Goal: Communication & Community: Answer question/provide support

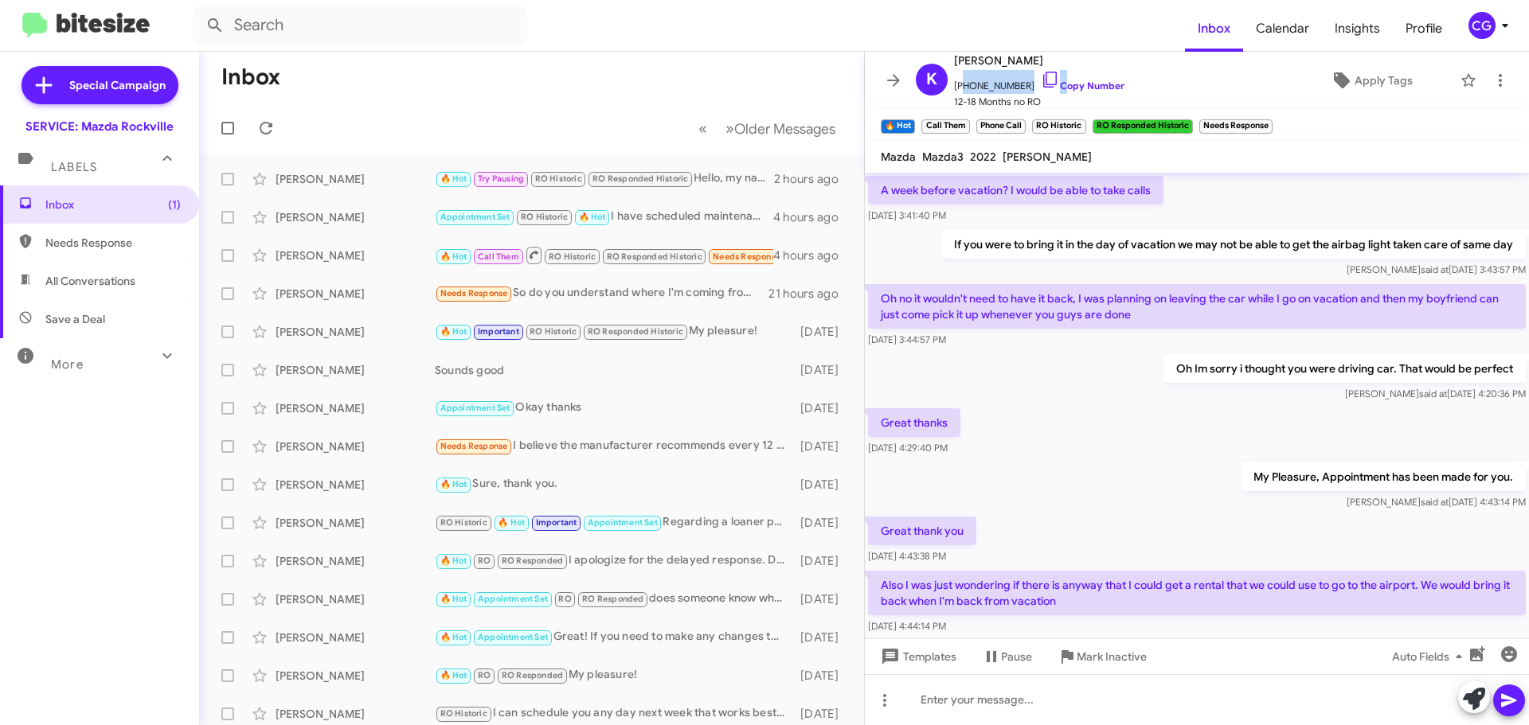
scroll to position [750, 0]
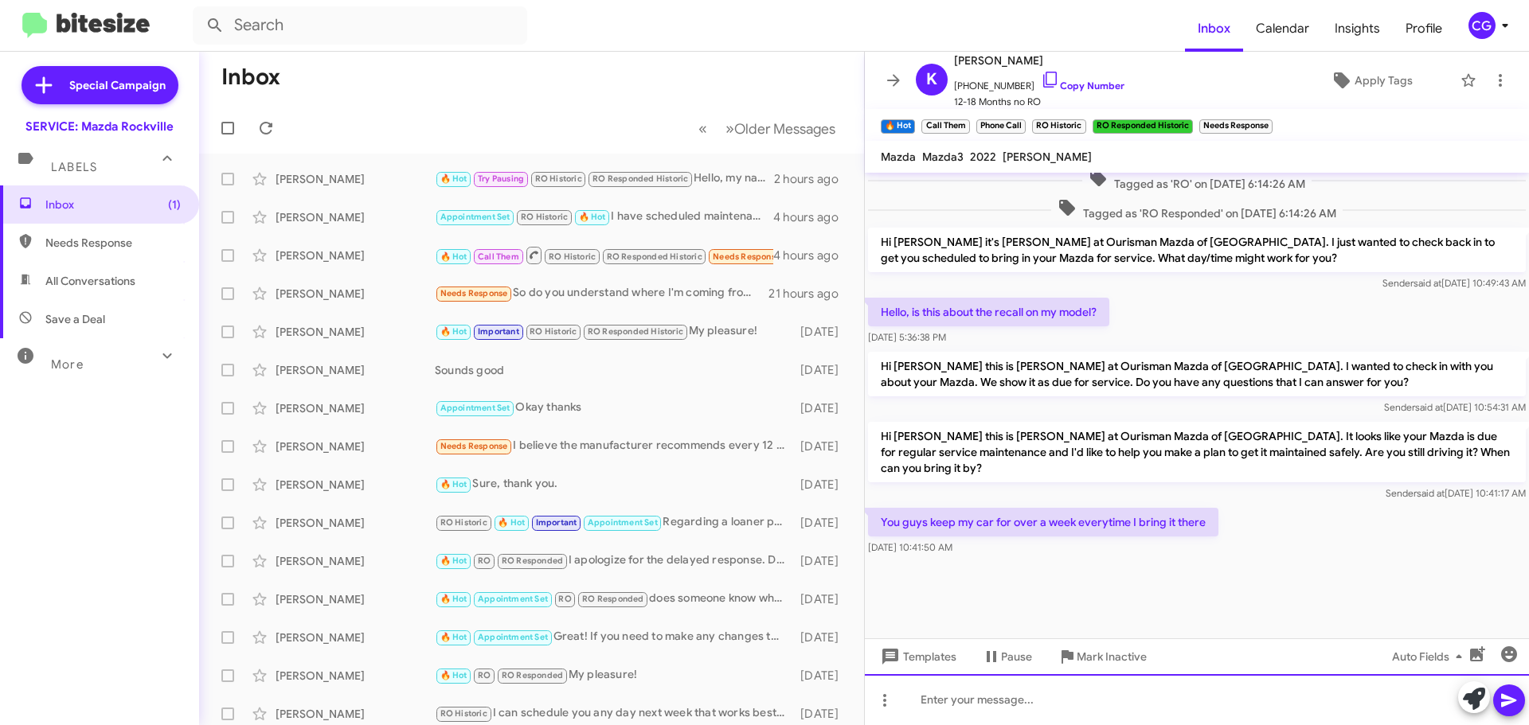
click at [980, 674] on div at bounding box center [1197, 699] width 664 height 51
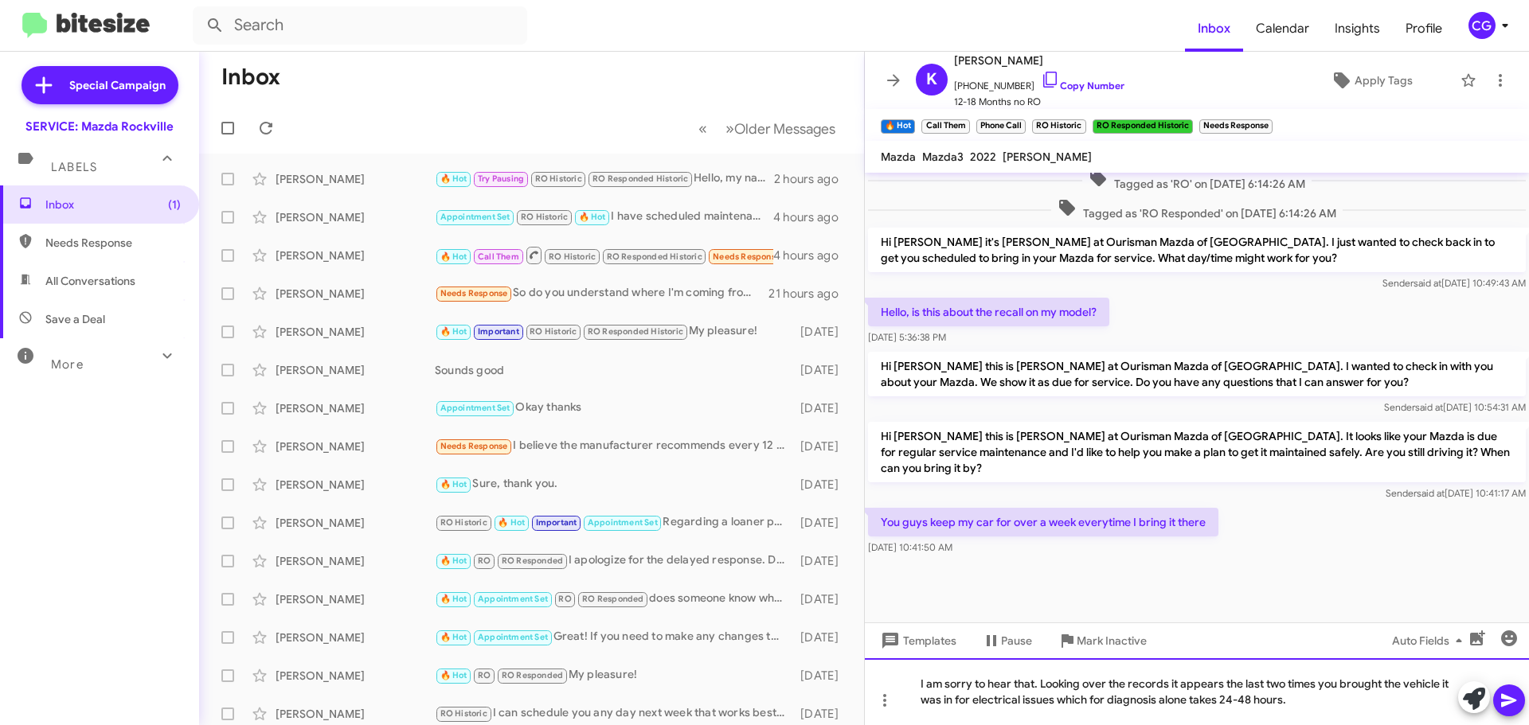
click at [1454, 687] on div "I am sorry to hear that. Looking over the records it appears the last two times…" at bounding box center [1197, 691] width 664 height 67
click at [1457, 683] on div "I am sorry to hear that. Looking over the records it appears the last two times…" at bounding box center [1197, 691] width 664 height 67
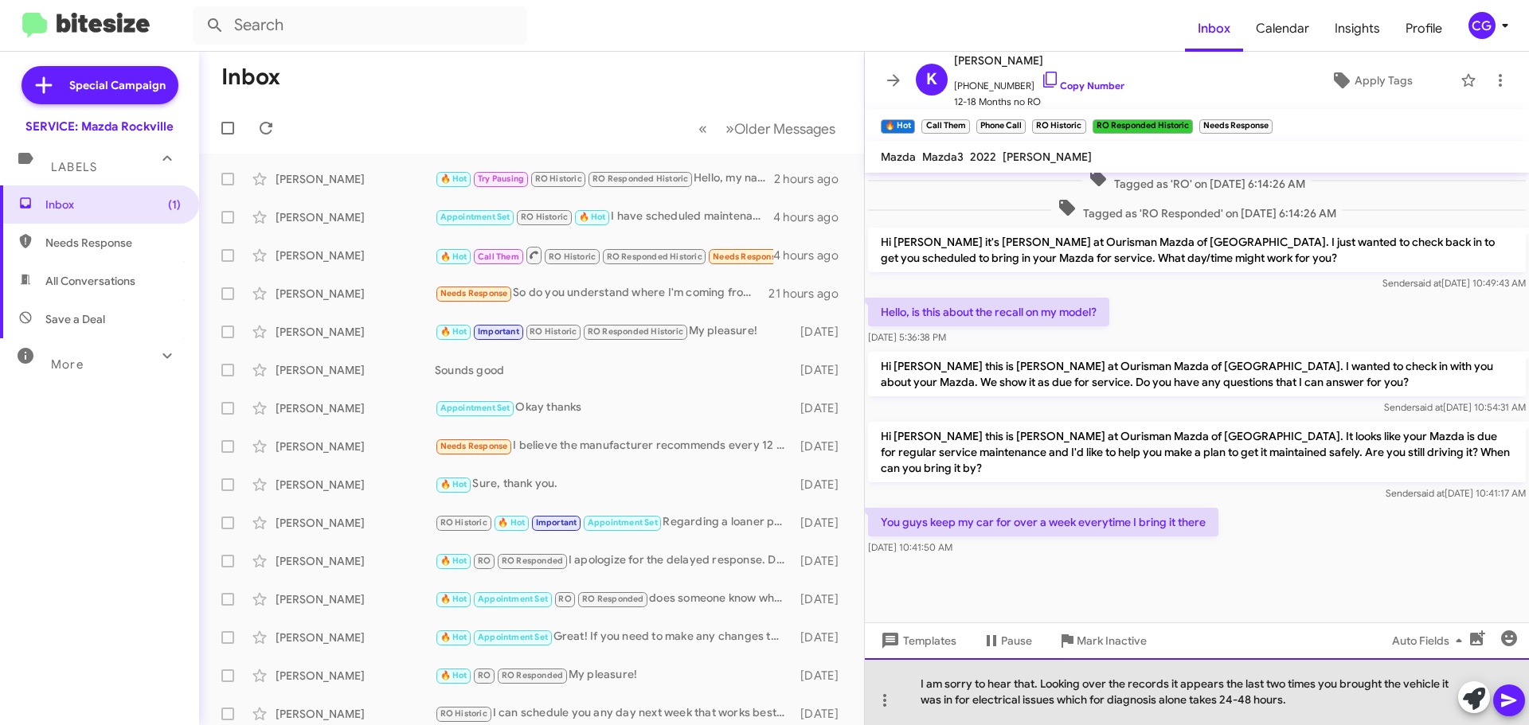
click at [1347, 716] on div "I am sorry to hear that. Looking over the records it appears the last two times…" at bounding box center [1197, 691] width 664 height 67
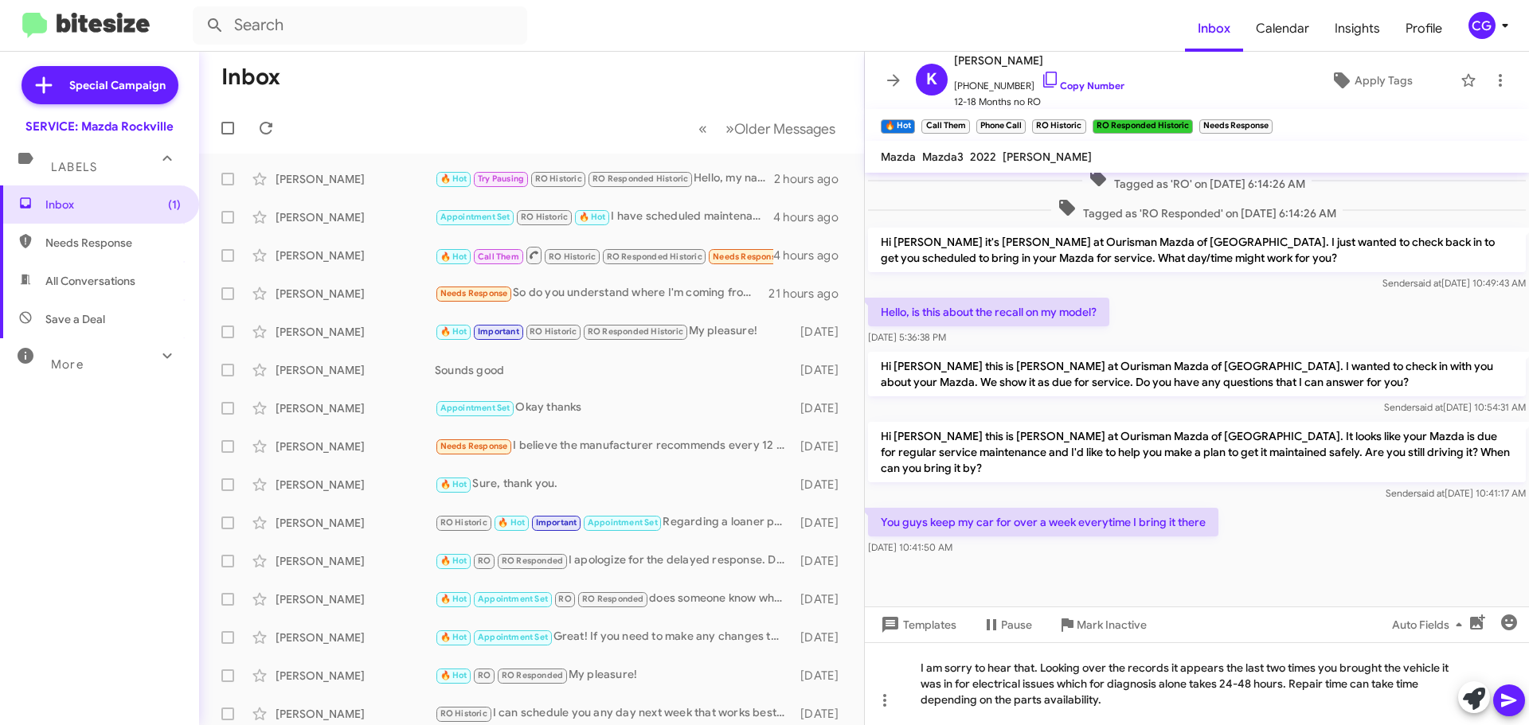
click at [1513, 709] on icon at bounding box center [1508, 700] width 19 height 19
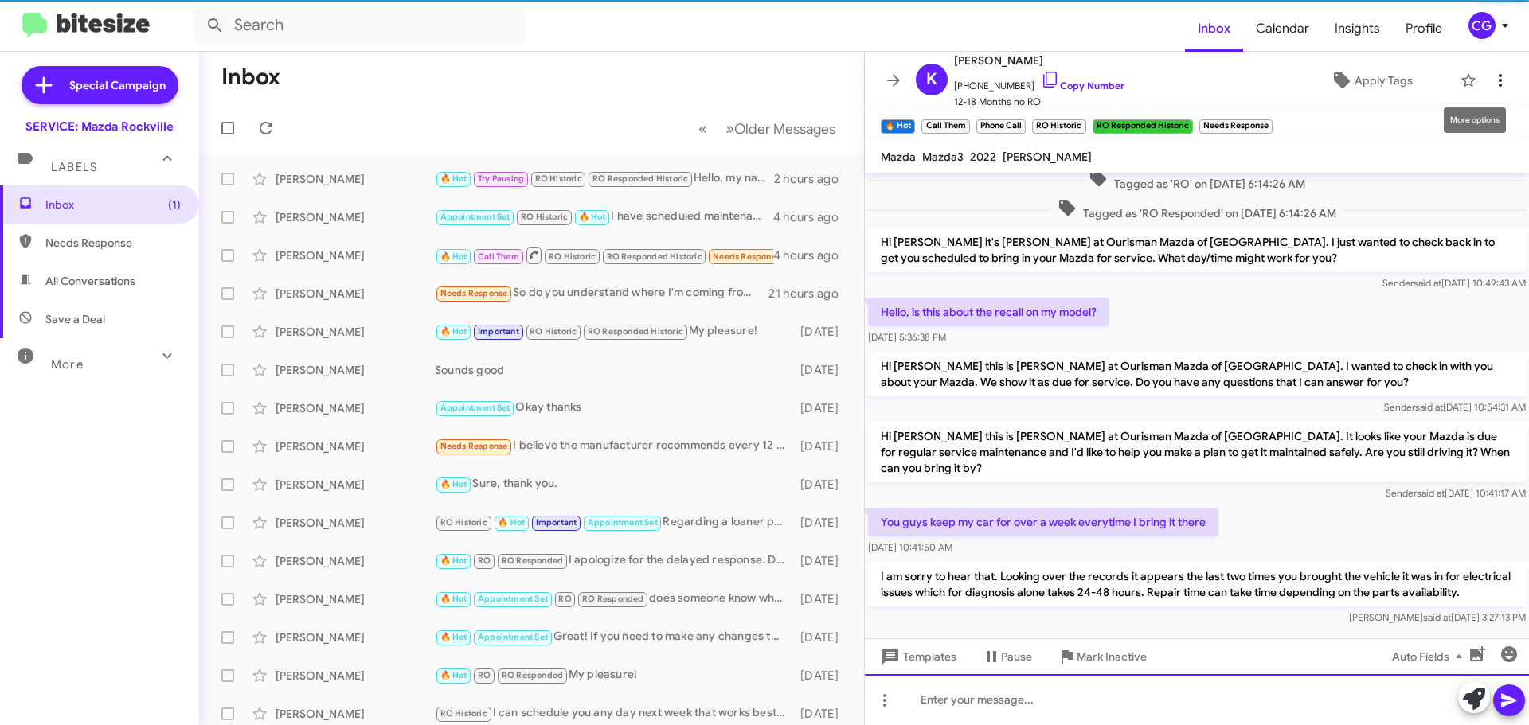
scroll to position [0, 0]
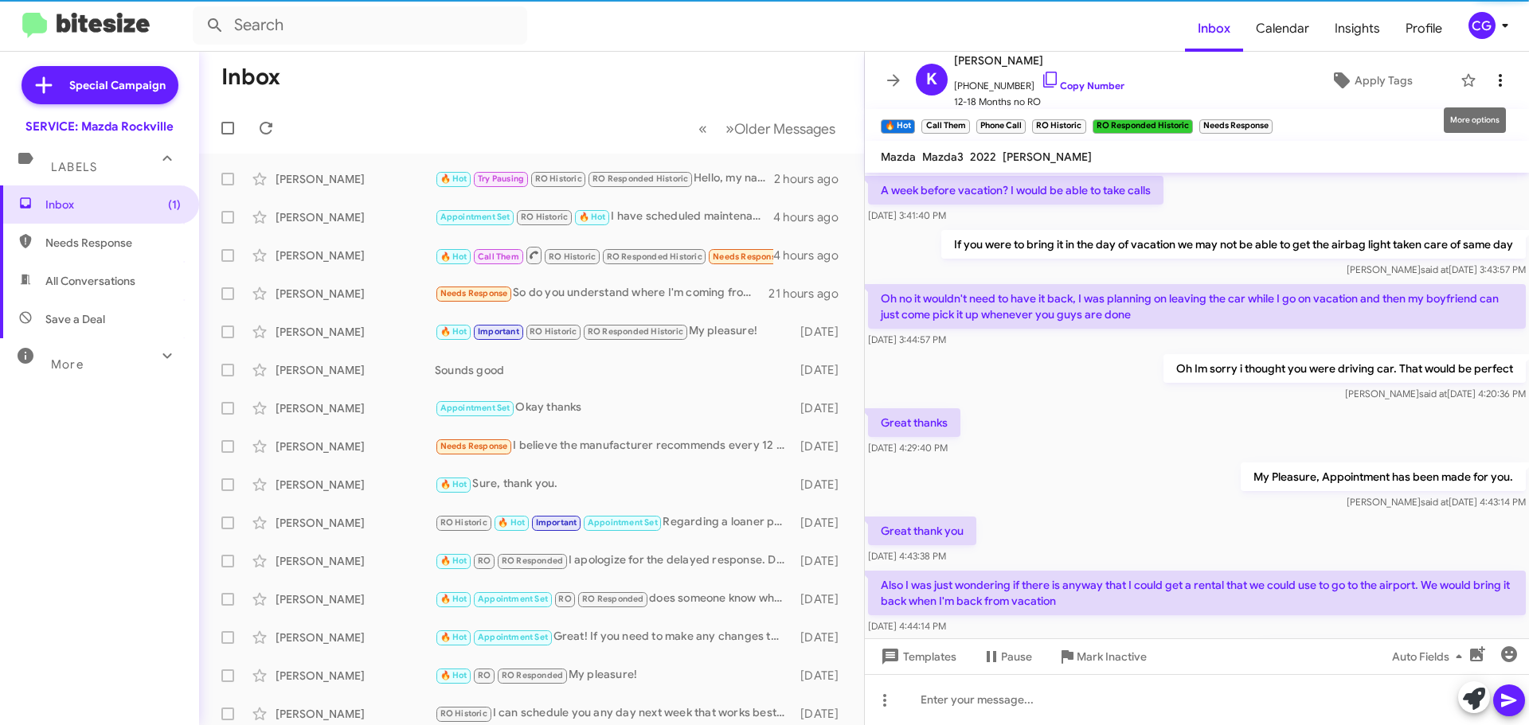
click at [1496, 88] on icon at bounding box center [1499, 80] width 19 height 19
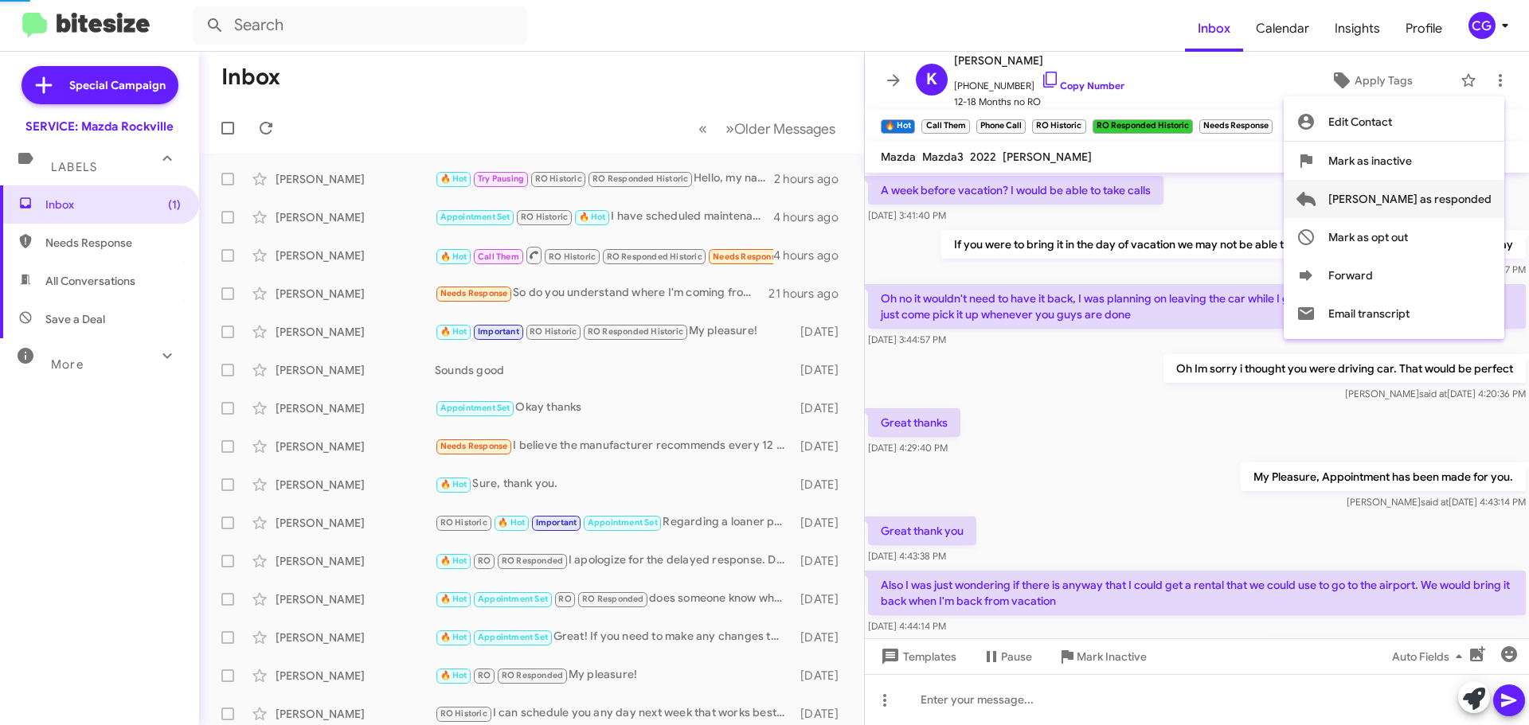
scroll to position [80, 0]
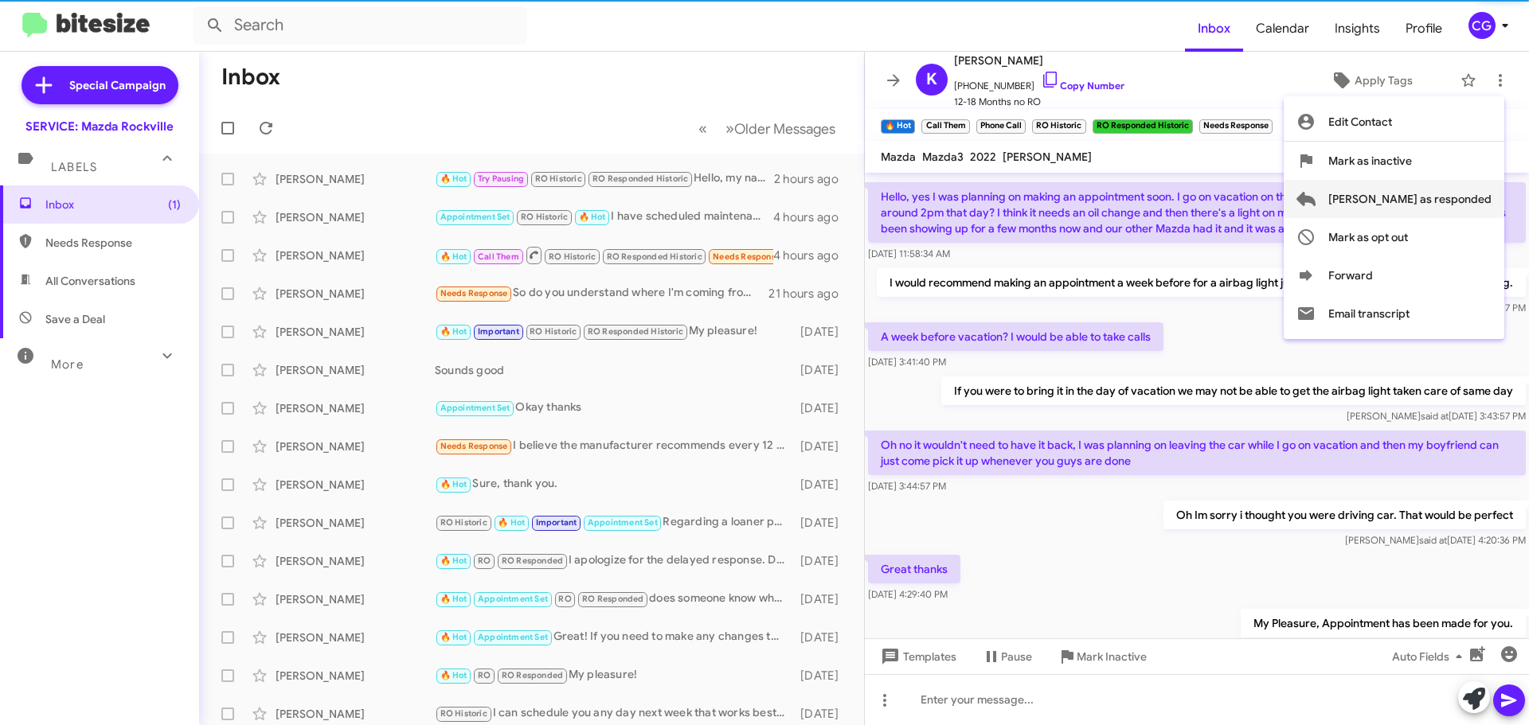
click at [1482, 201] on span "Mark as responded" at bounding box center [1409, 199] width 163 height 38
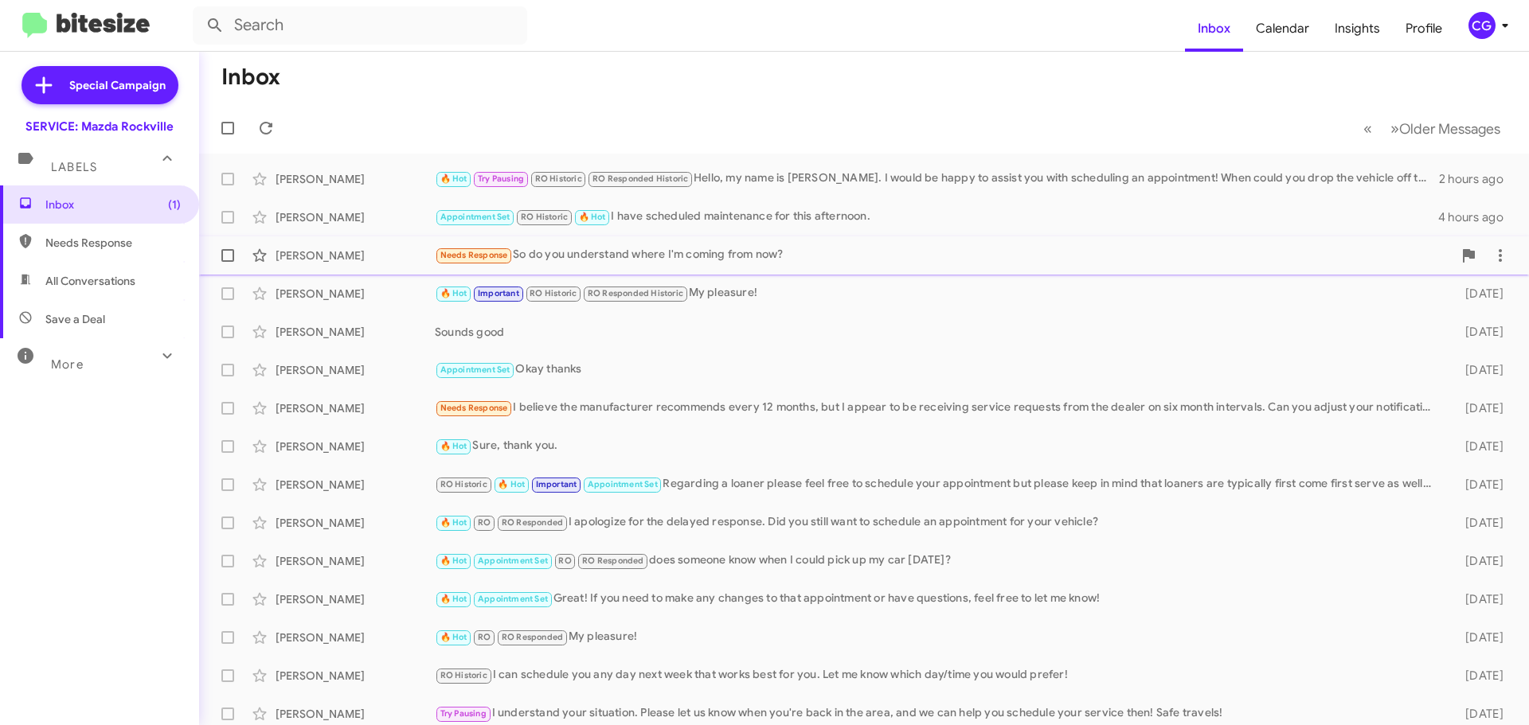
click at [720, 249] on div "Needs Response So do you understand where I'm coming from now?" at bounding box center [943, 255] width 1017 height 18
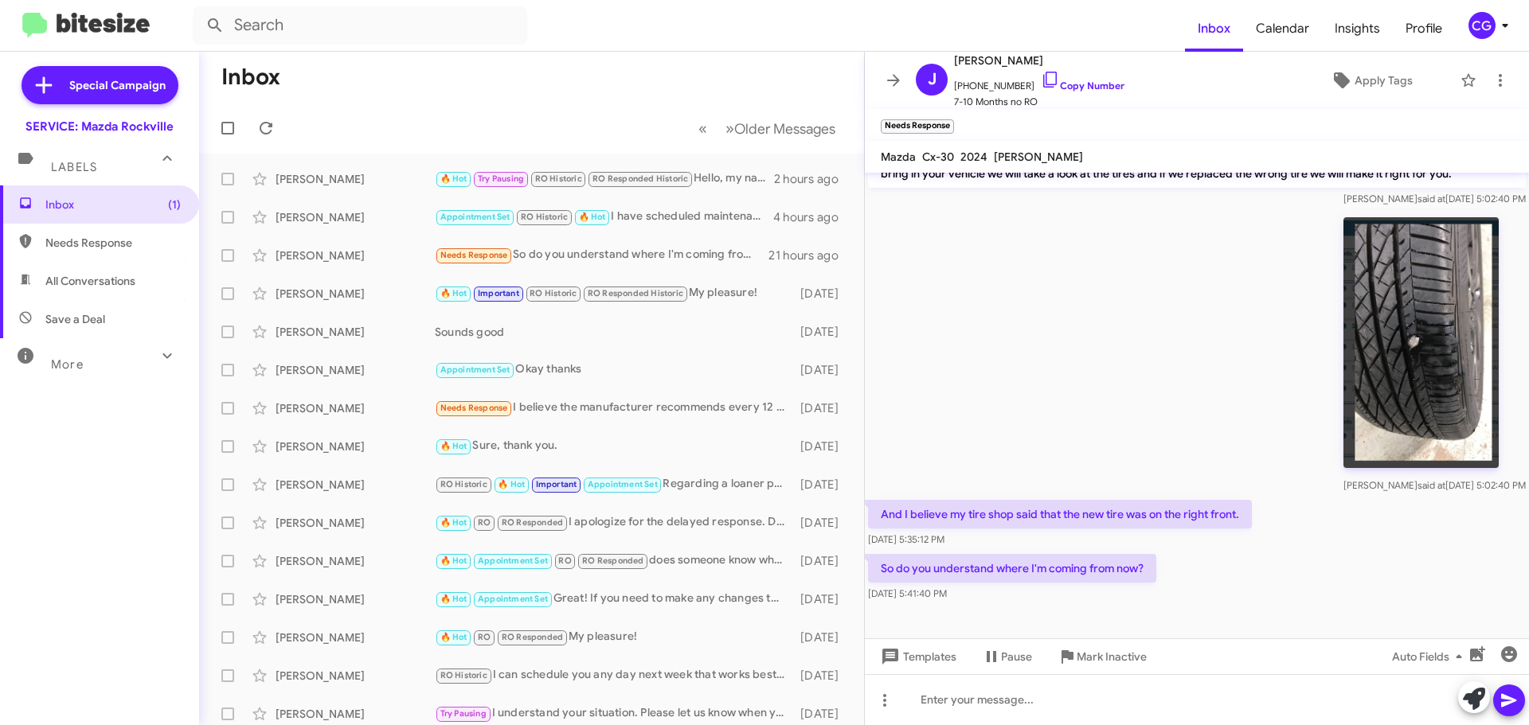
scroll to position [767, 0]
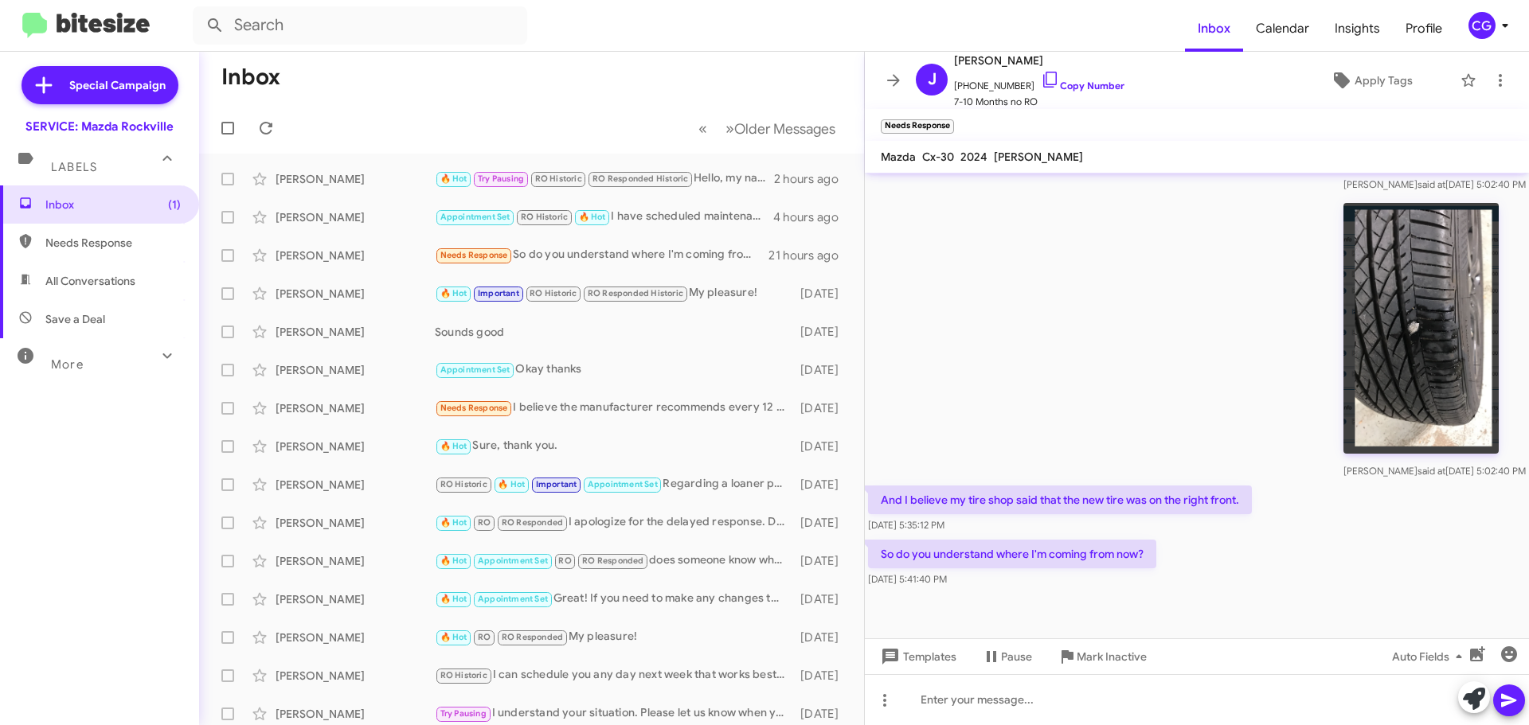
click at [1023, 156] on span "Homer Hervey" at bounding box center [1038, 157] width 89 height 14
click at [1024, 155] on span "Homer Hervey" at bounding box center [1038, 157] width 89 height 14
click at [985, 81] on span "+13018018921 Copy Number" at bounding box center [1039, 82] width 170 height 24
copy span "13018018921"
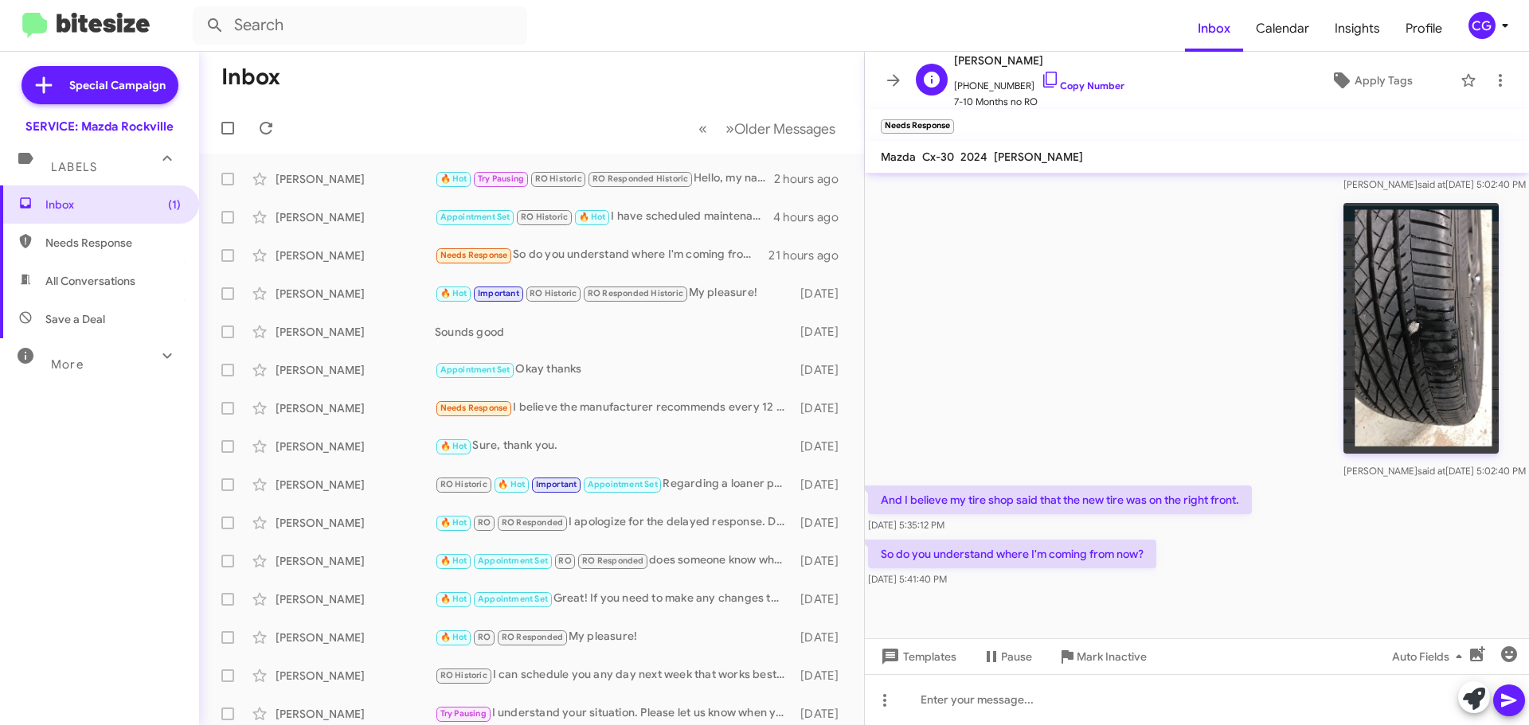
click at [983, 63] on span "James Gray" at bounding box center [1039, 60] width 170 height 19
copy span "James Gray"
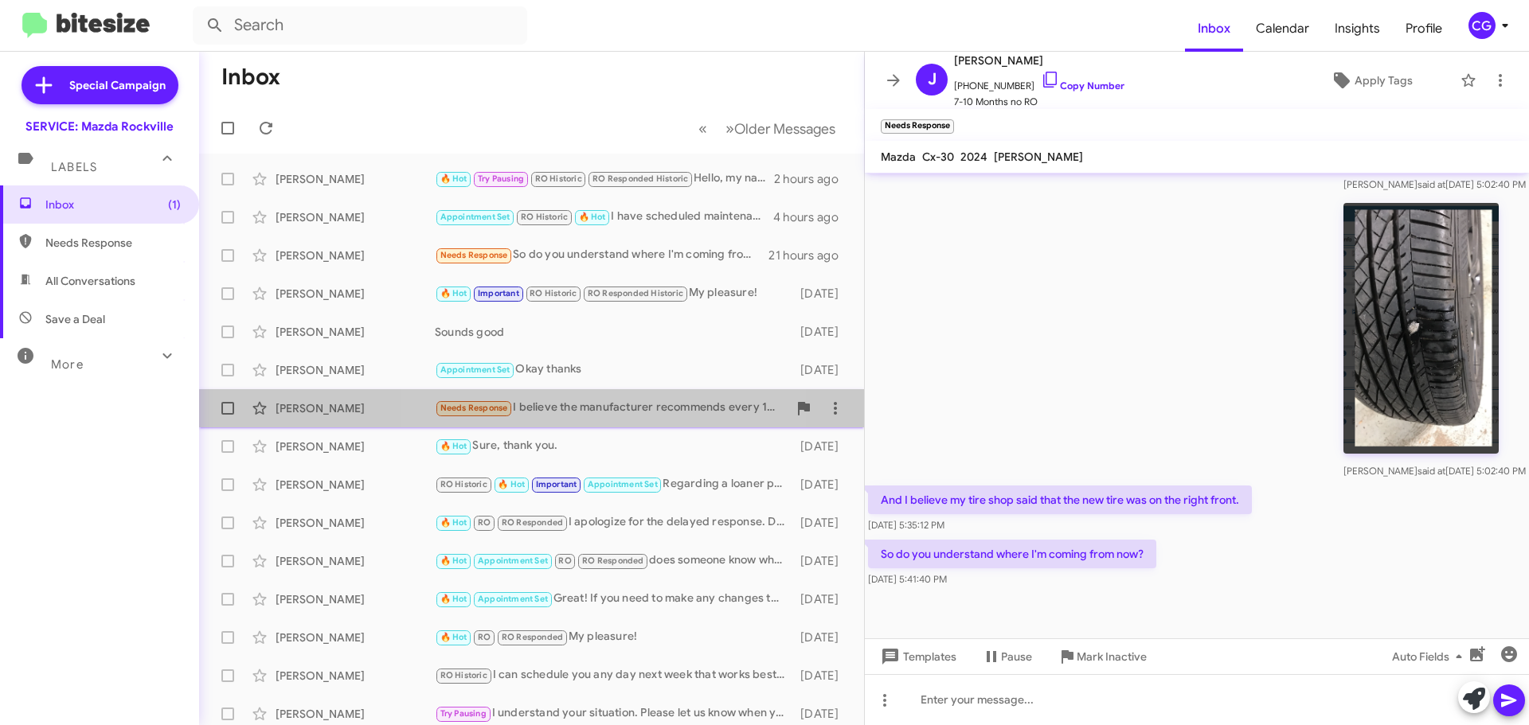
click at [588, 414] on div "Needs Response I believe the manufacturer recommends every 12 months, but I app…" at bounding box center [611, 408] width 353 height 18
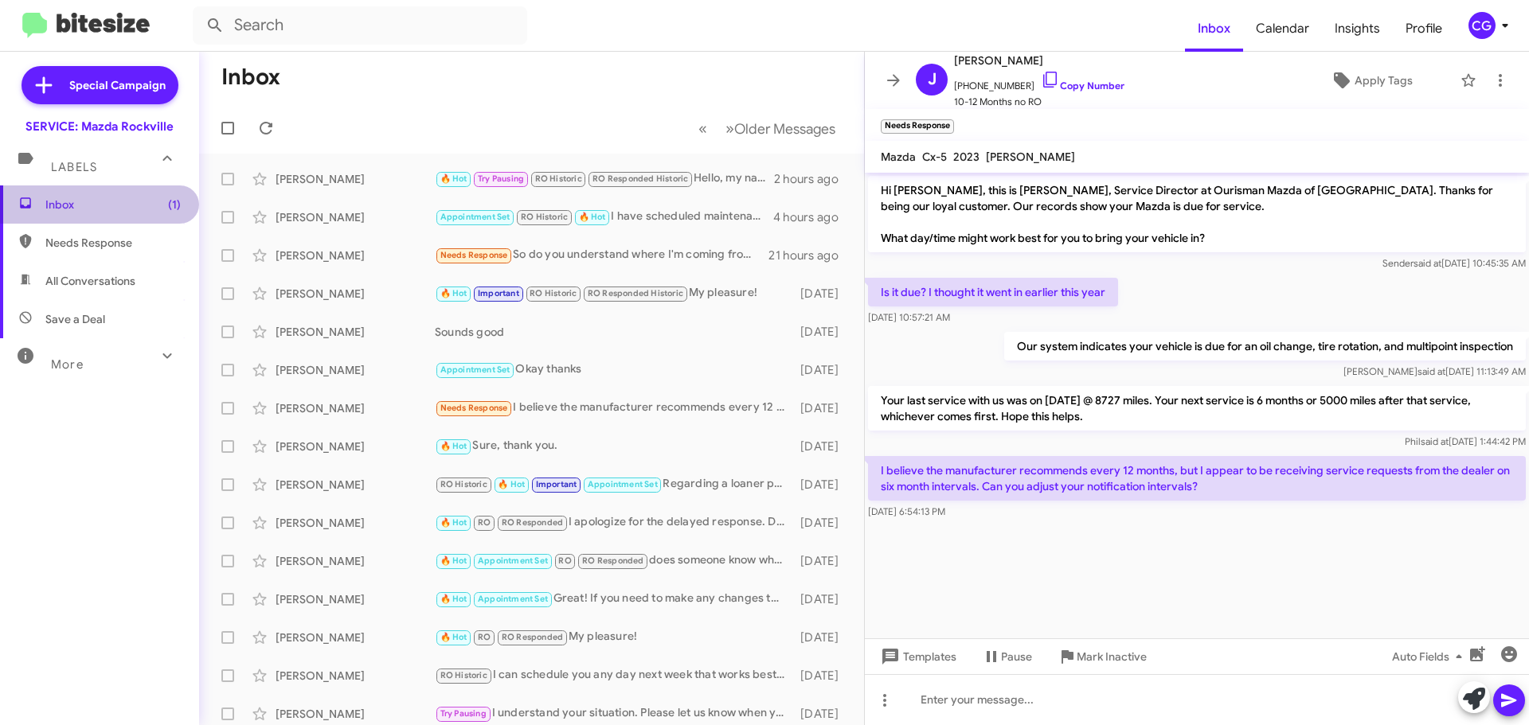
click at [130, 203] on span "Inbox (1)" at bounding box center [112, 205] width 135 height 16
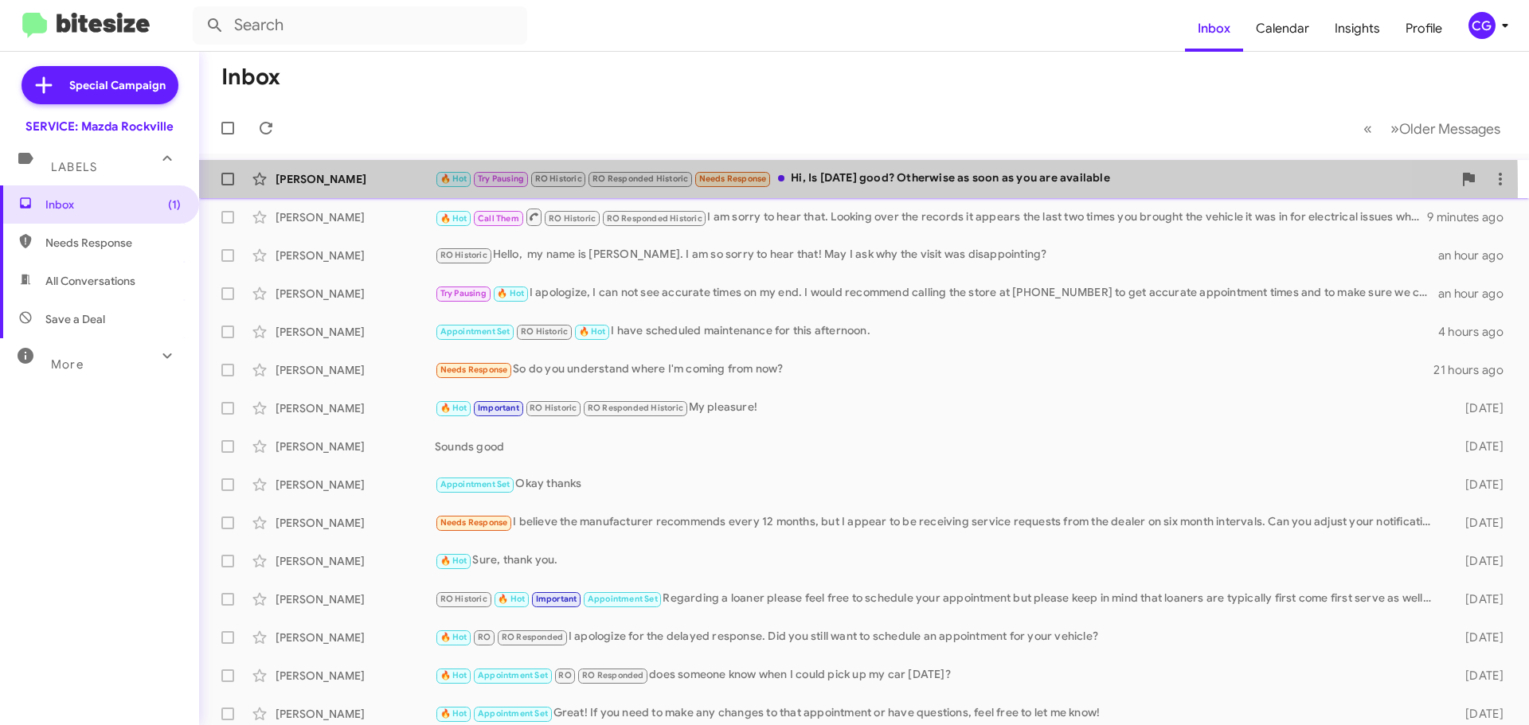
click at [655, 187] on span "🔥 Hot Try Pausing RO Historic RO Responded Historic Needs Response" at bounding box center [603, 179] width 337 height 18
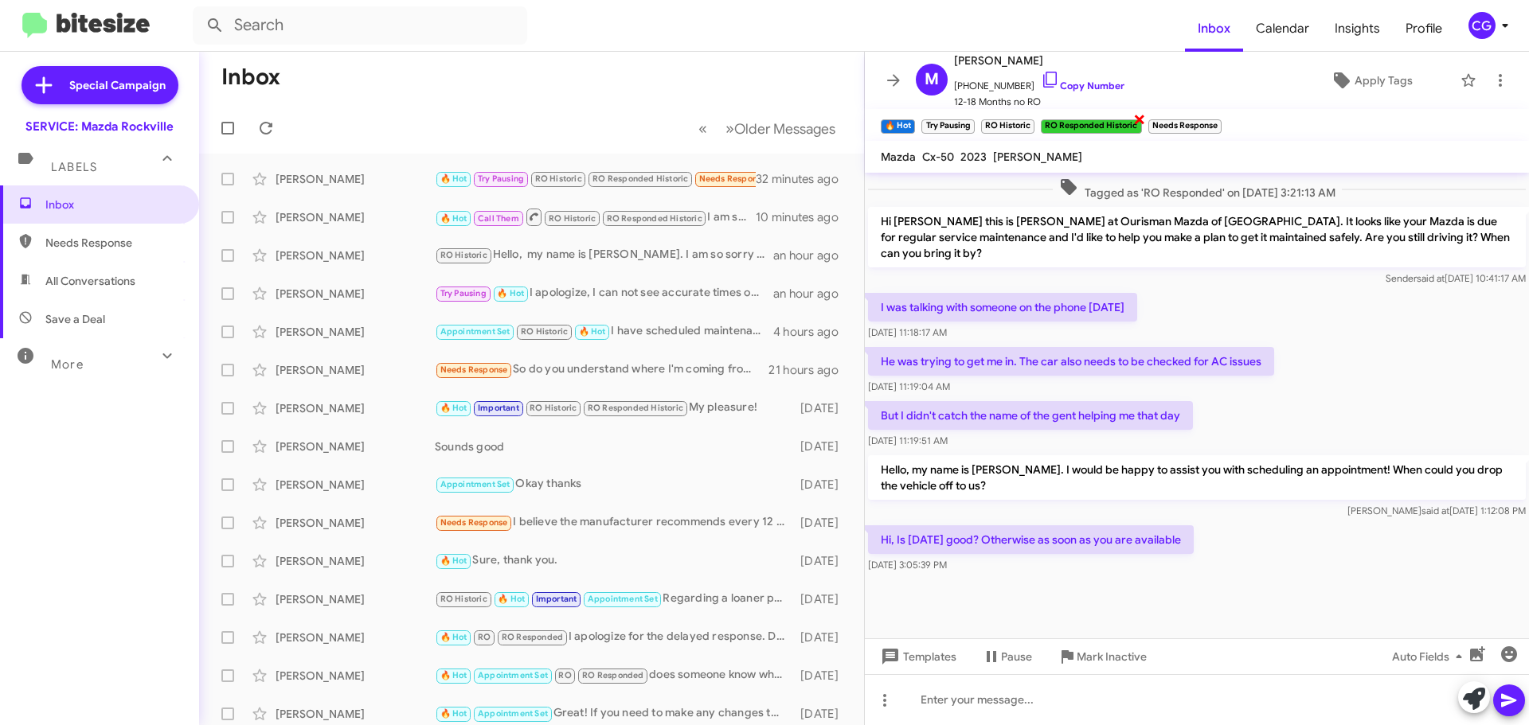
scroll to position [677, 0]
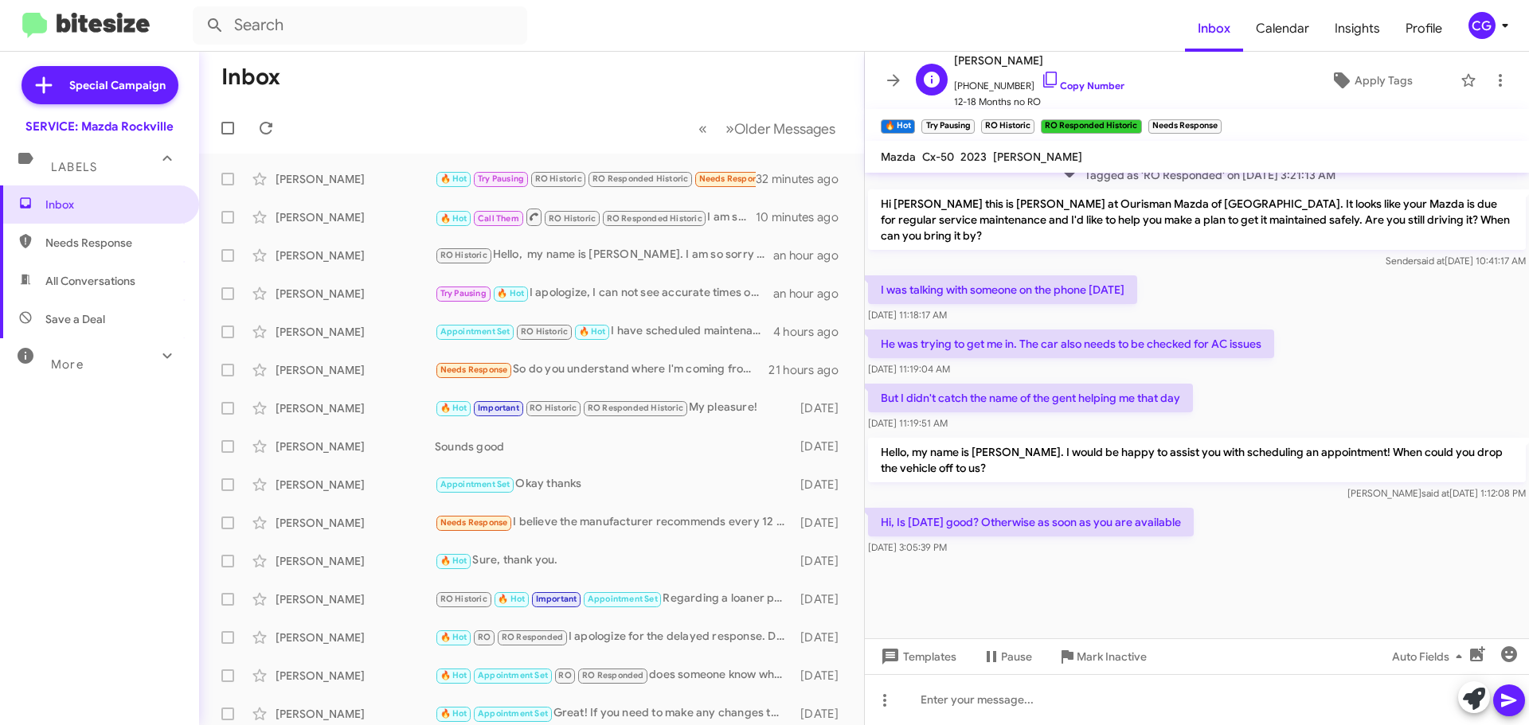
click at [995, 82] on span "+12404133232 Copy Number" at bounding box center [1039, 82] width 170 height 24
copy span "12404133232"
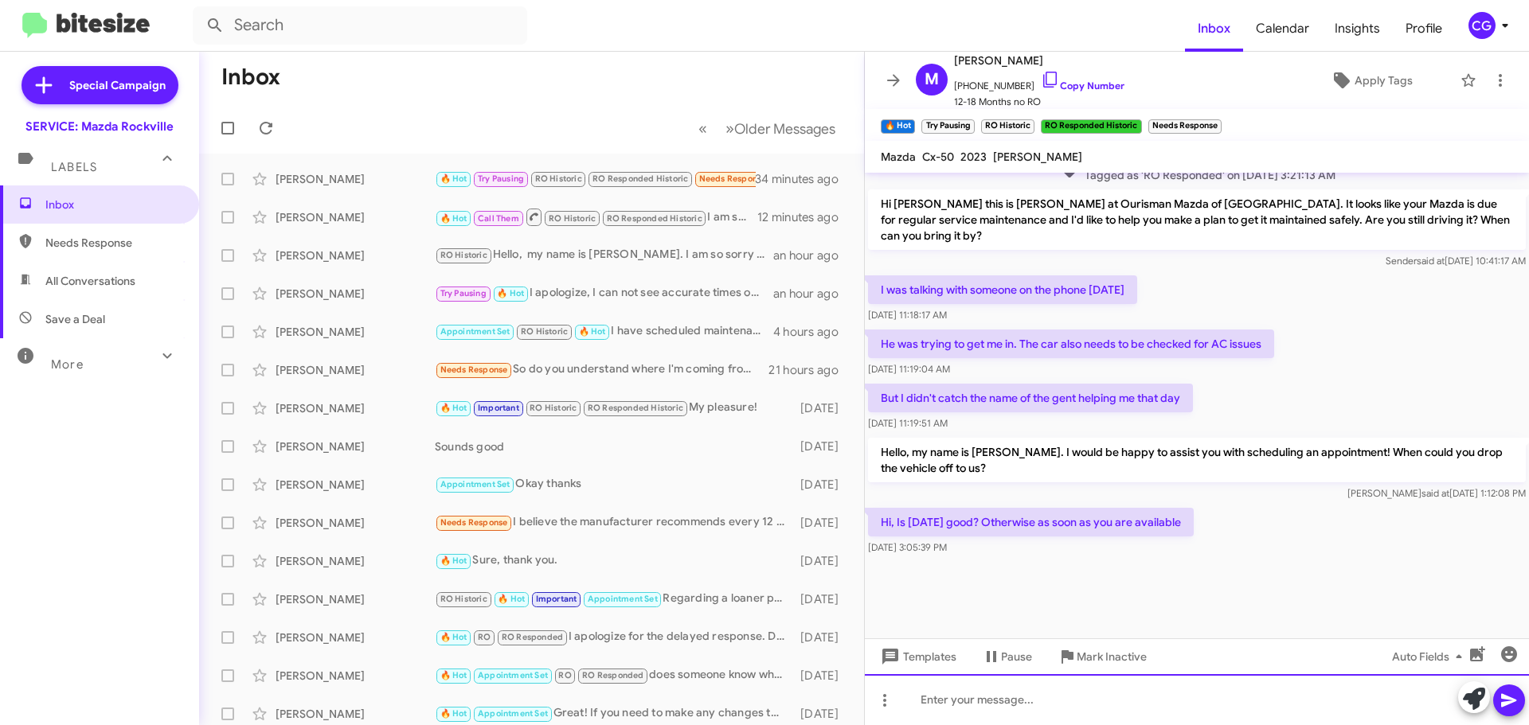
drag, startPoint x: 1167, startPoint y: 709, endPoint x: 1170, endPoint y: 719, distance: 10.6
click at [1162, 707] on div at bounding box center [1197, 699] width 664 height 51
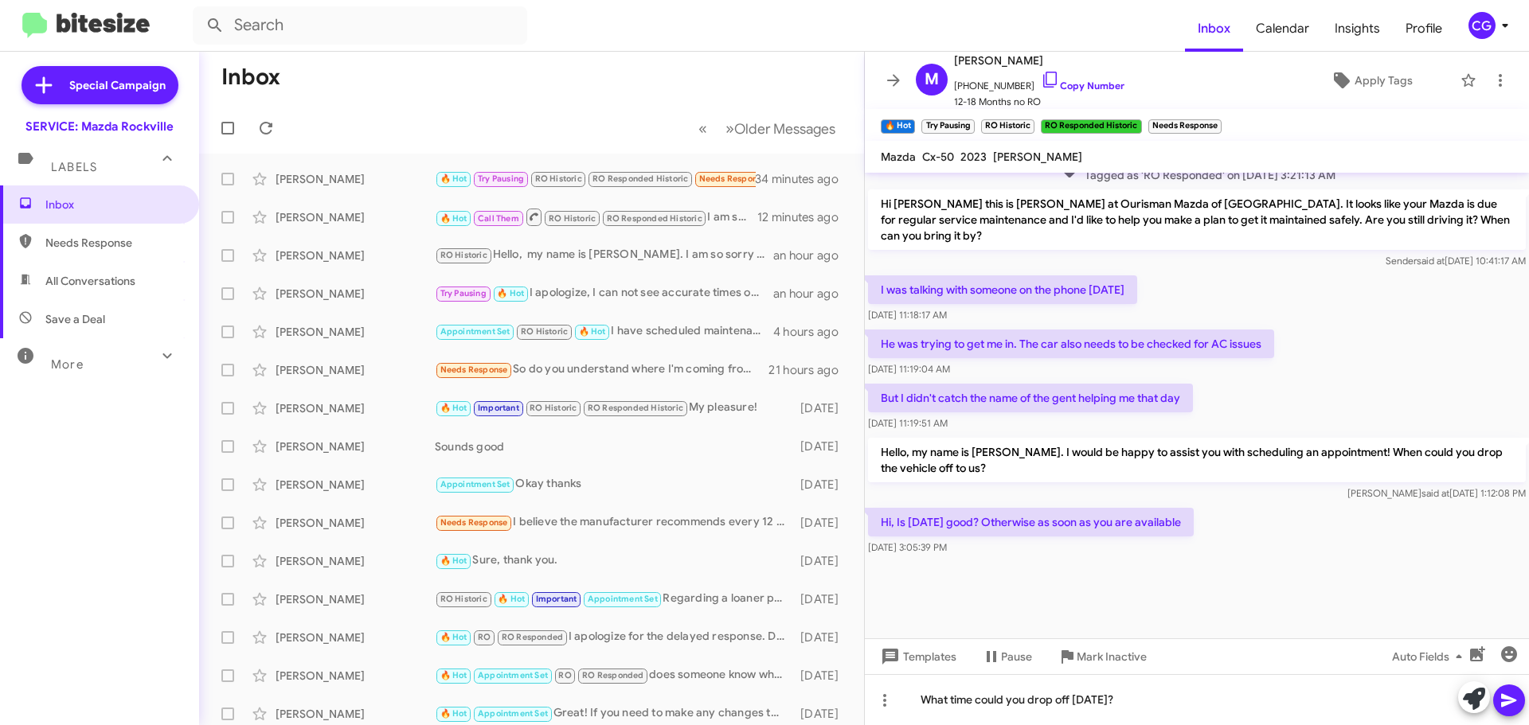
click at [1504, 694] on icon at bounding box center [1508, 700] width 19 height 19
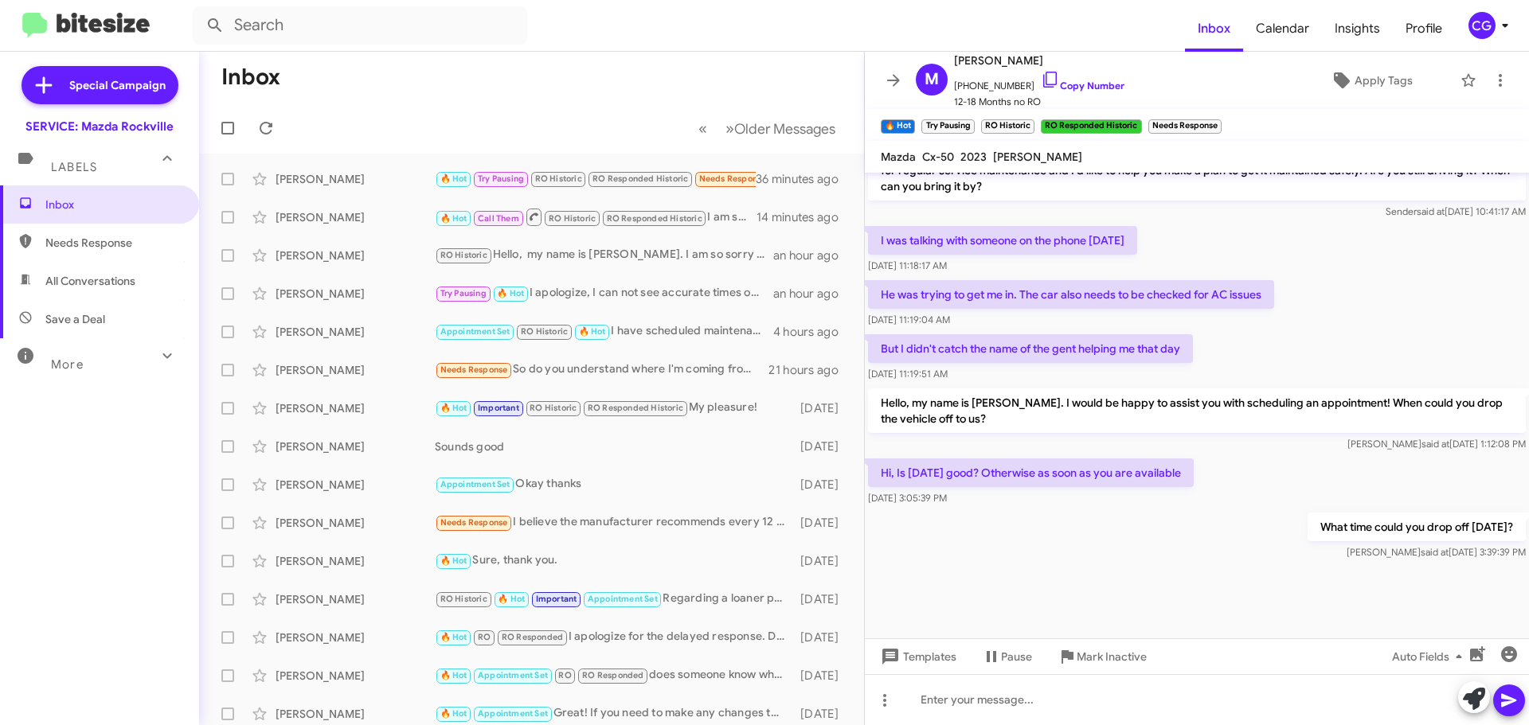
scroll to position [1174, 0]
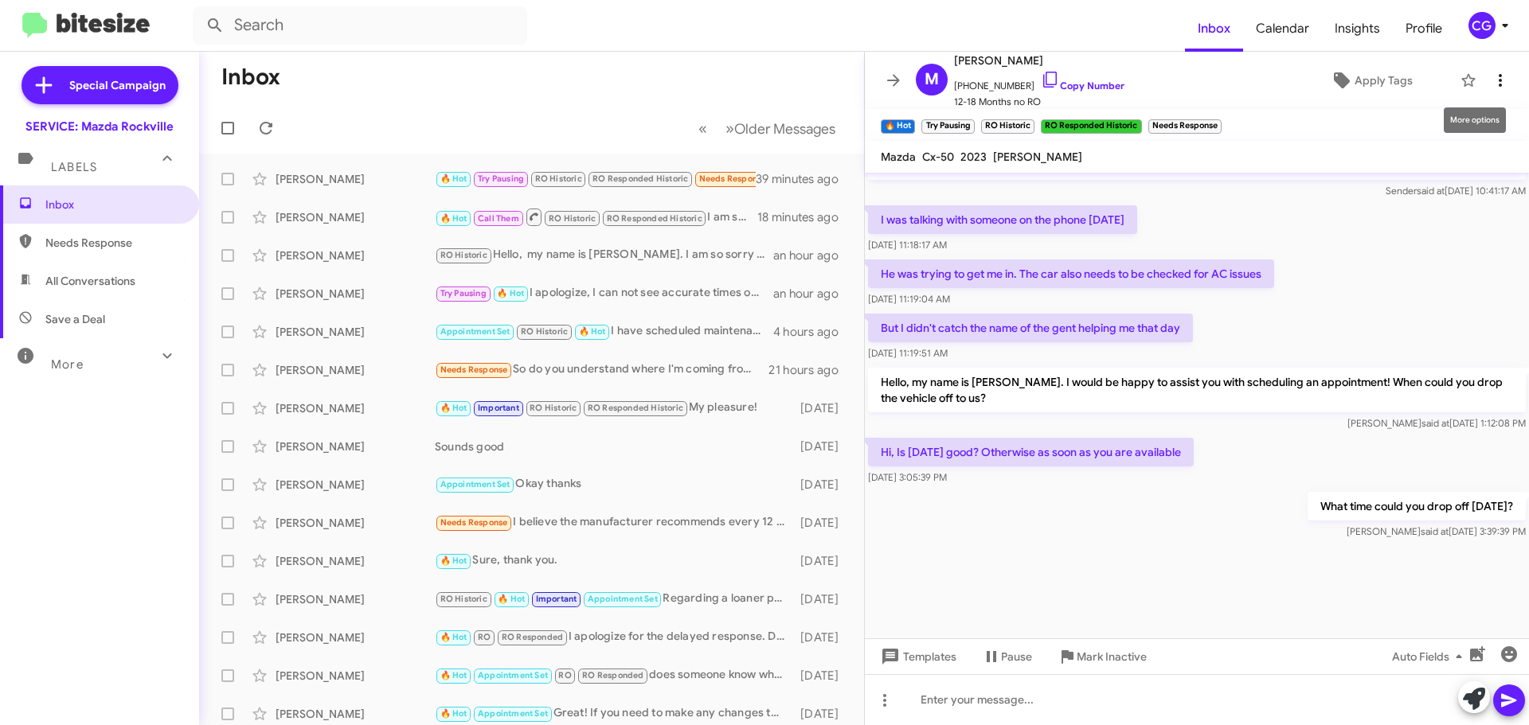
click at [1491, 80] on icon at bounding box center [1499, 80] width 19 height 19
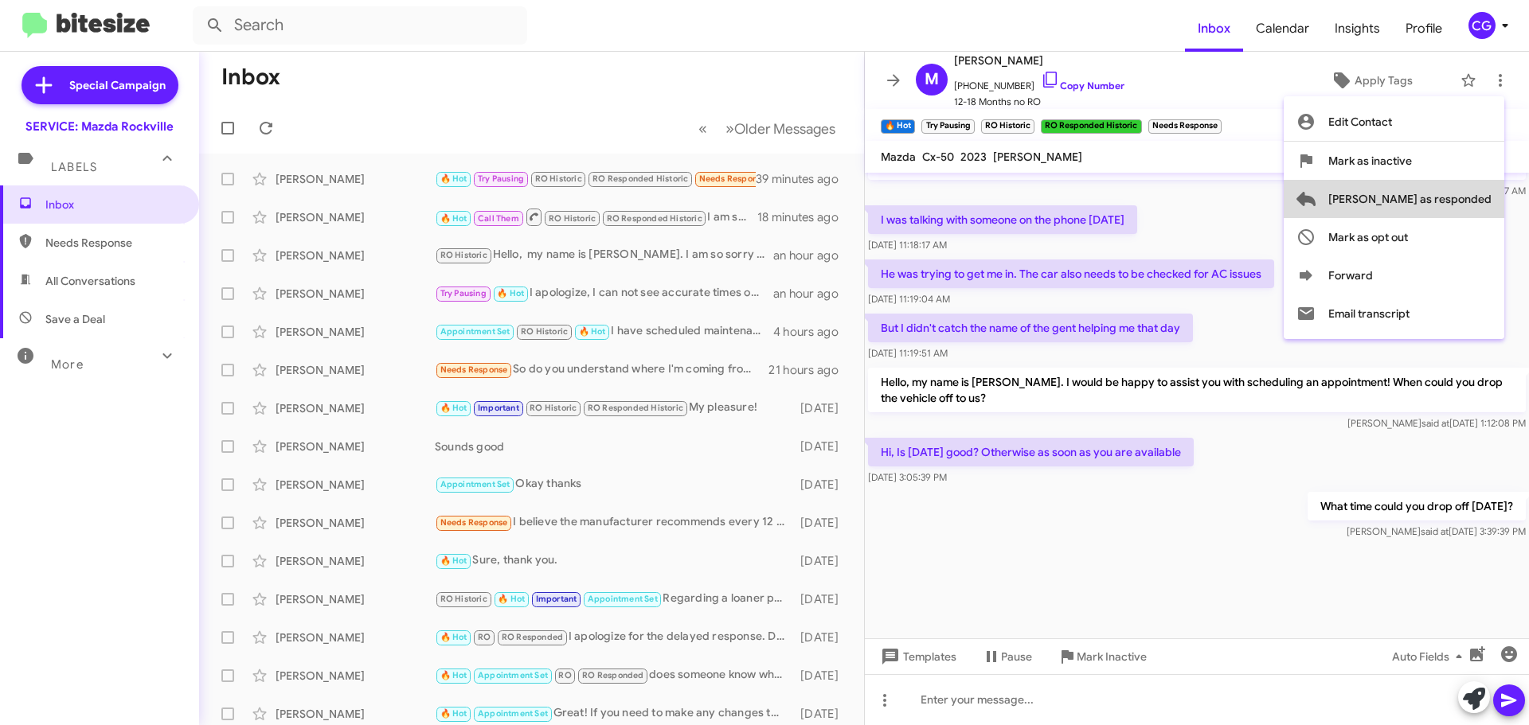
click at [1475, 204] on span "Mark as responded" at bounding box center [1409, 199] width 163 height 38
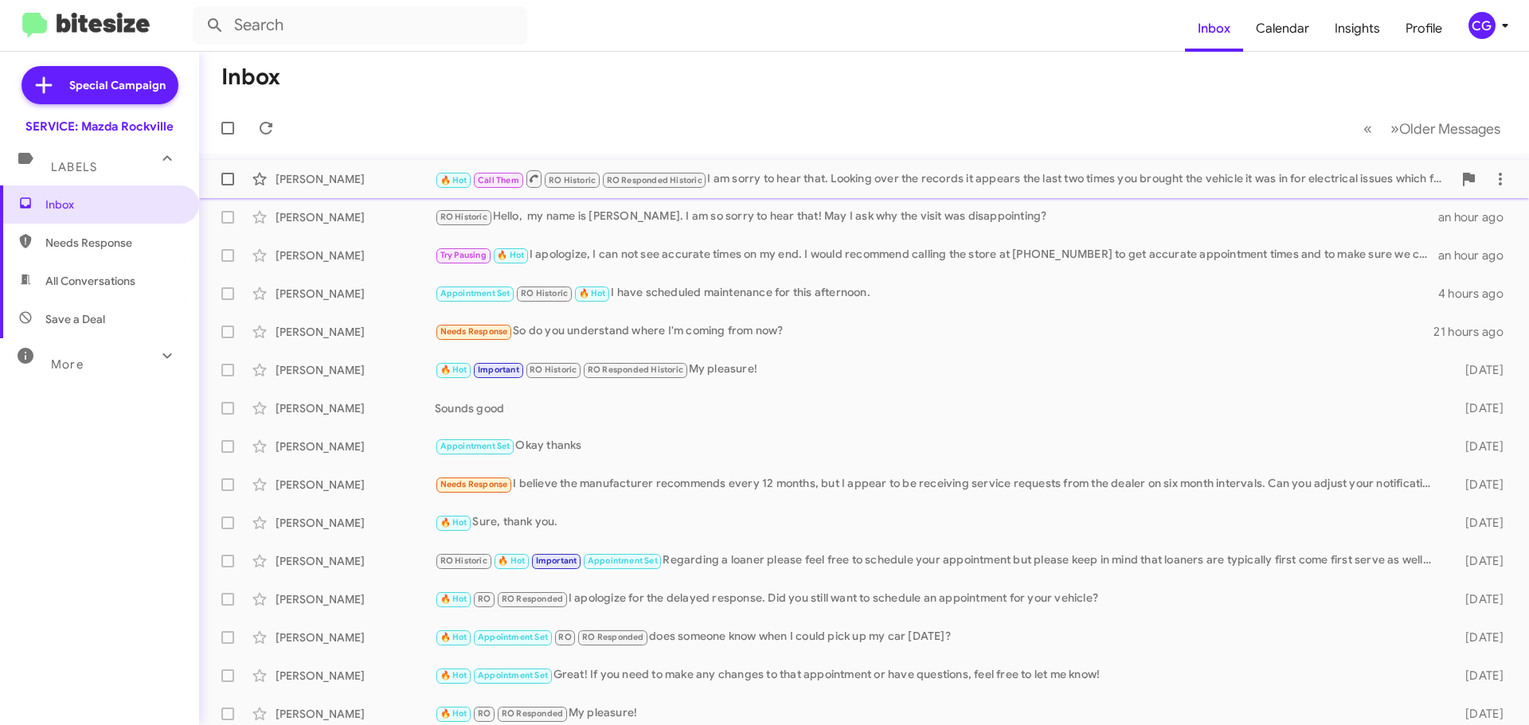
click at [823, 179] on div "🔥 Hot Call Them RO Historic RO Responded Historic I am sorry to hear that. Look…" at bounding box center [943, 179] width 1017 height 20
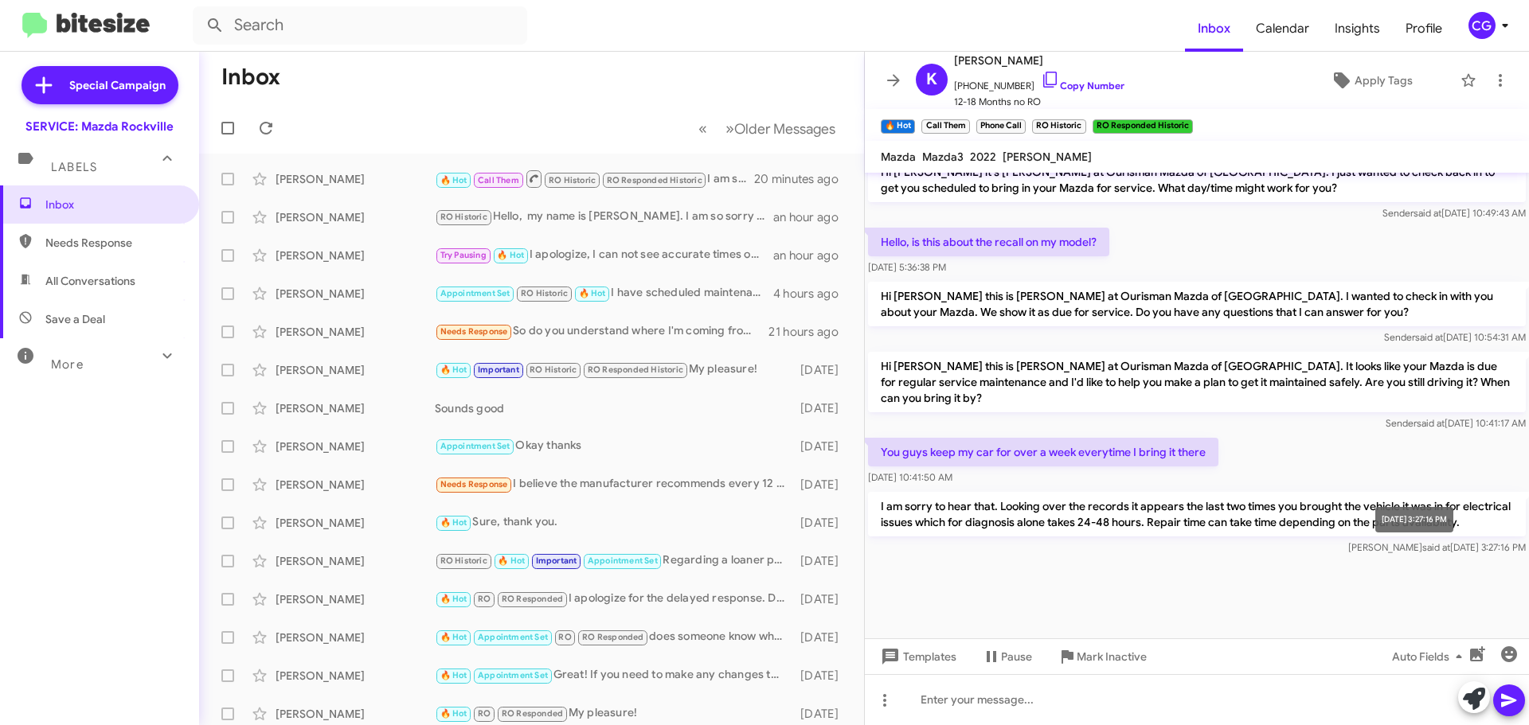
scroll to position [782, 0]
click at [260, 136] on icon at bounding box center [265, 128] width 19 height 19
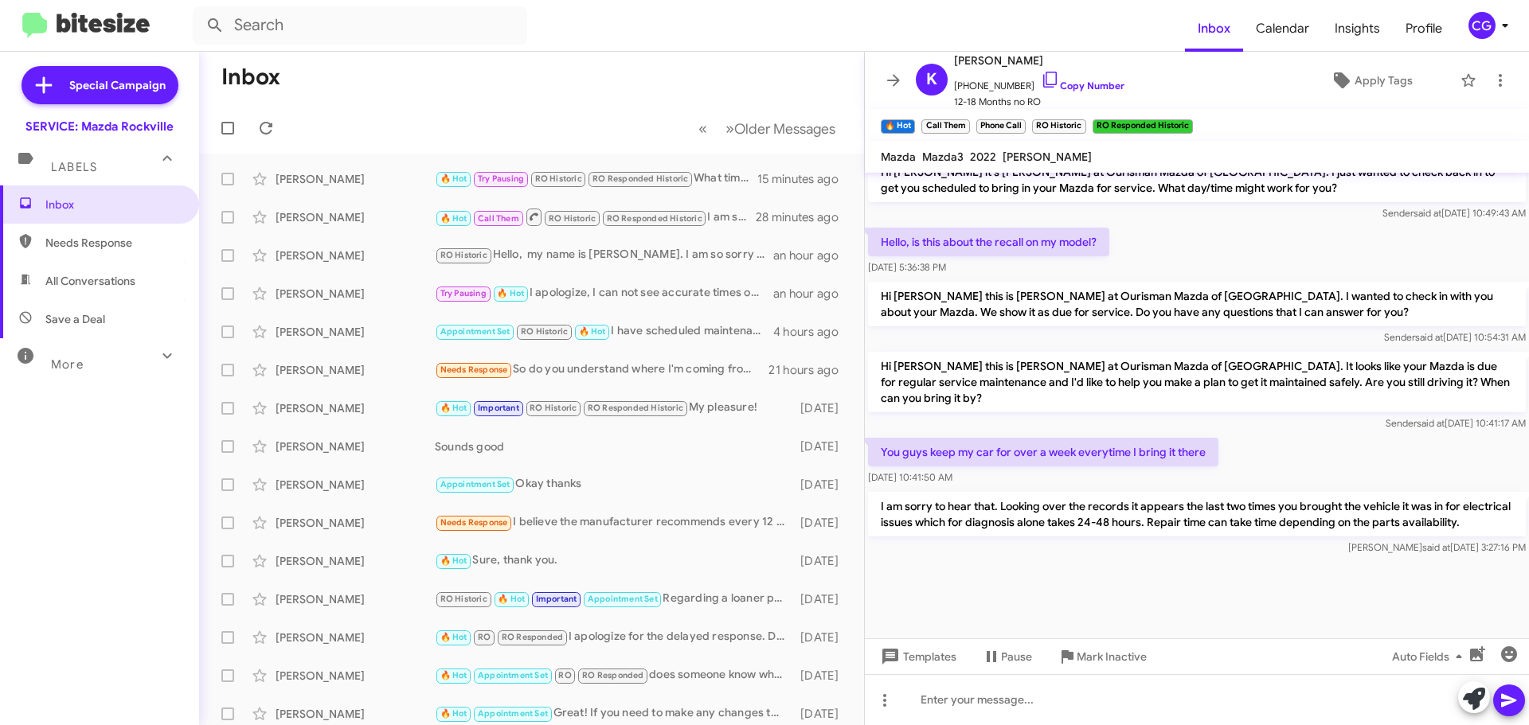
click at [1498, 20] on icon at bounding box center [1504, 25] width 19 height 19
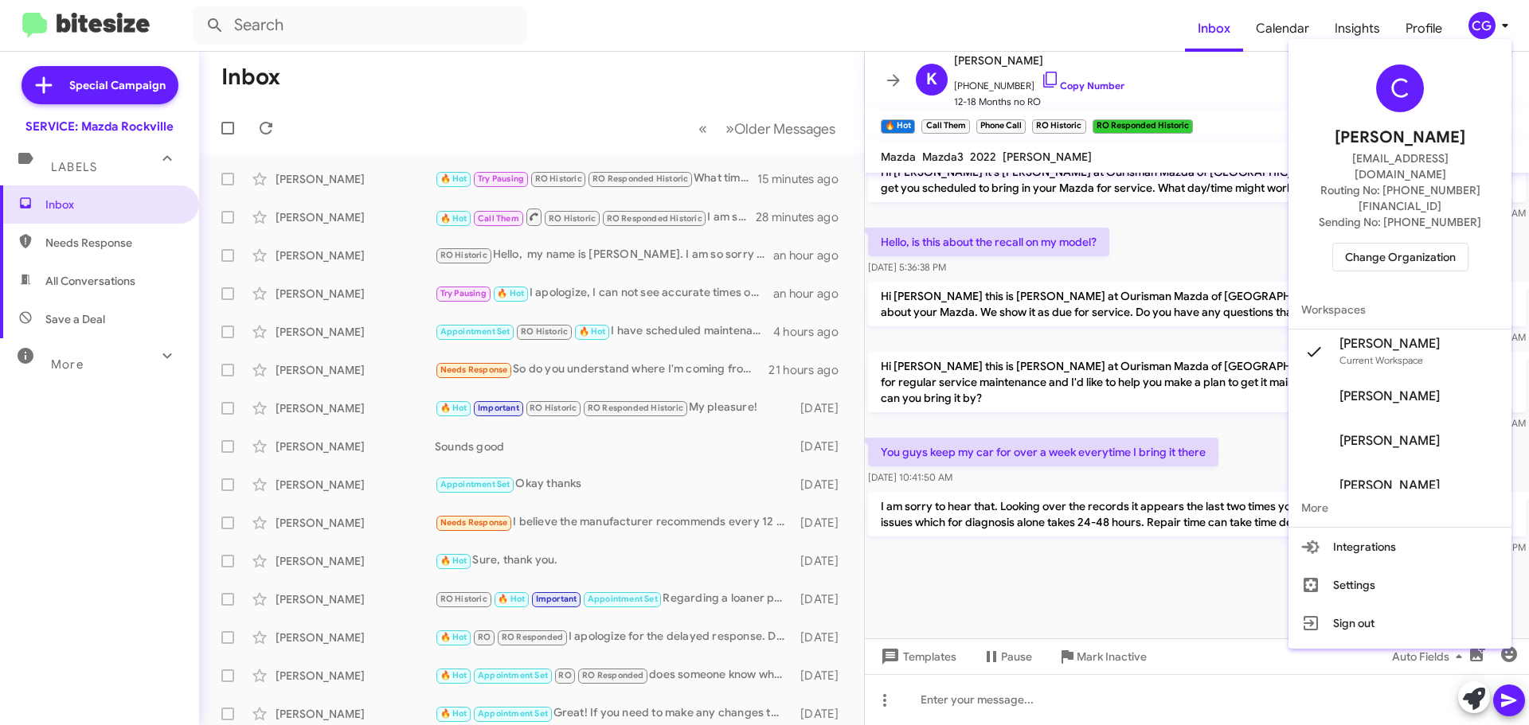
click at [1443, 244] on span "Change Organization" at bounding box center [1400, 257] width 111 height 27
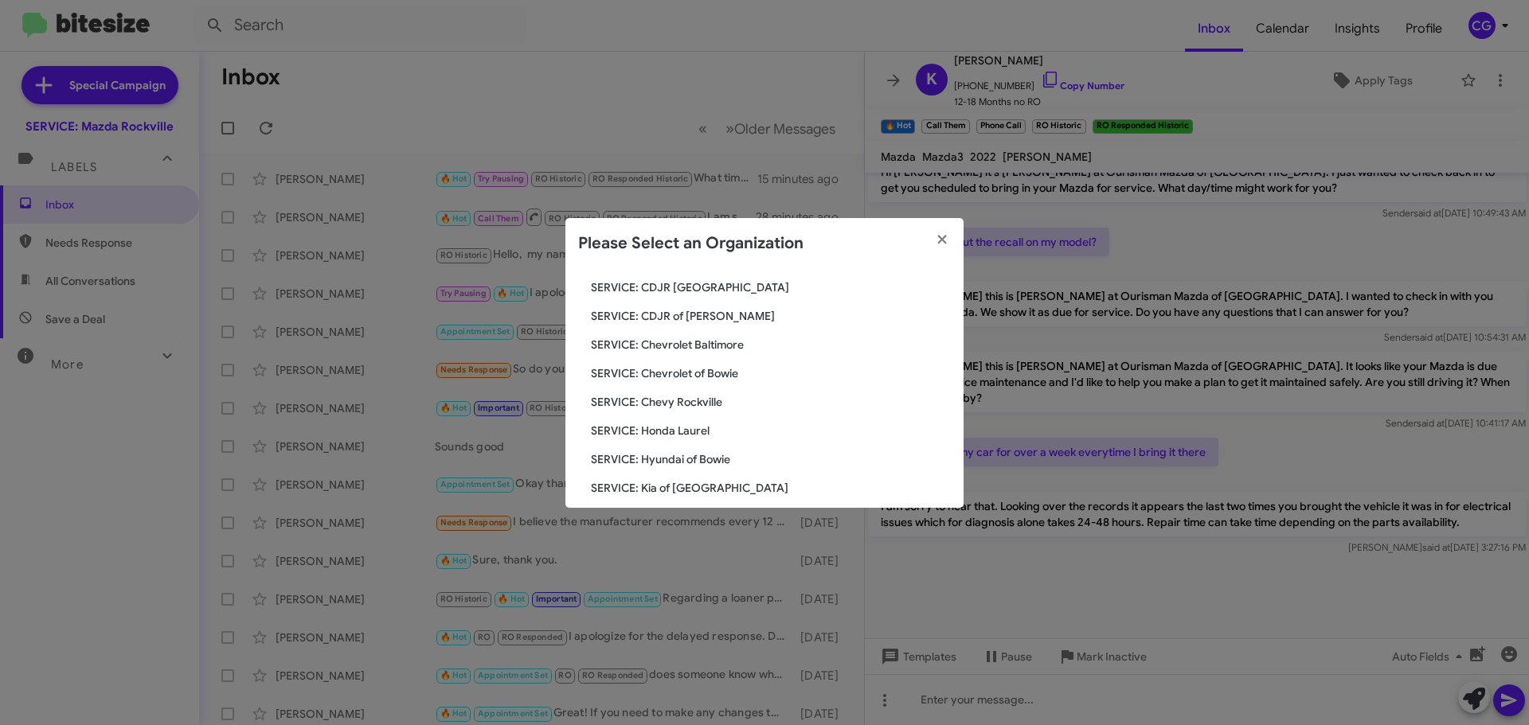
scroll to position [294, 0]
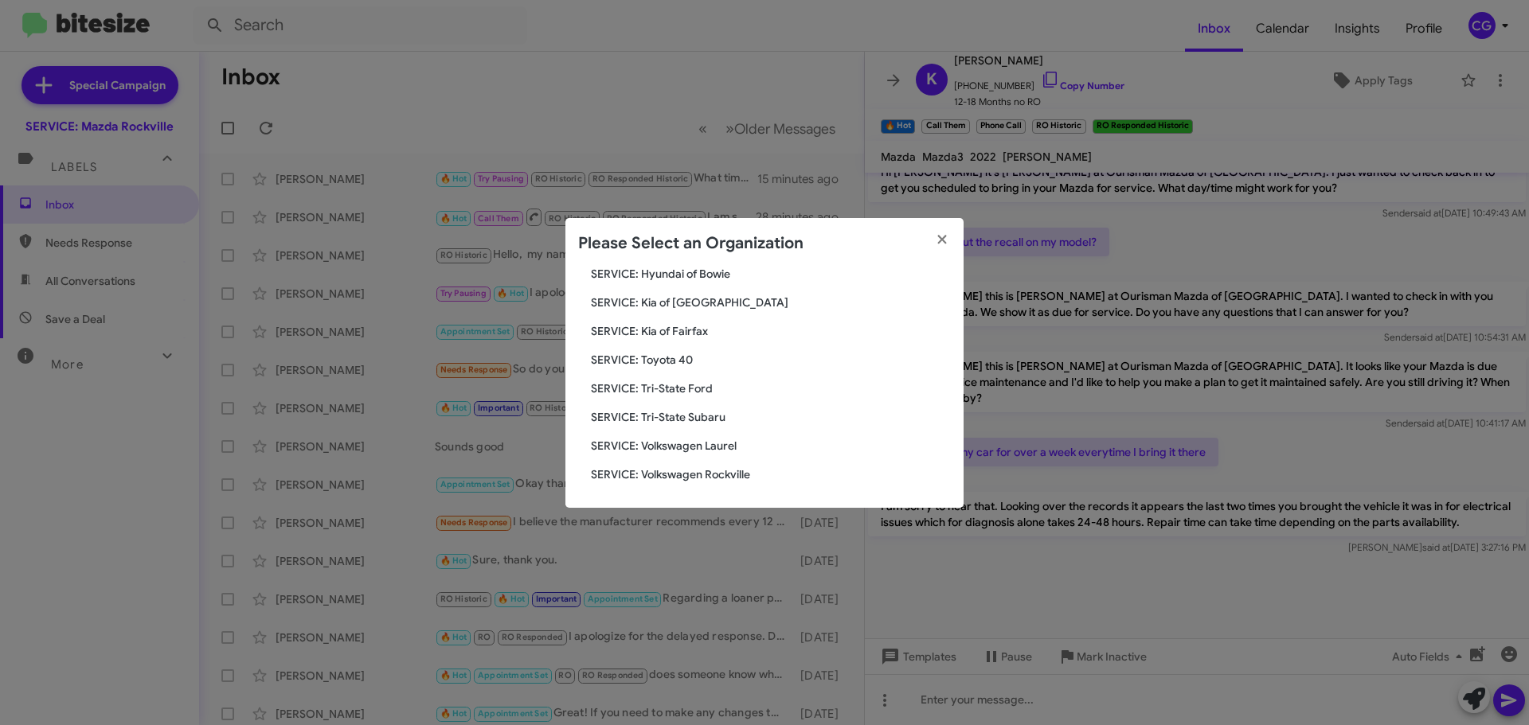
click at [733, 418] on span "SERVICE: Tri-State Subaru" at bounding box center [771, 417] width 360 height 16
click at [684, 416] on span "SERVICE: Tri-State Subaru" at bounding box center [771, 417] width 360 height 16
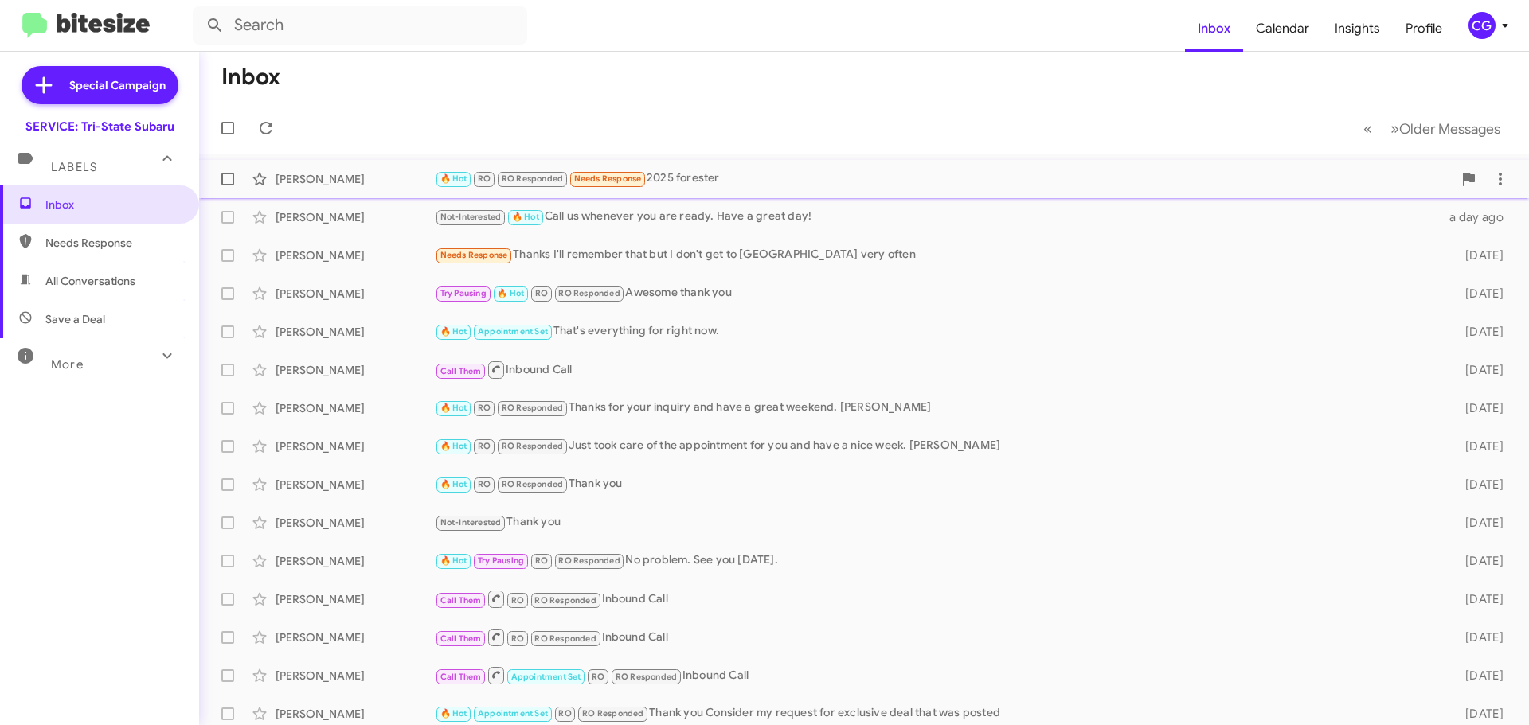
click at [799, 196] on span "[PERSON_NAME] 🔥 Hot RO RO Responded Needs Response 2025 forester a day ago" at bounding box center [864, 179] width 1330 height 38
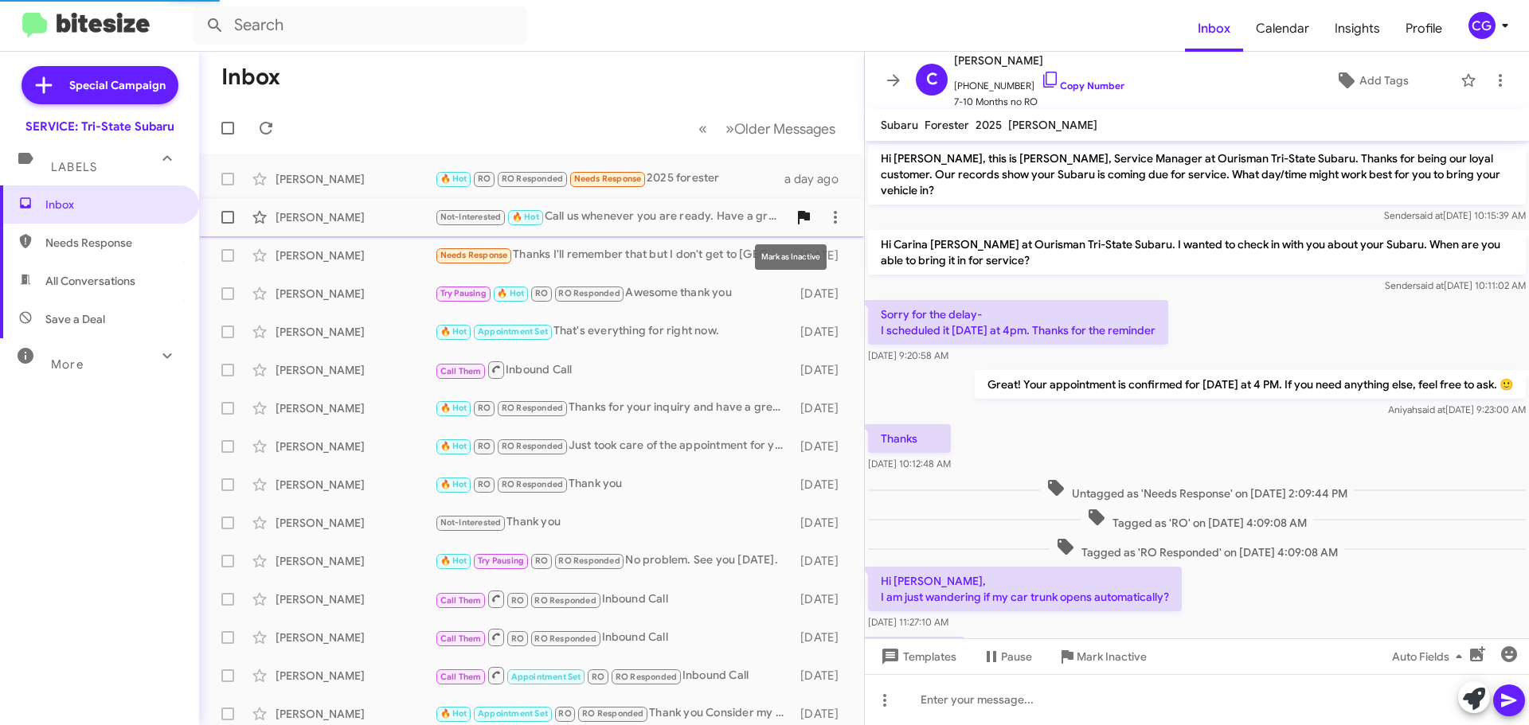
scroll to position [73, 0]
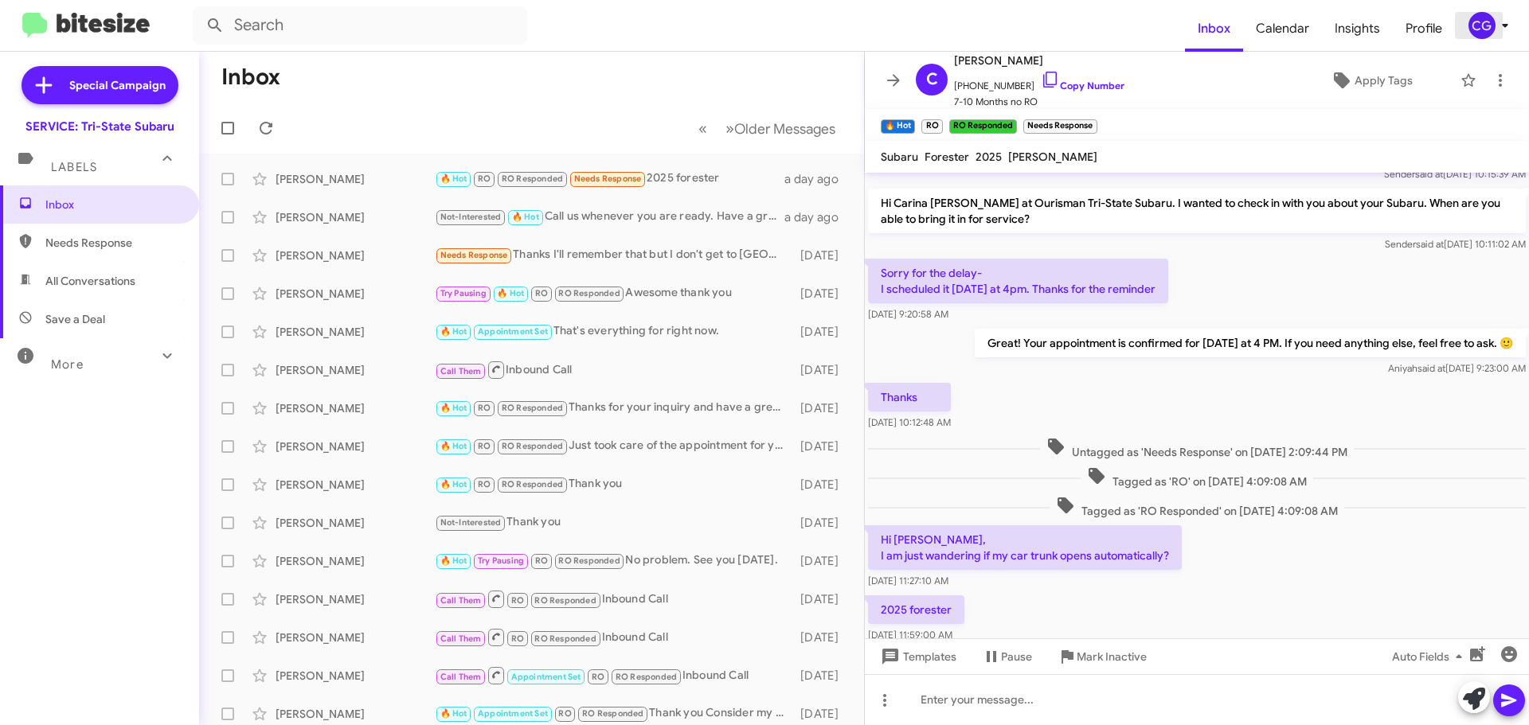
drag, startPoint x: 1517, startPoint y: 197, endPoint x: 1490, endPoint y: 31, distance: 168.6
click at [1490, 31] on div "CG" at bounding box center [1481, 25] width 27 height 27
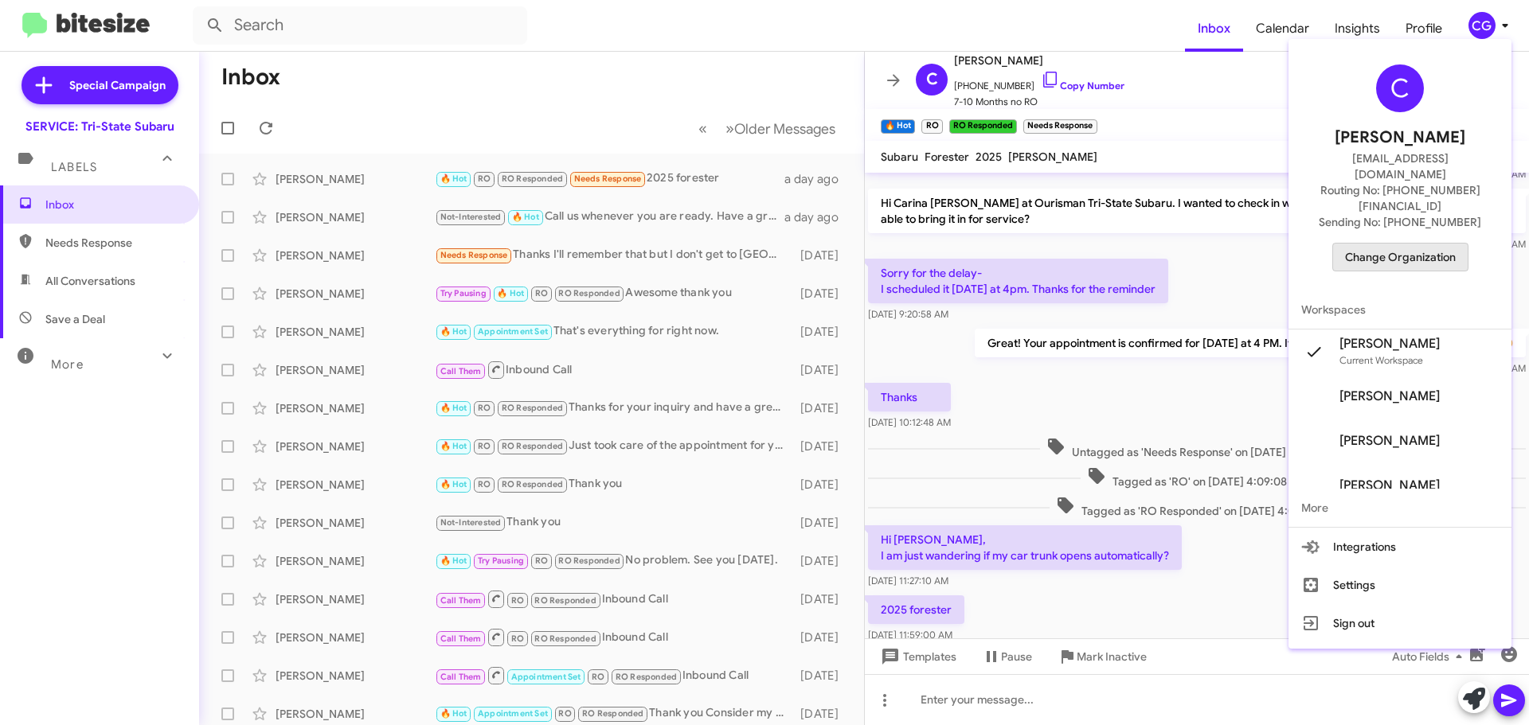
click at [1468, 243] on button "Change Organization" at bounding box center [1400, 257] width 136 height 29
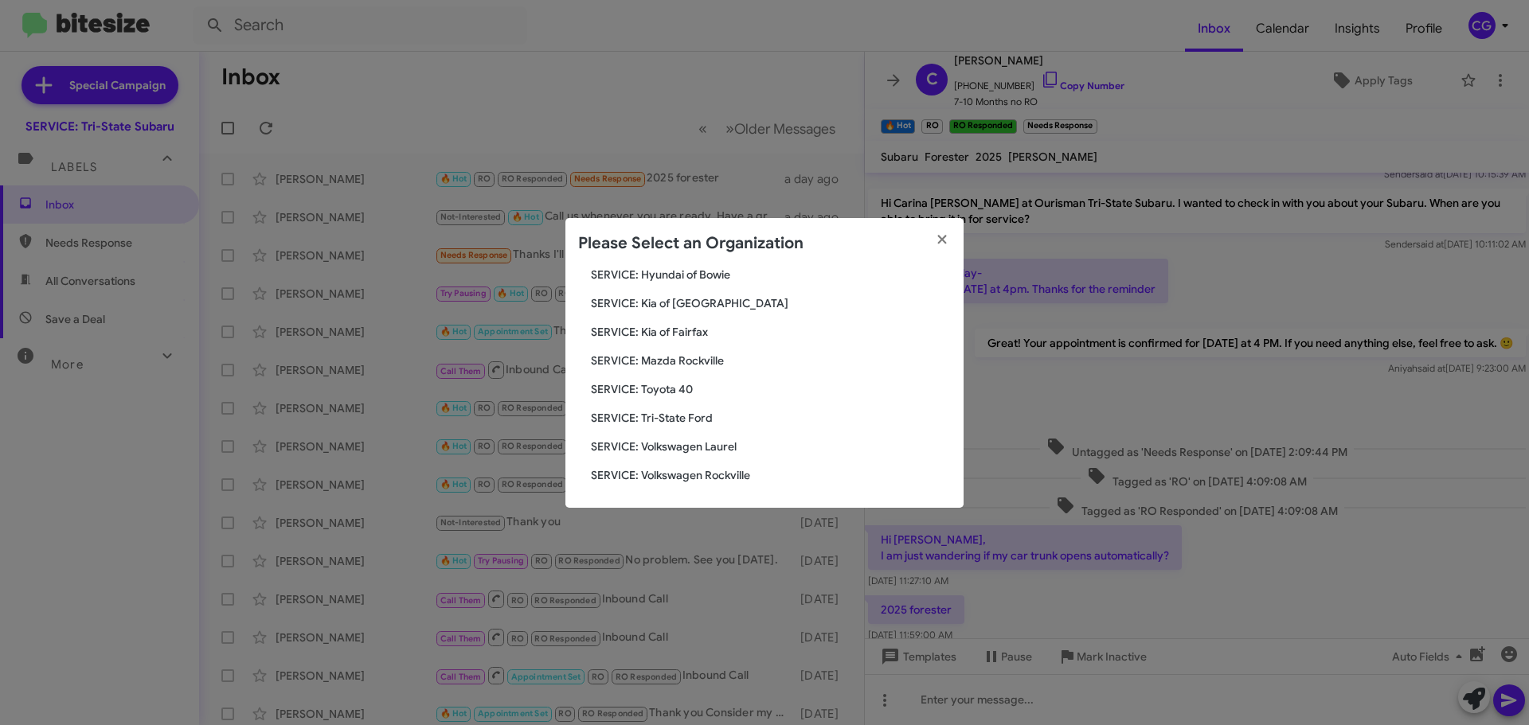
scroll to position [294, 0]
click at [720, 470] on span "SERVICE: Volkswagen Rockville" at bounding box center [771, 475] width 360 height 16
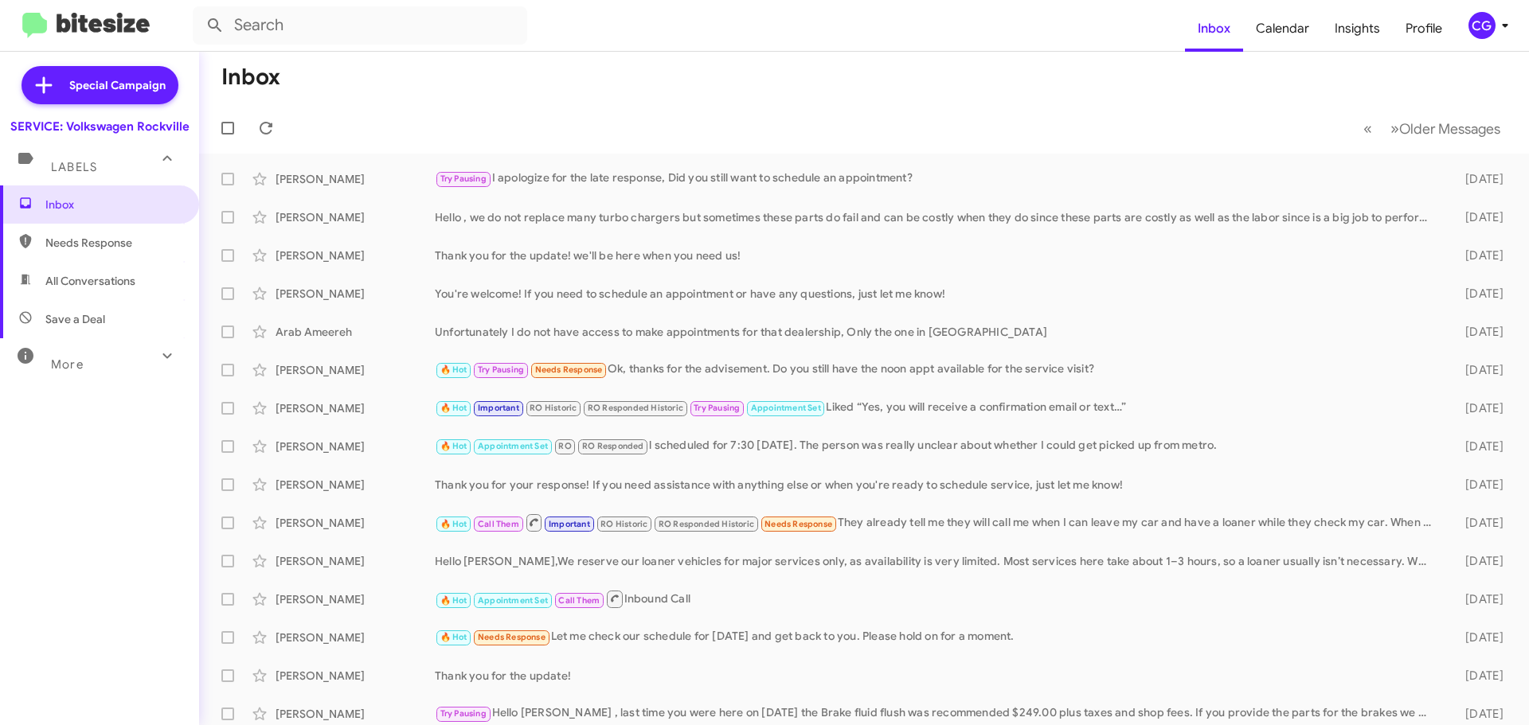
click at [1487, 31] on div "CG" at bounding box center [1481, 25] width 27 height 27
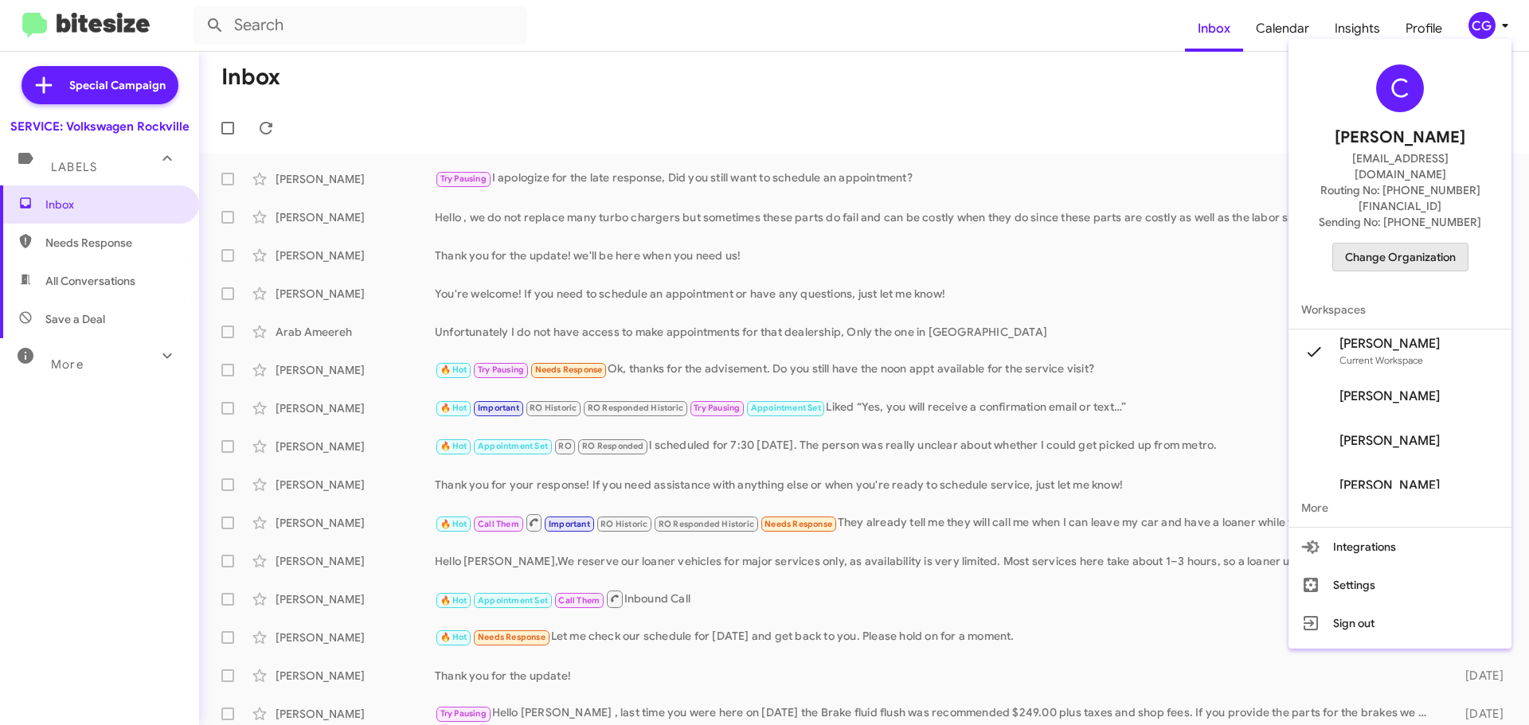
click at [1423, 244] on span "Change Organization" at bounding box center [1400, 257] width 111 height 27
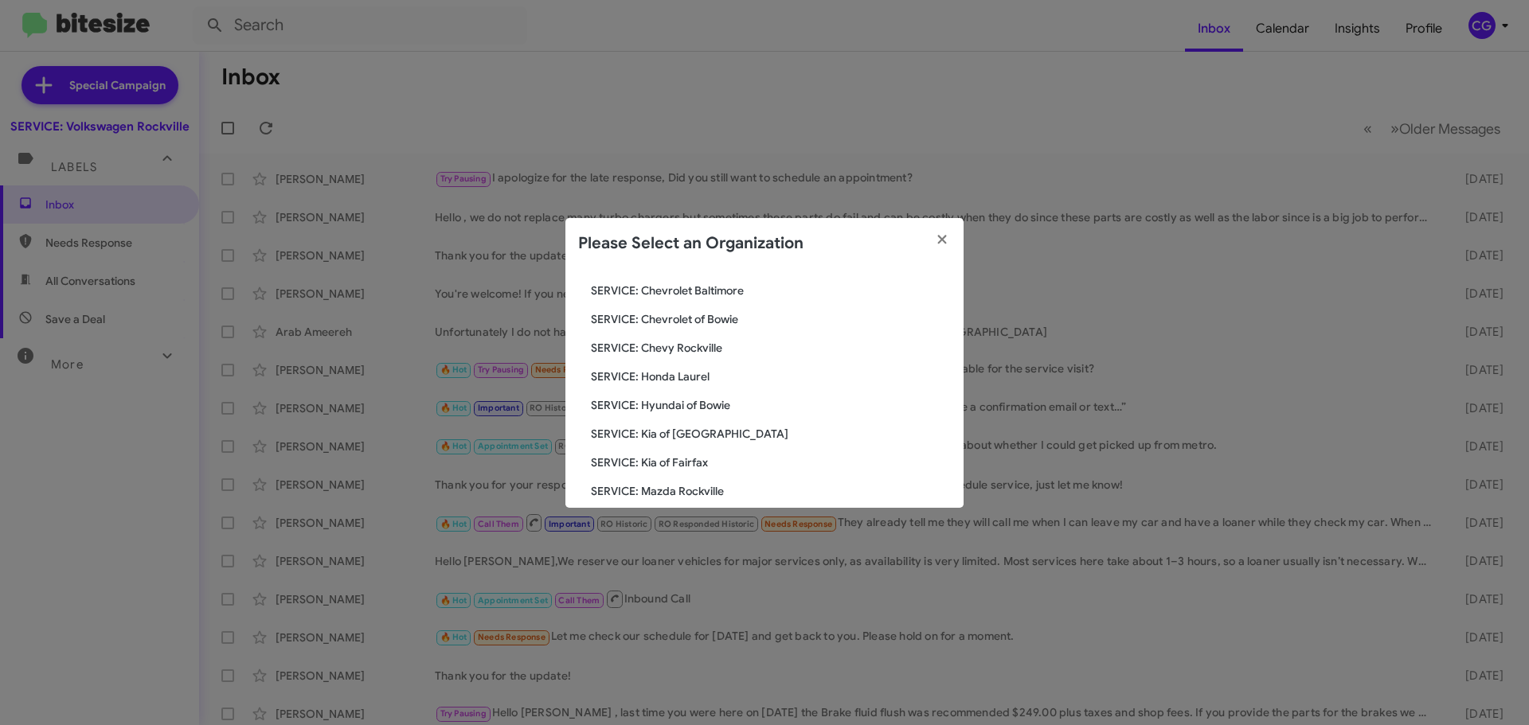
scroll to position [294, 0]
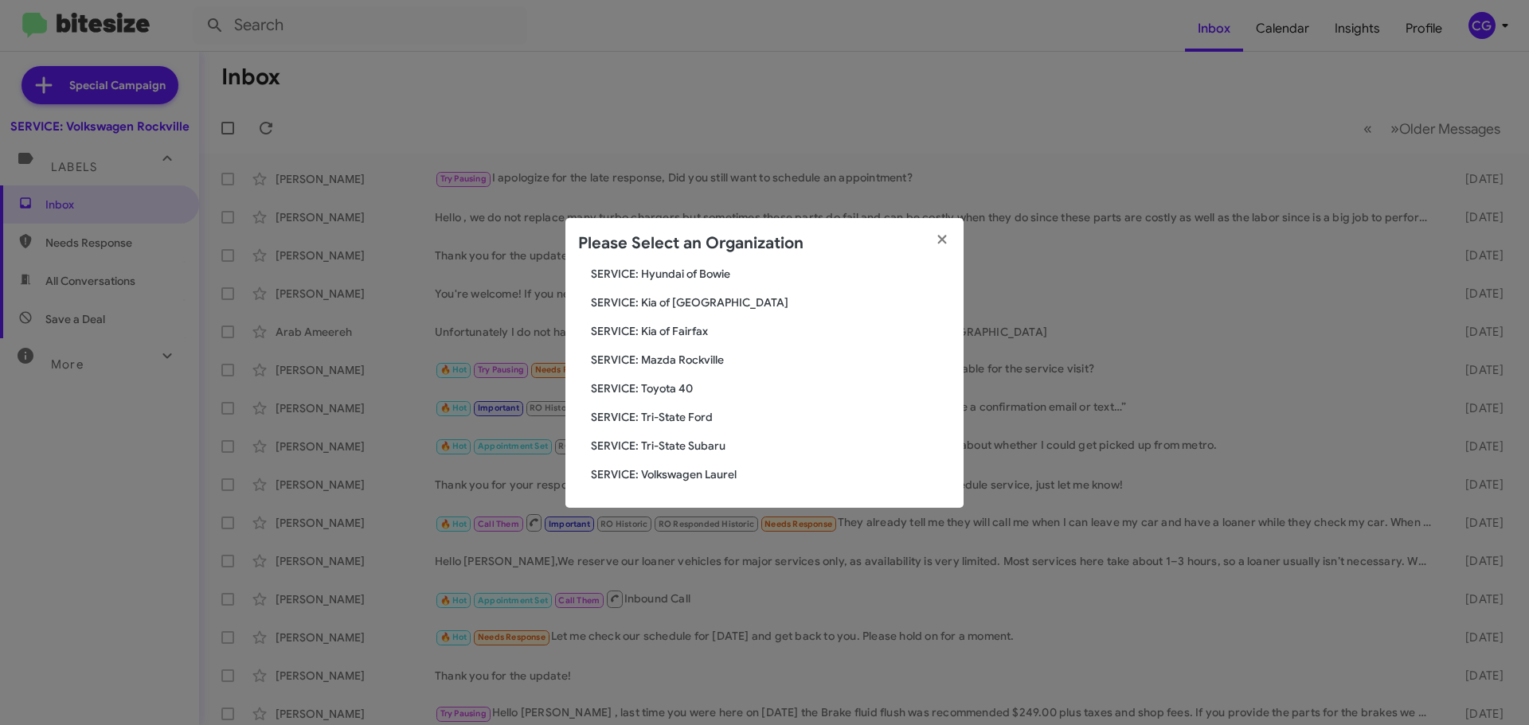
click at [708, 482] on span "SERVICE: Volkswagen Laurel" at bounding box center [771, 475] width 360 height 16
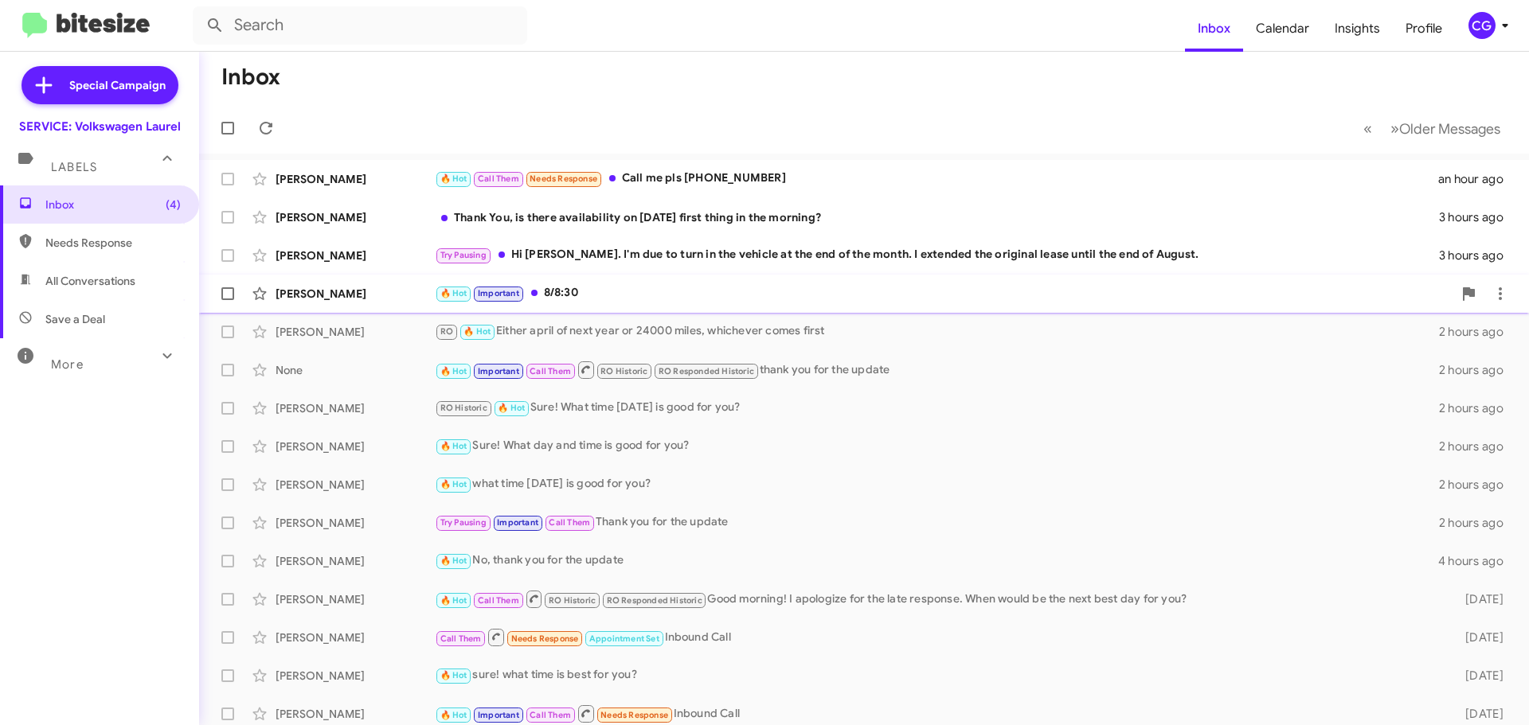
click at [819, 291] on div "🔥 Hot Important 8/8:30" at bounding box center [943, 293] width 1017 height 18
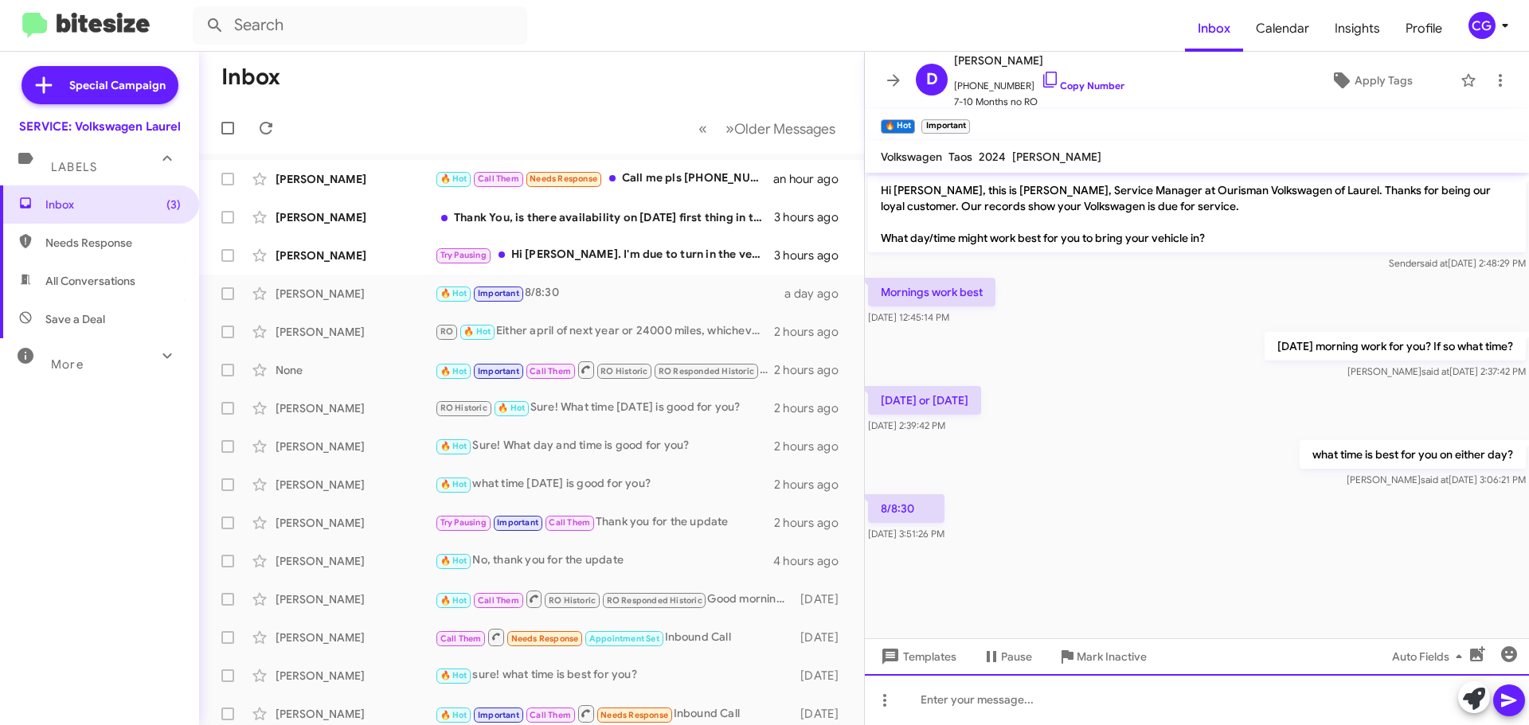
click at [1062, 689] on div at bounding box center [1197, 699] width 664 height 51
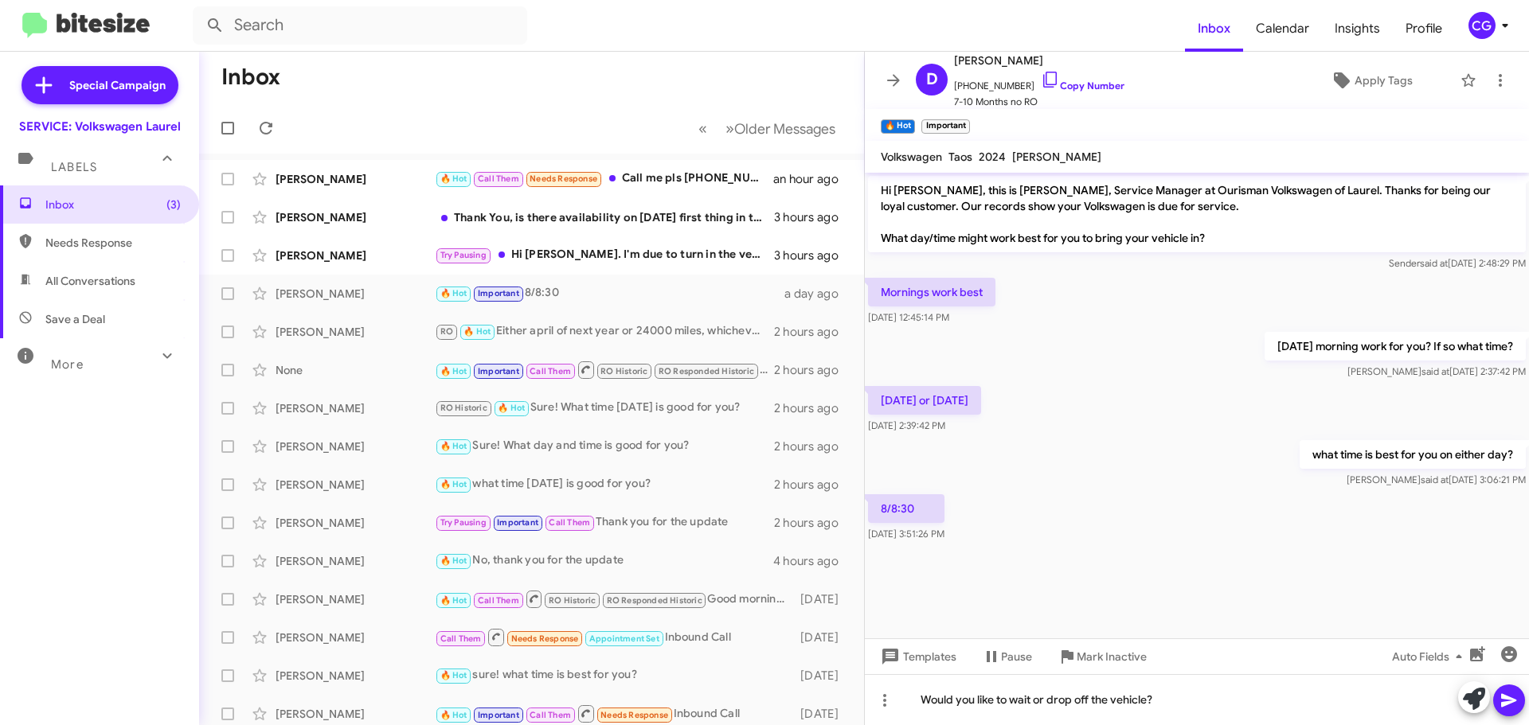
click at [1507, 713] on span at bounding box center [1508, 701] width 19 height 32
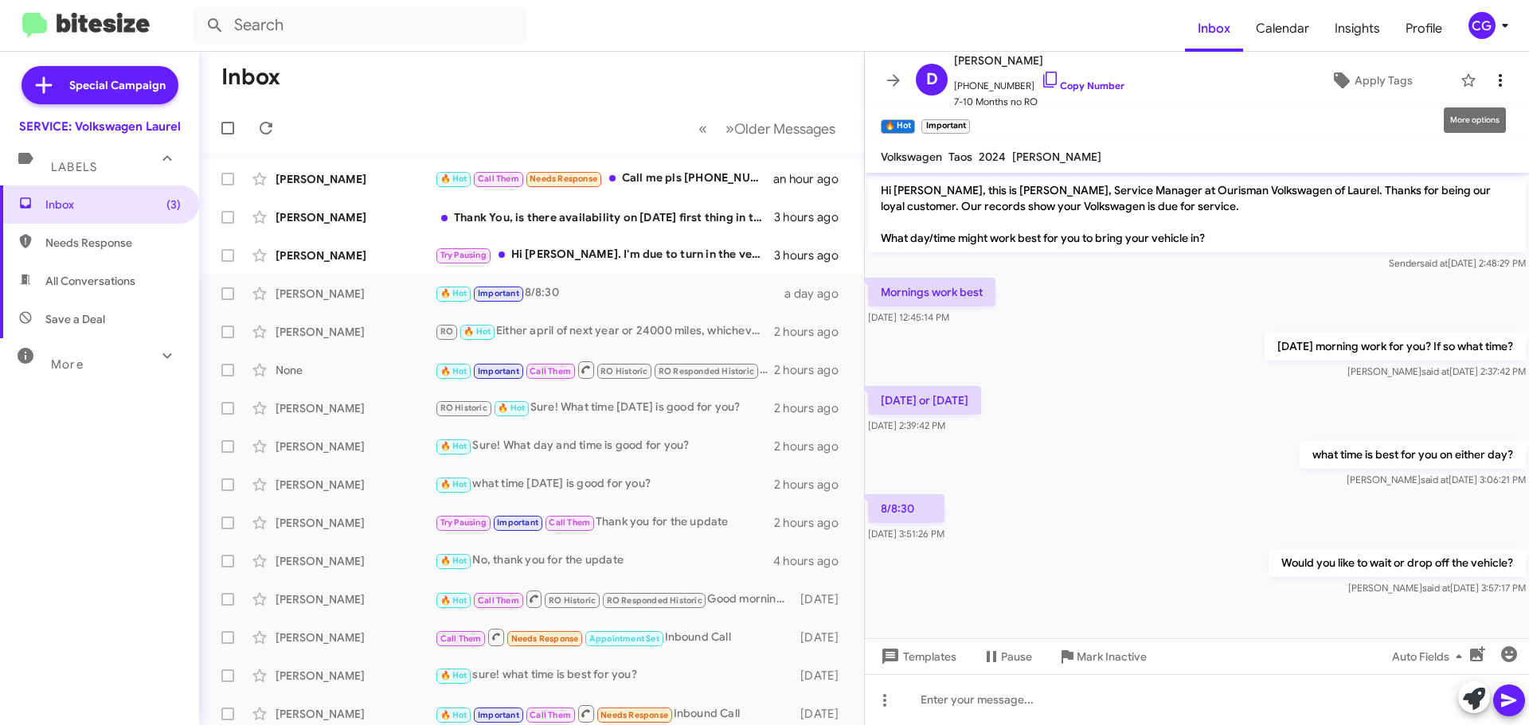
click at [1484, 92] on button at bounding box center [1500, 80] width 32 height 32
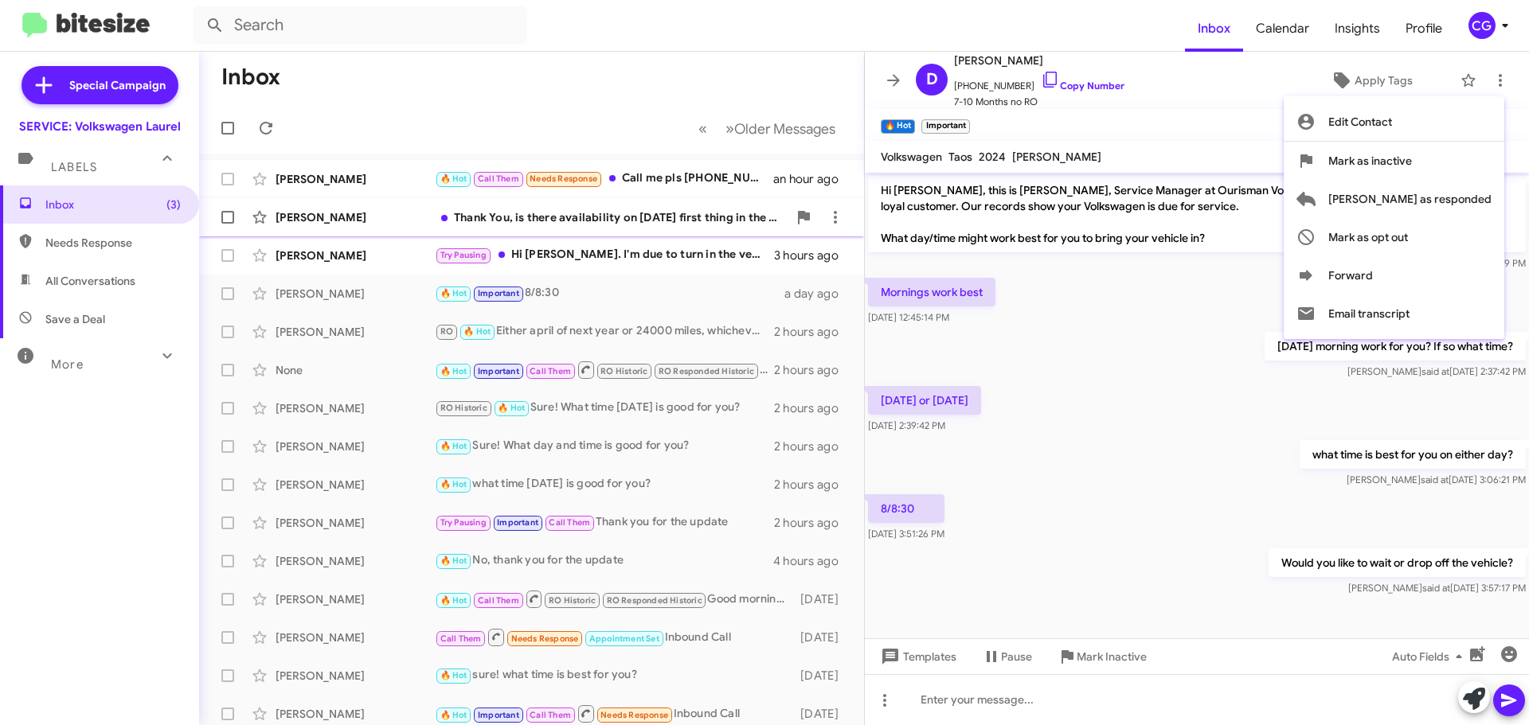
click at [1472, 198] on span "Mark as responded" at bounding box center [1409, 199] width 163 height 38
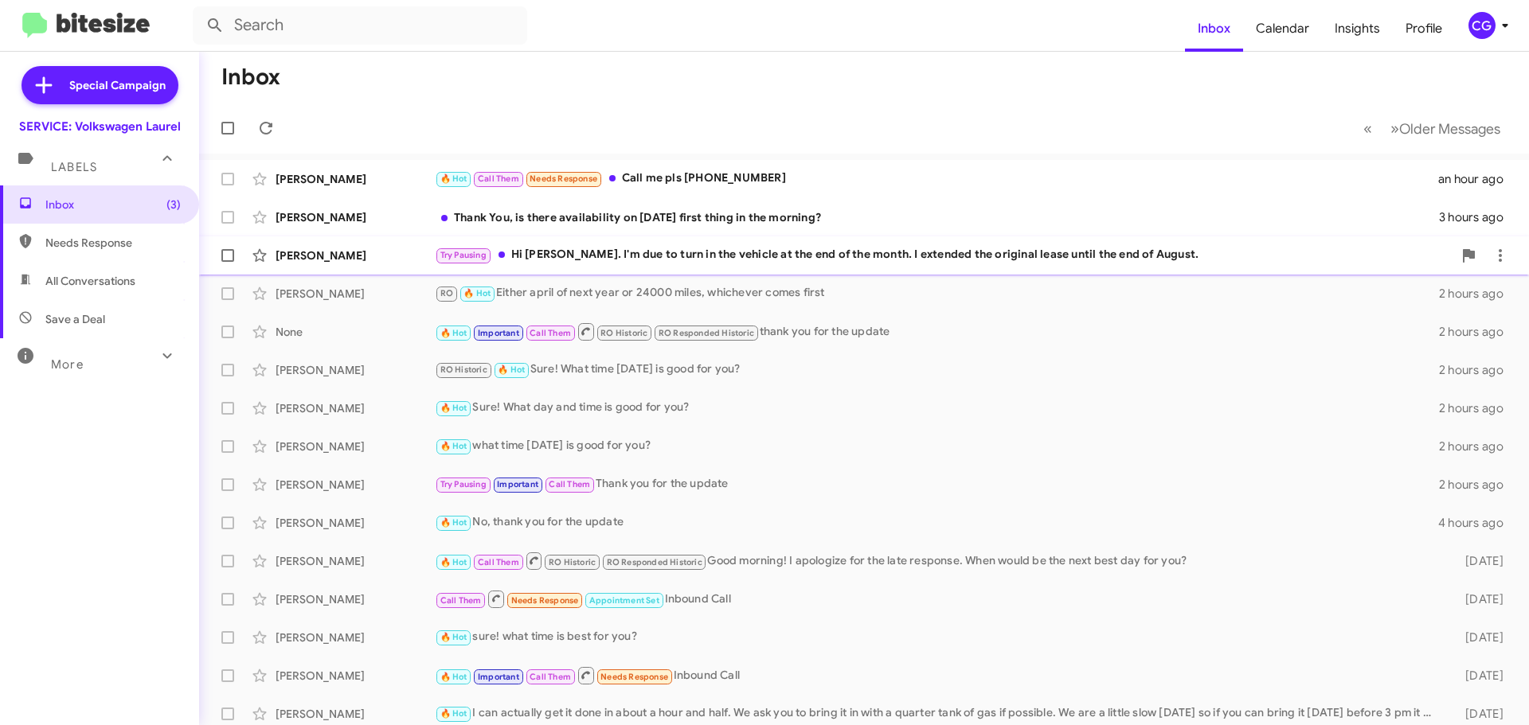
click at [651, 258] on div "Try Pausing Hi Marvin. I'm due to turn in the vehicle at the end of the month. …" at bounding box center [943, 255] width 1017 height 18
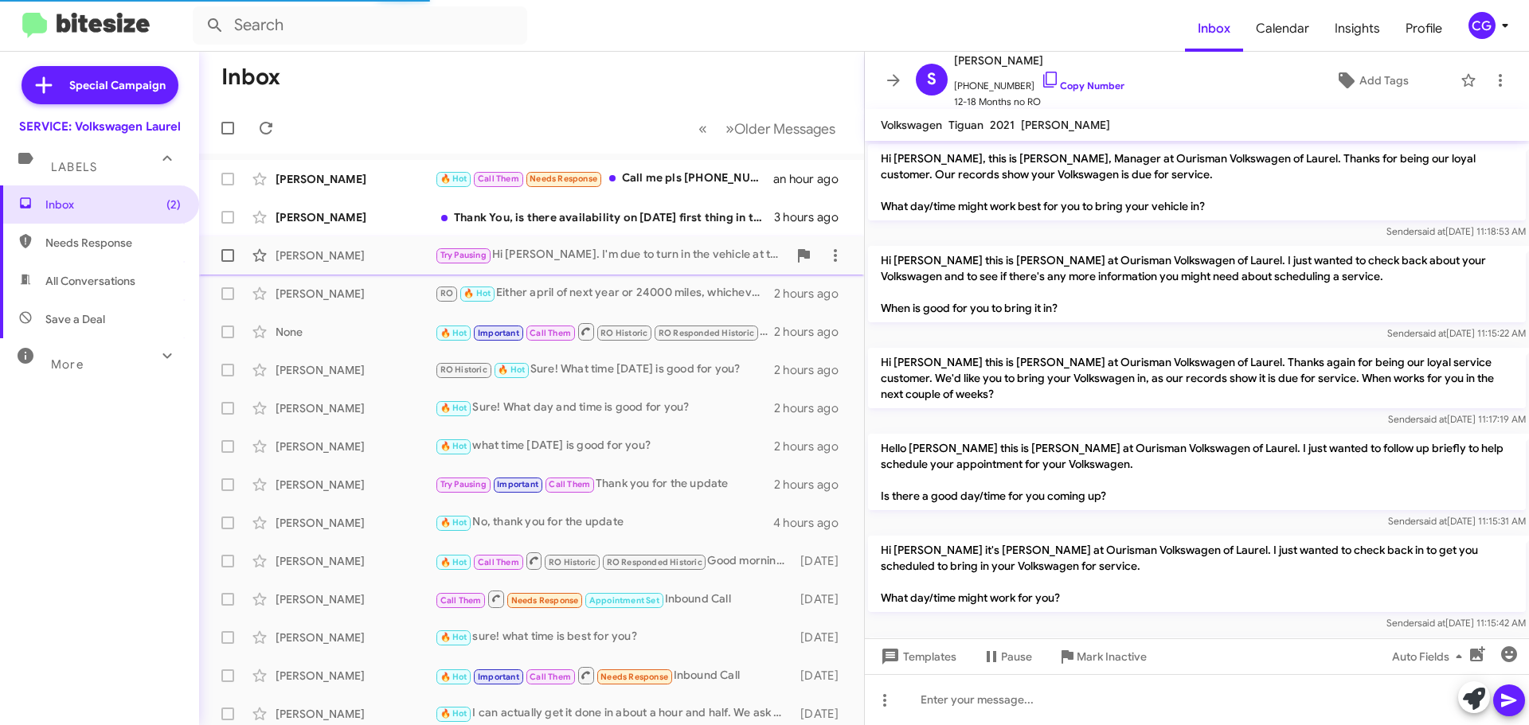
scroll to position [286, 0]
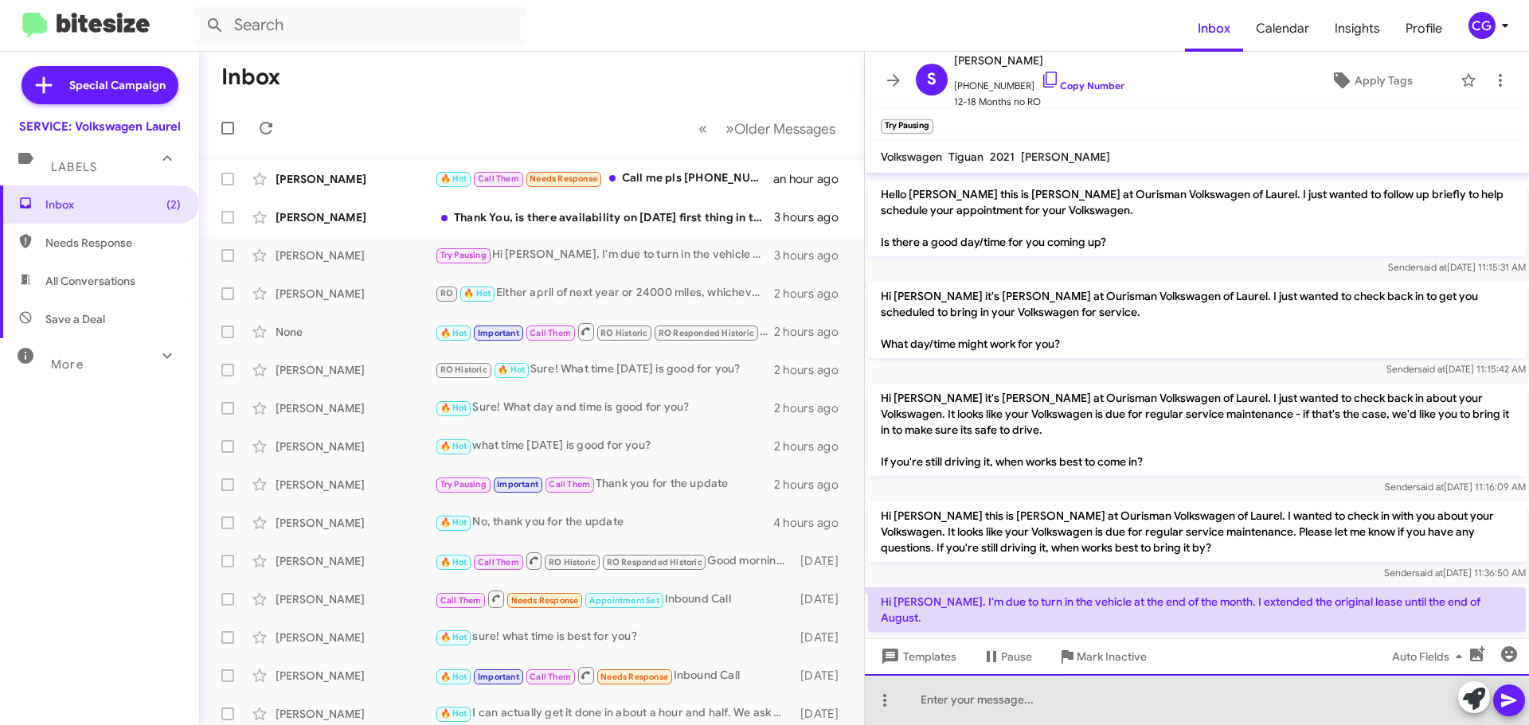
click at [1230, 708] on div at bounding box center [1197, 699] width 664 height 51
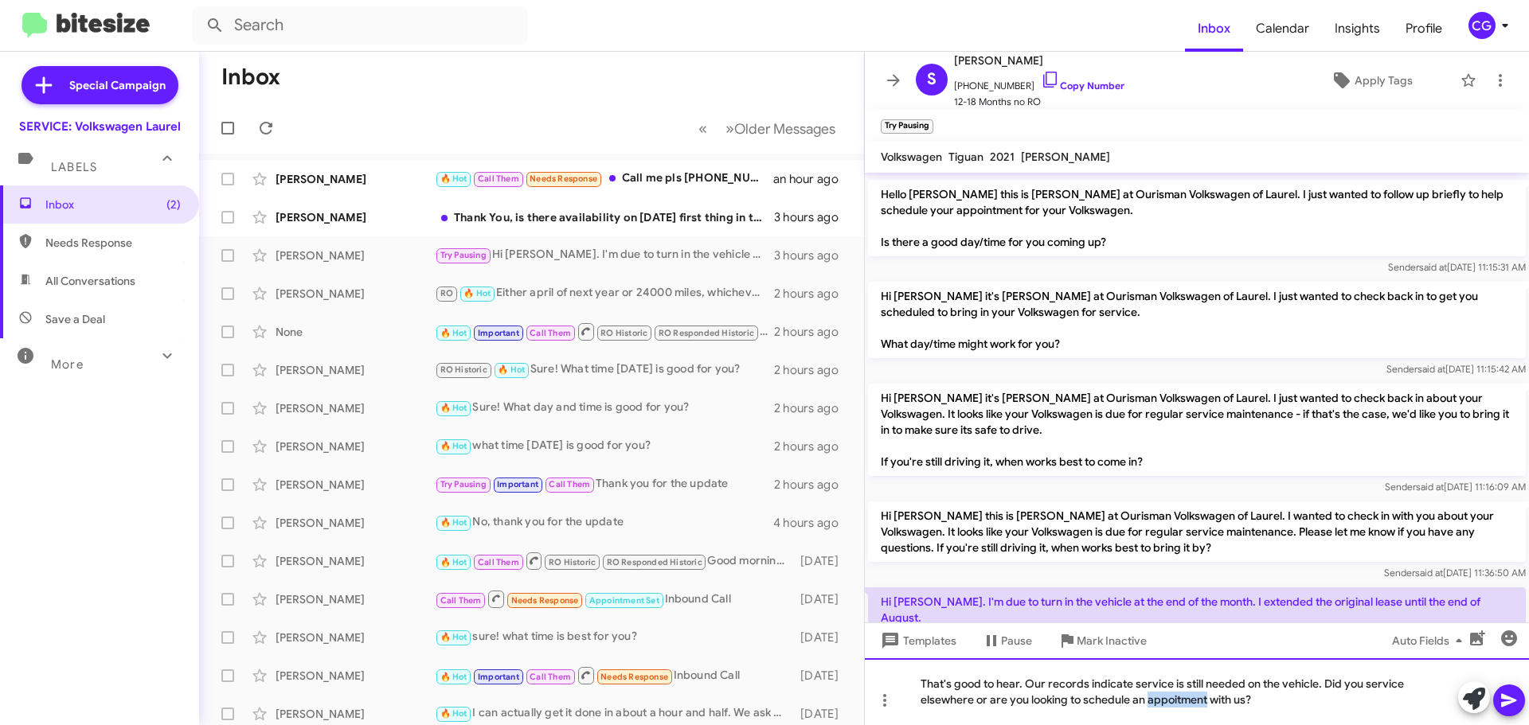
drag, startPoint x: 1181, startPoint y: 693, endPoint x: 1179, endPoint y: 701, distance: 9.1
click at [1513, 705] on icon at bounding box center [1508, 700] width 19 height 19
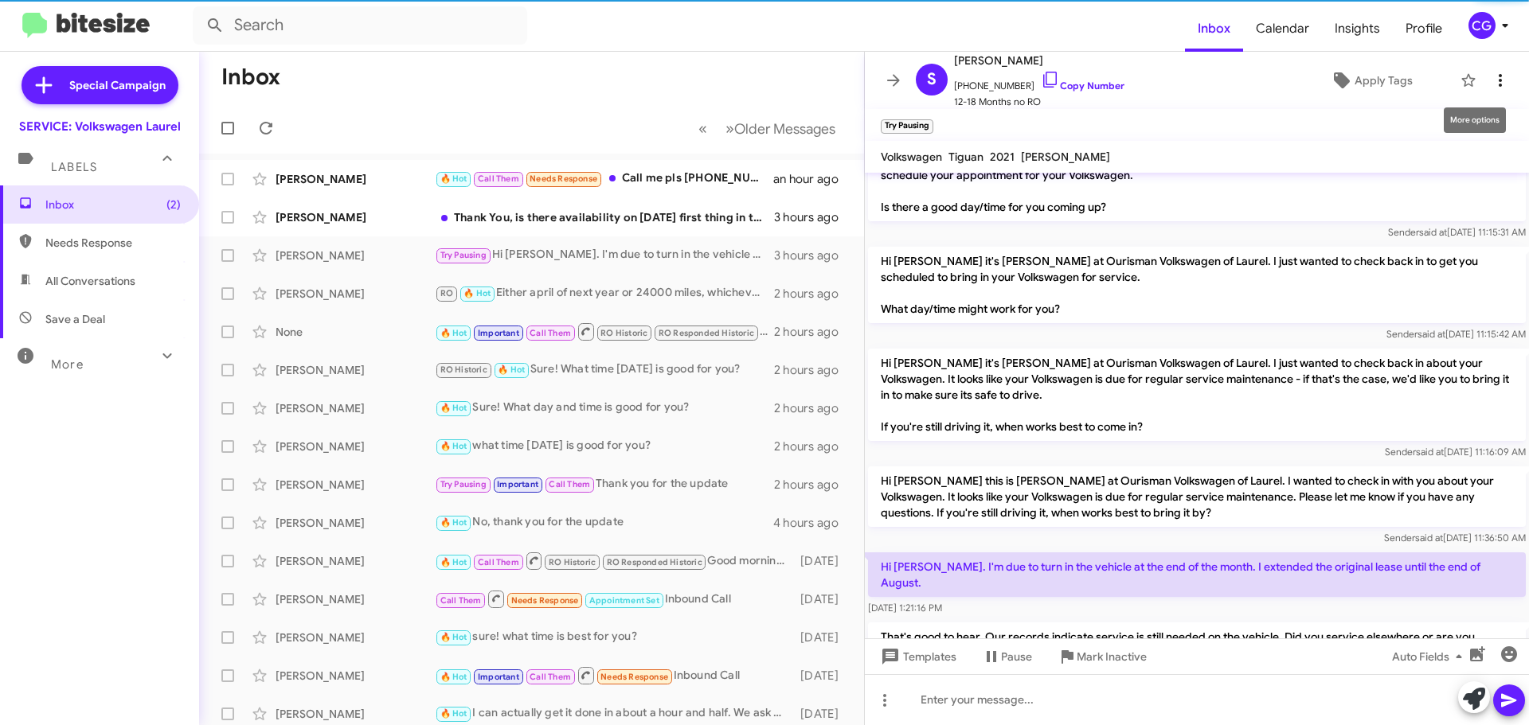
click at [1492, 83] on icon at bounding box center [1499, 80] width 19 height 19
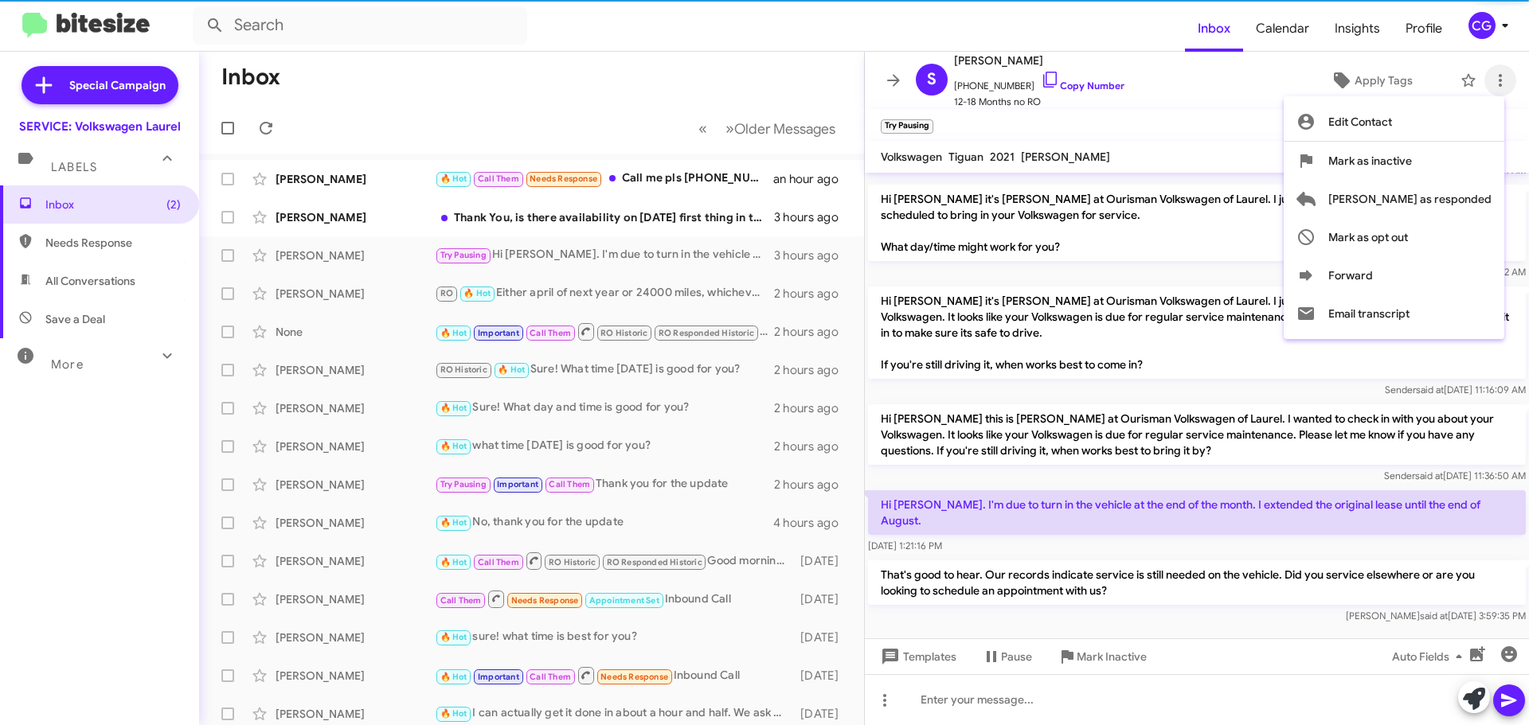
scroll to position [392, 0]
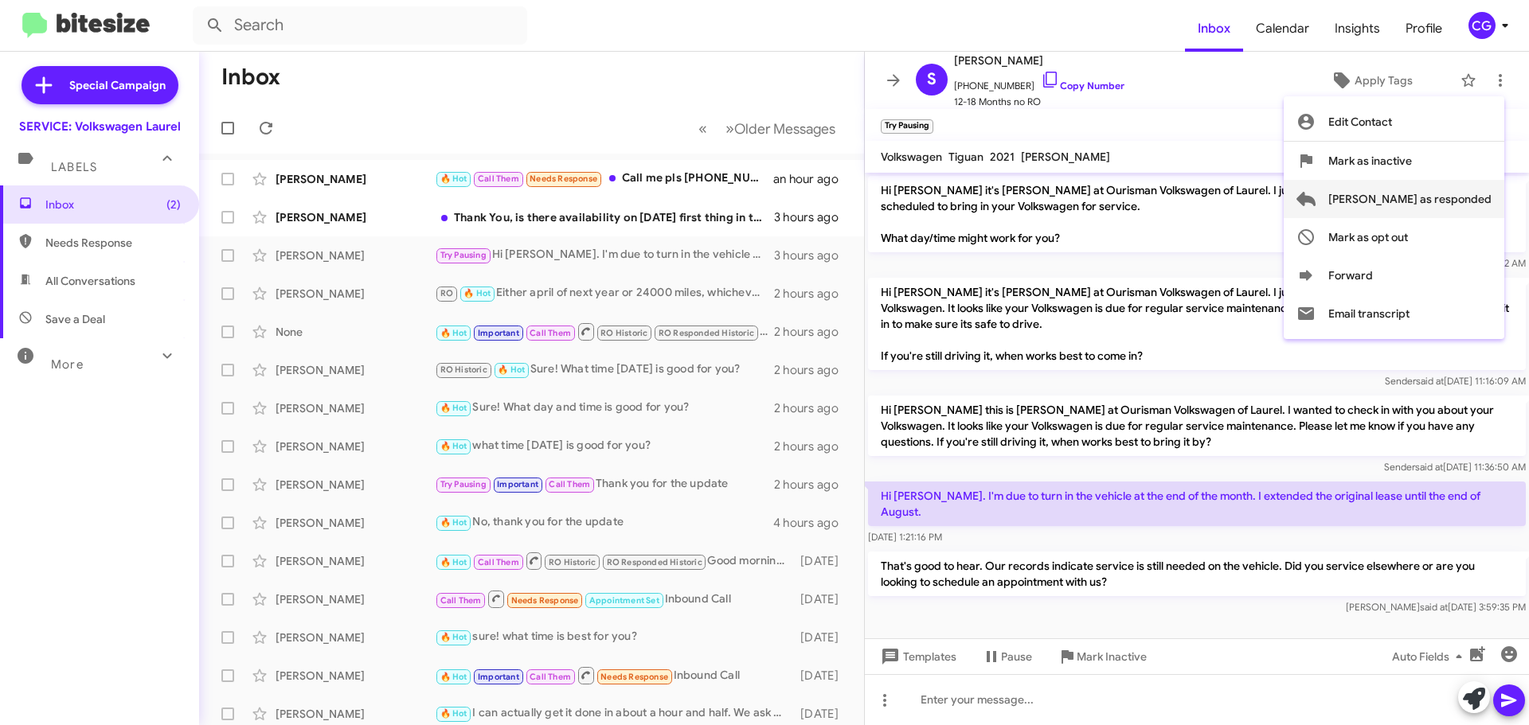
click at [1482, 201] on span "Mark as responded" at bounding box center [1409, 199] width 163 height 38
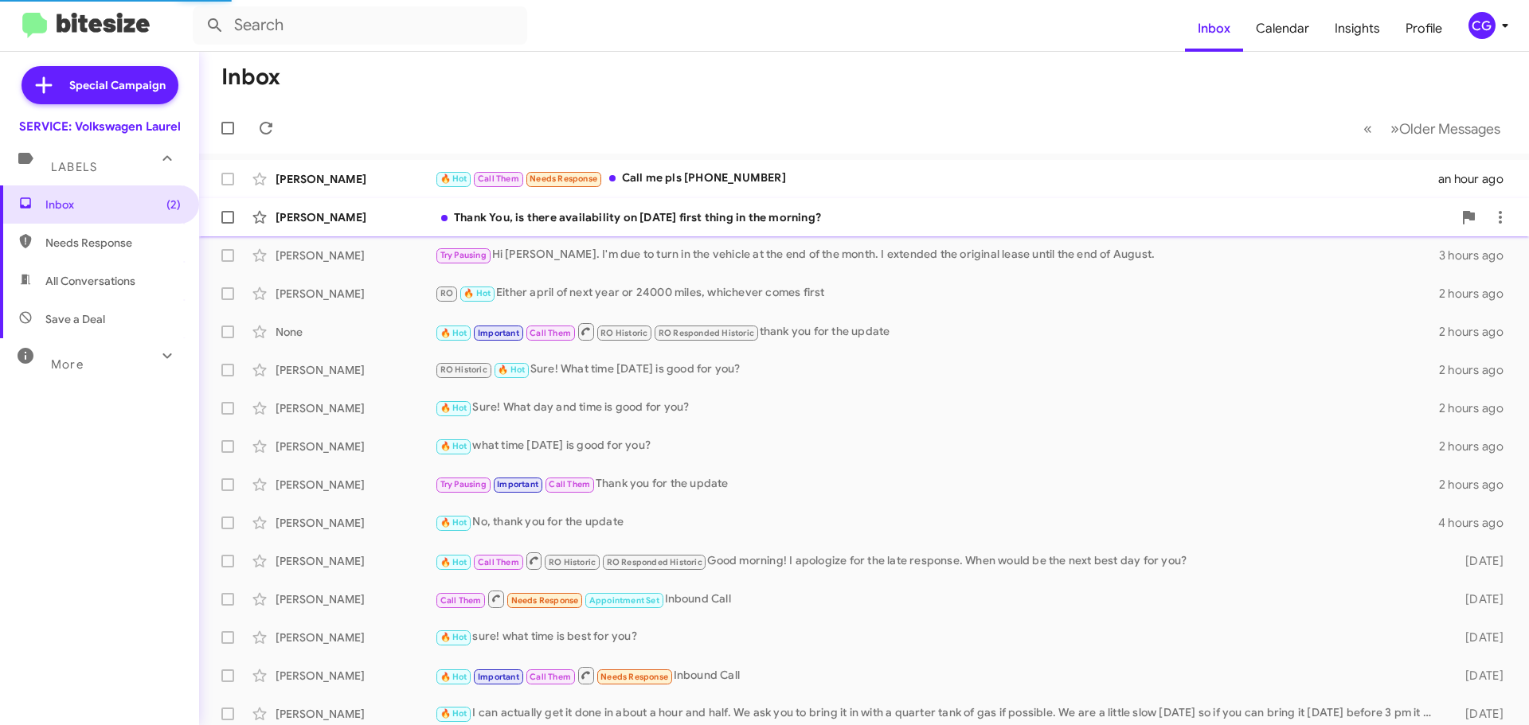
click at [738, 214] on div "Thank You, is there availability on September18th first thing in the morning?" at bounding box center [943, 217] width 1017 height 16
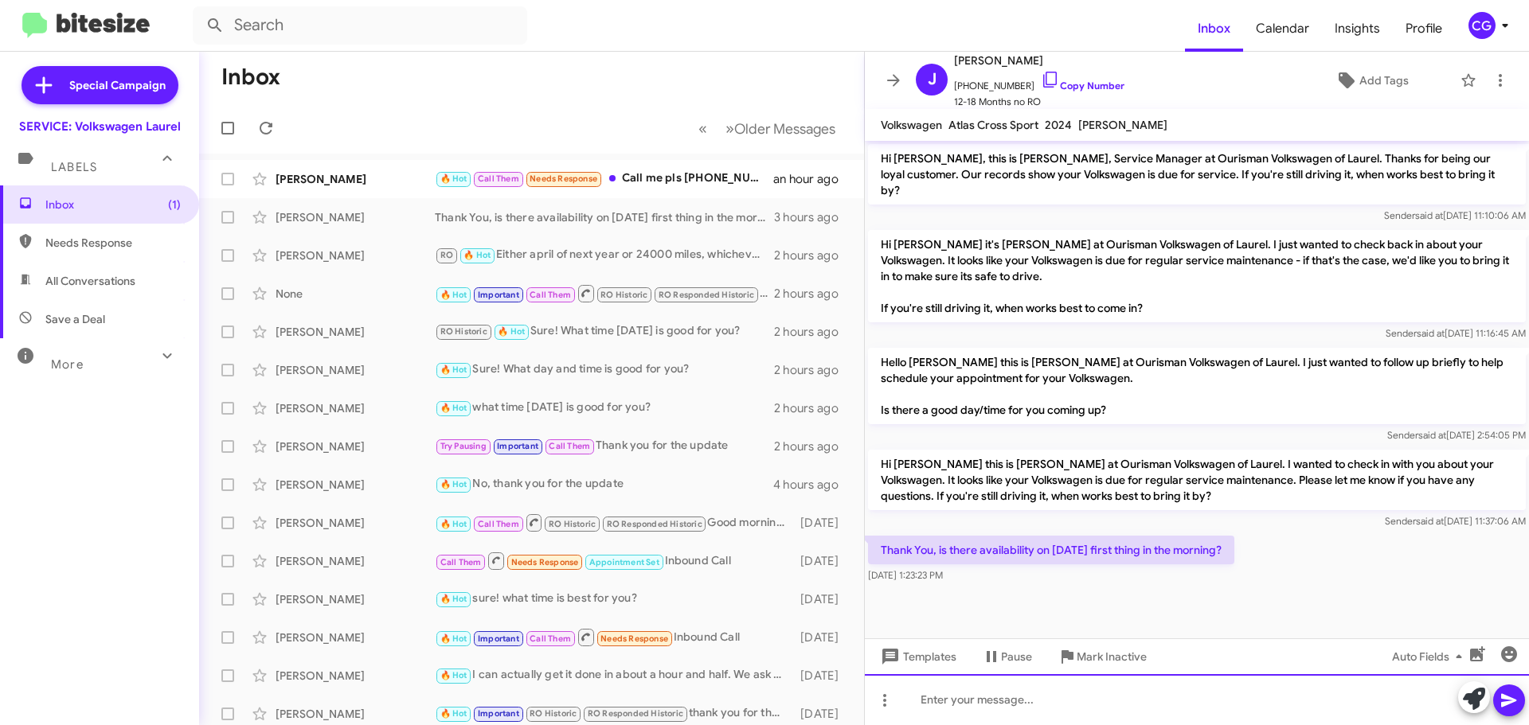
click at [1003, 701] on div at bounding box center [1197, 699] width 664 height 51
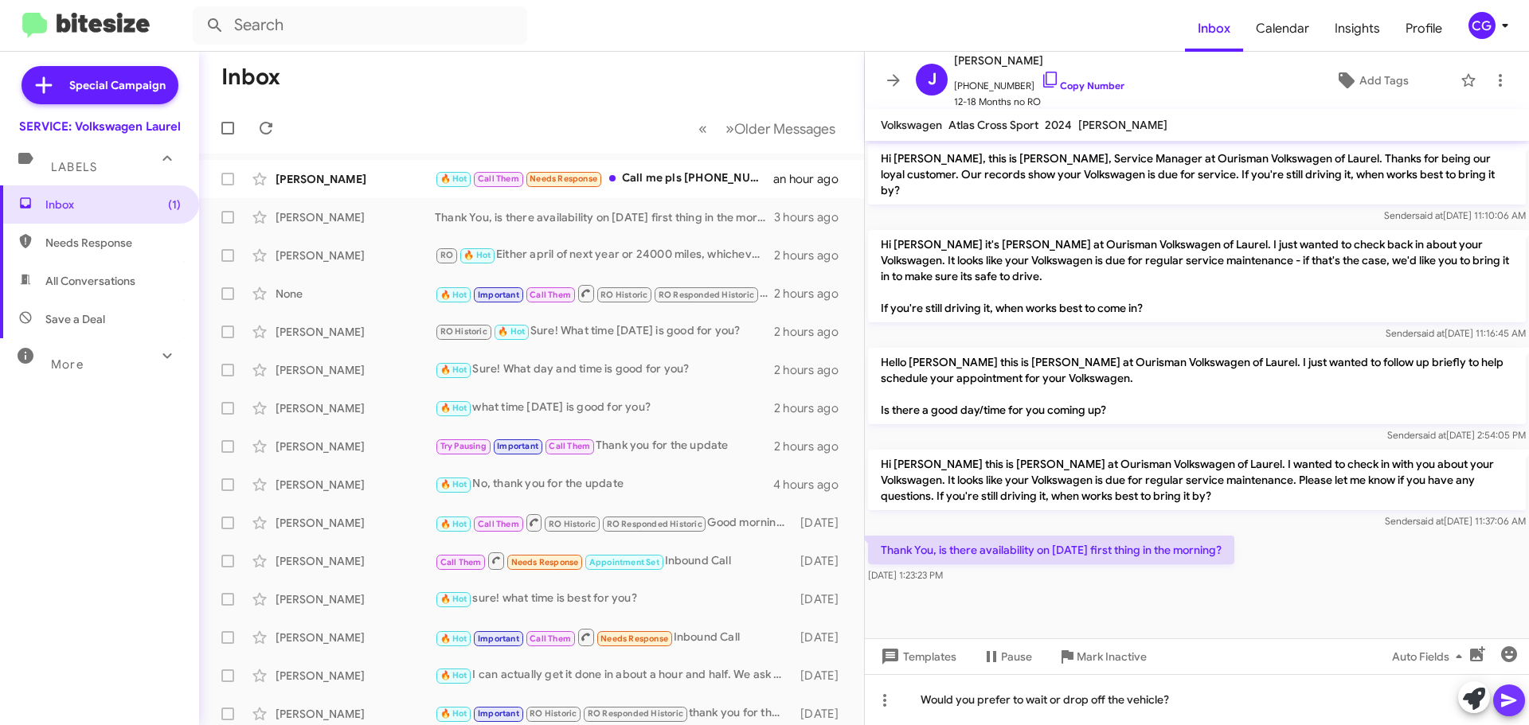
drag, startPoint x: 1521, startPoint y: 700, endPoint x: 1408, endPoint y: 693, distance: 113.2
click at [1521, 700] on button at bounding box center [1509, 701] width 32 height 32
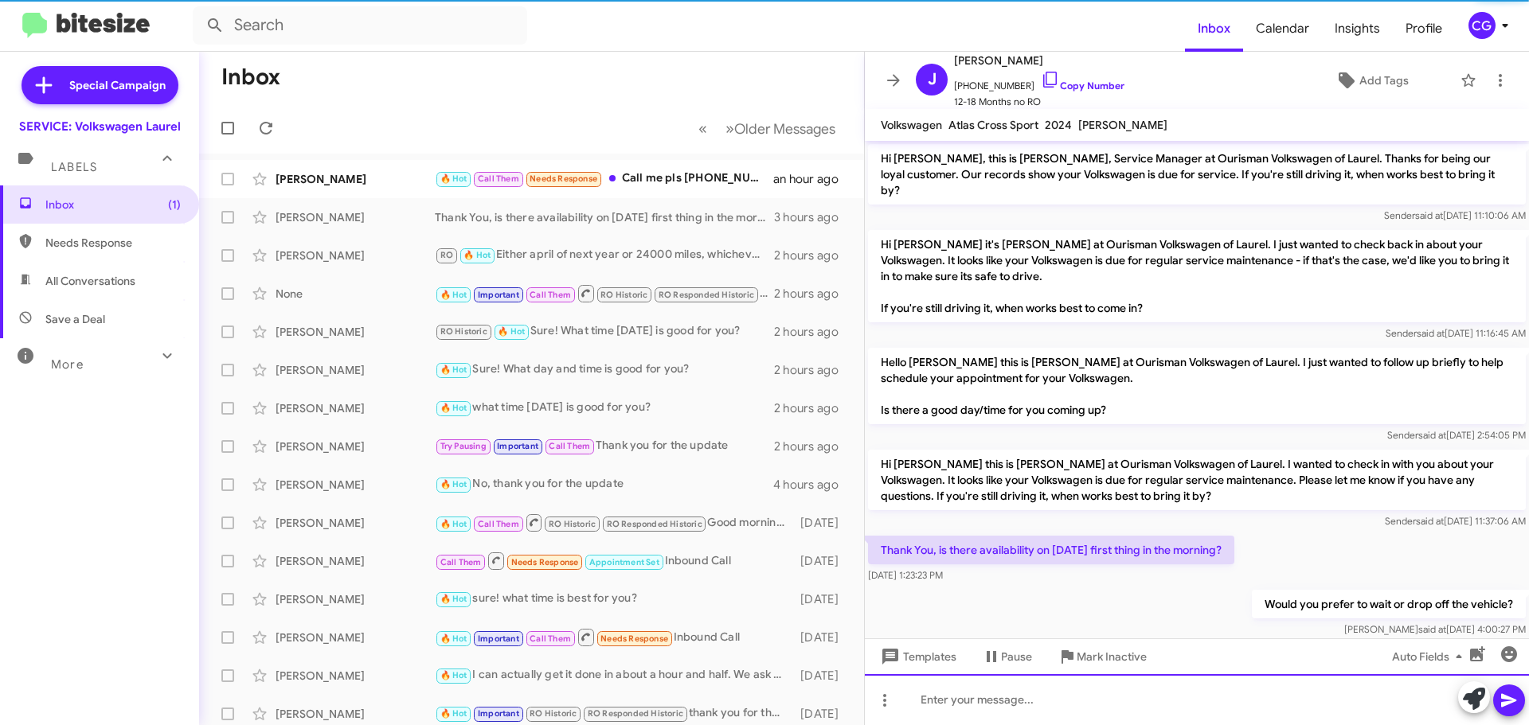
scroll to position [10, 0]
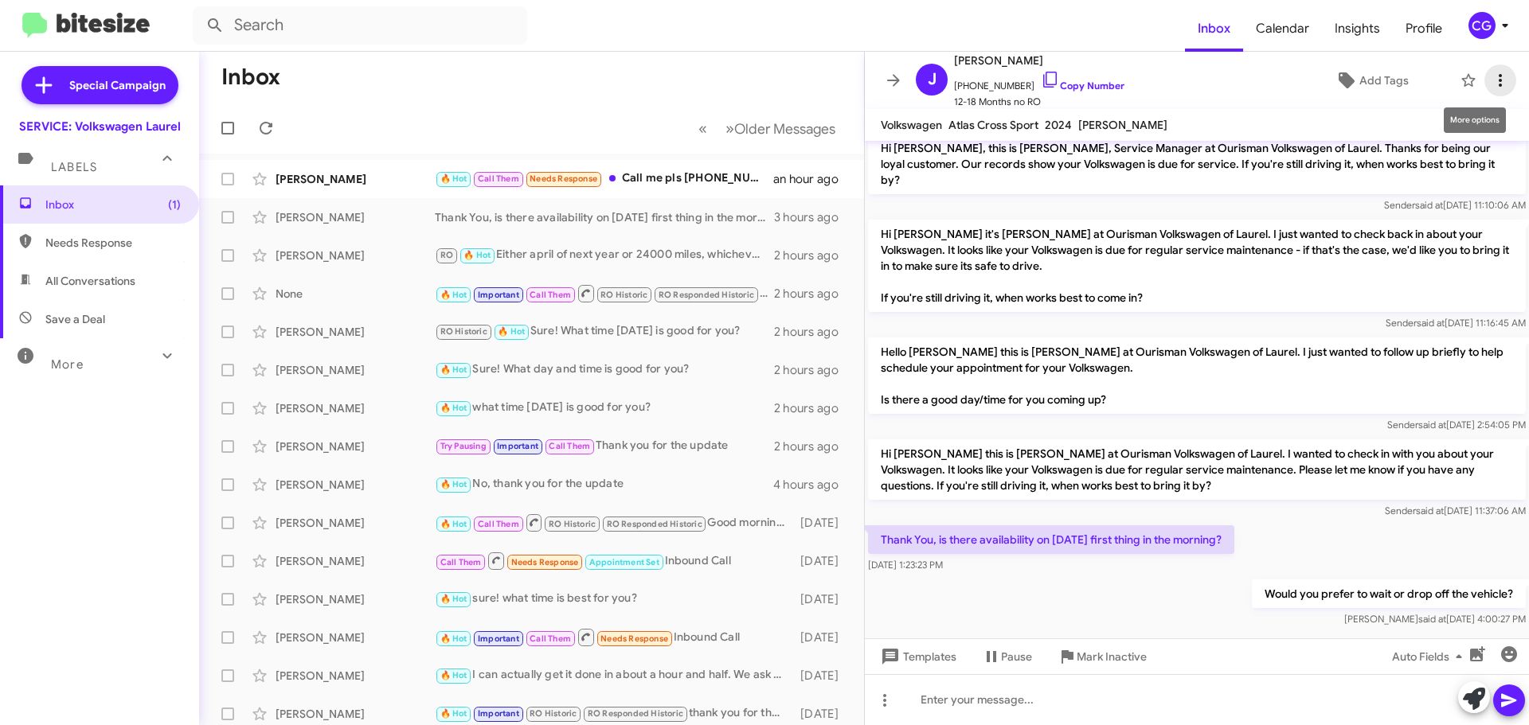
click at [1490, 87] on icon at bounding box center [1499, 80] width 19 height 19
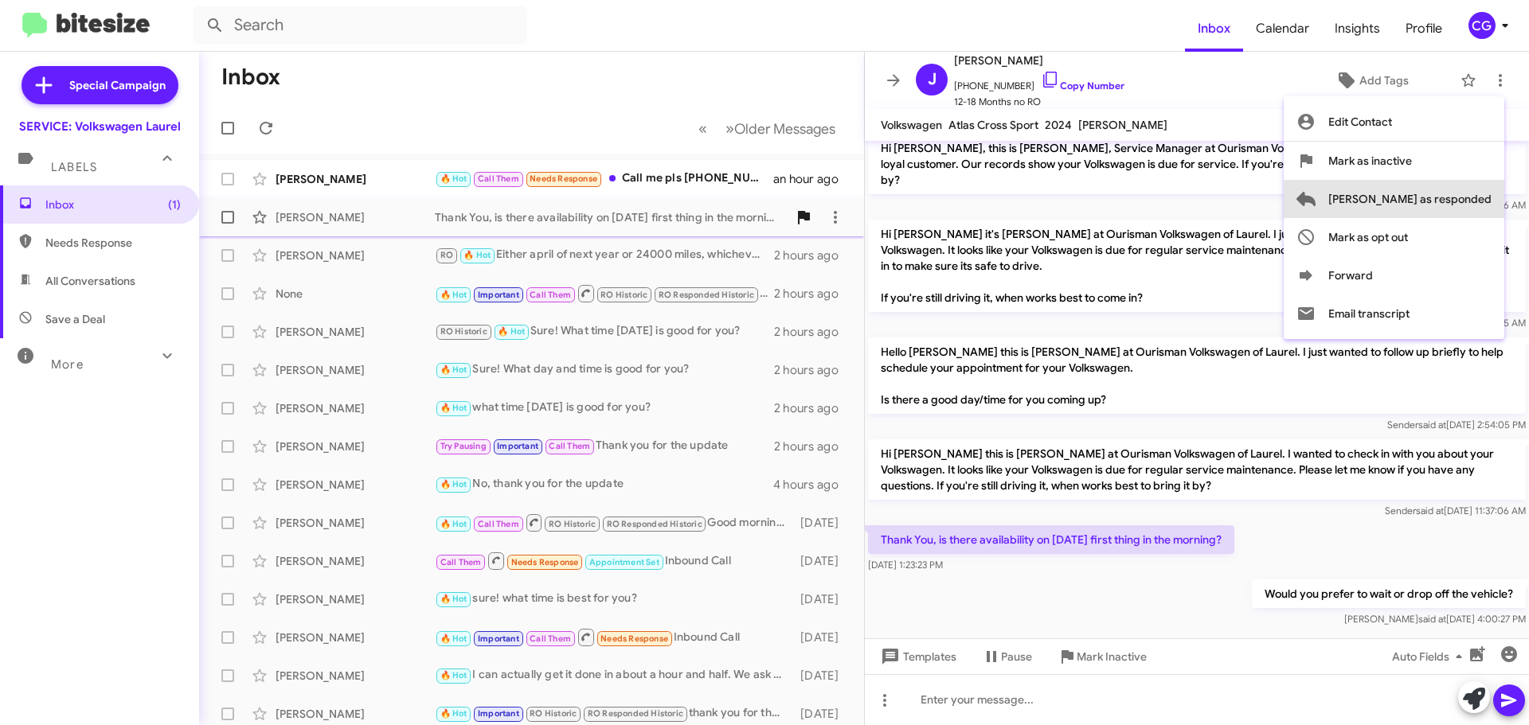
drag, startPoint x: 1476, startPoint y: 194, endPoint x: 1453, endPoint y: 205, distance: 25.3
click at [1474, 194] on span "Mark as responded" at bounding box center [1409, 199] width 163 height 38
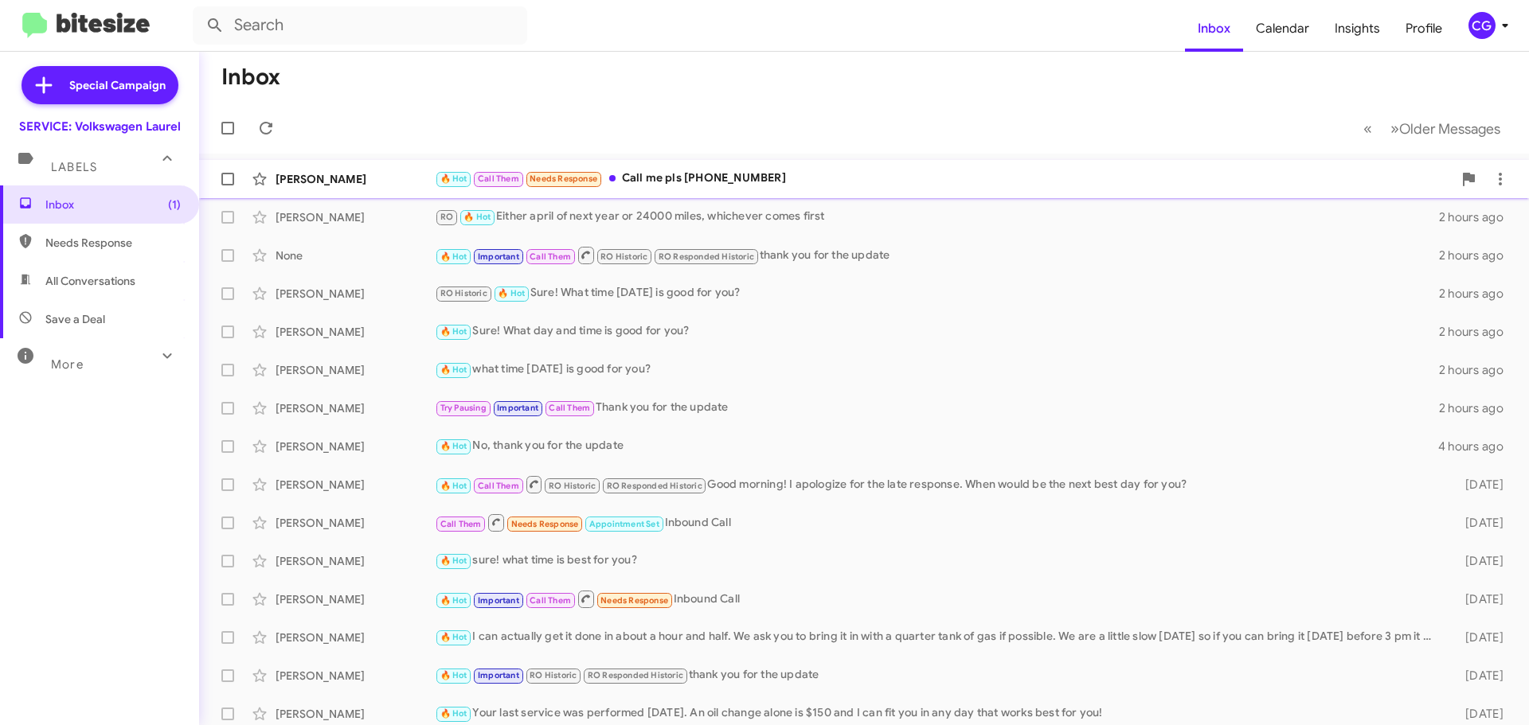
click at [583, 184] on span "Needs Response" at bounding box center [563, 179] width 68 height 10
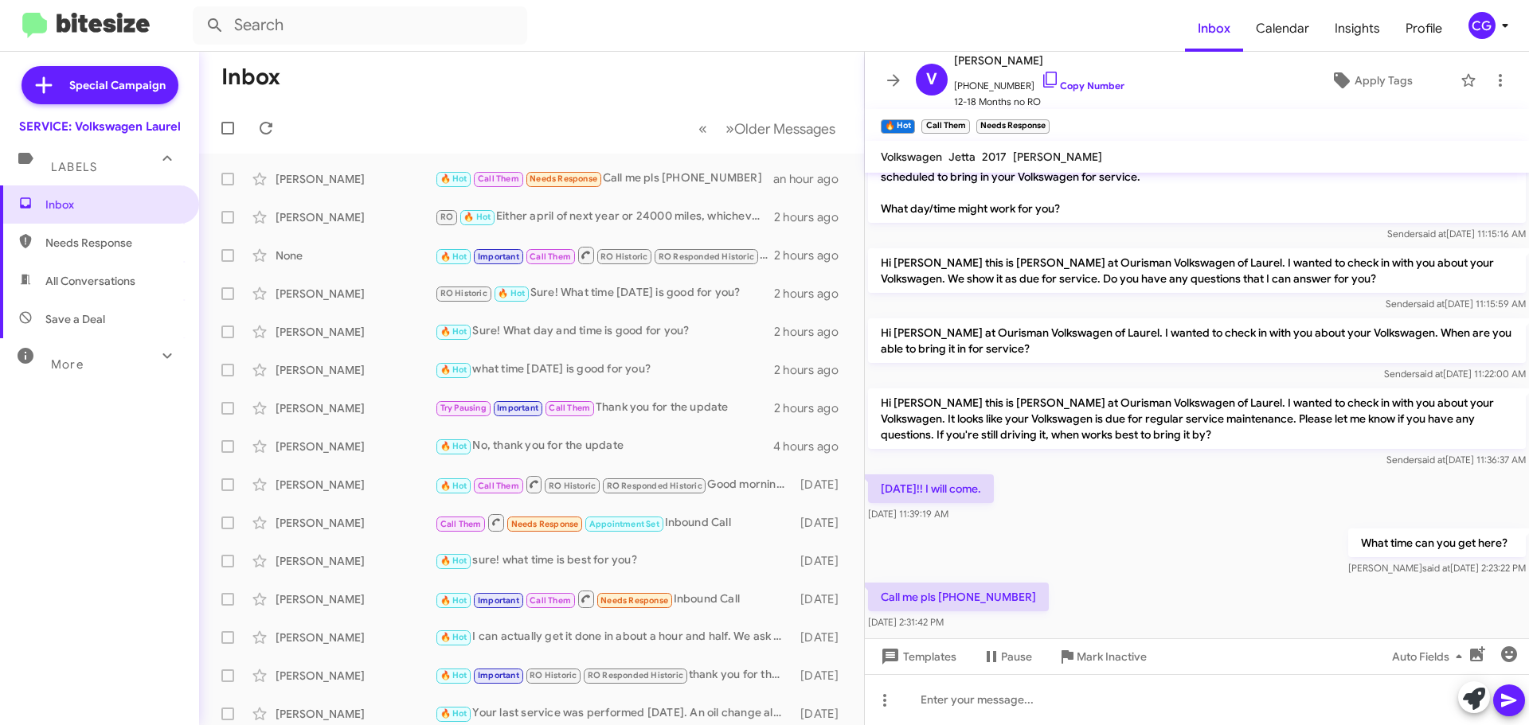
scroll to position [232, 0]
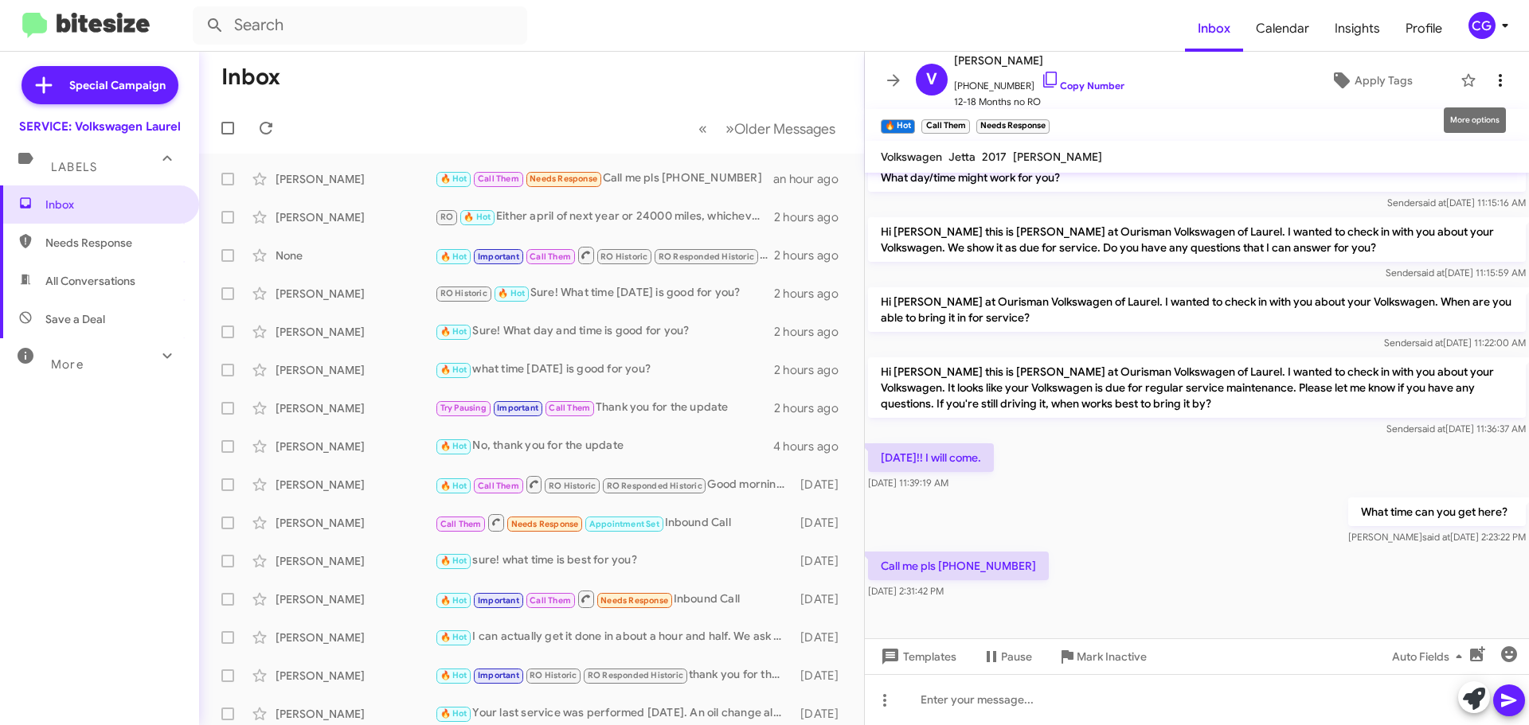
click at [1495, 83] on icon at bounding box center [1499, 80] width 19 height 19
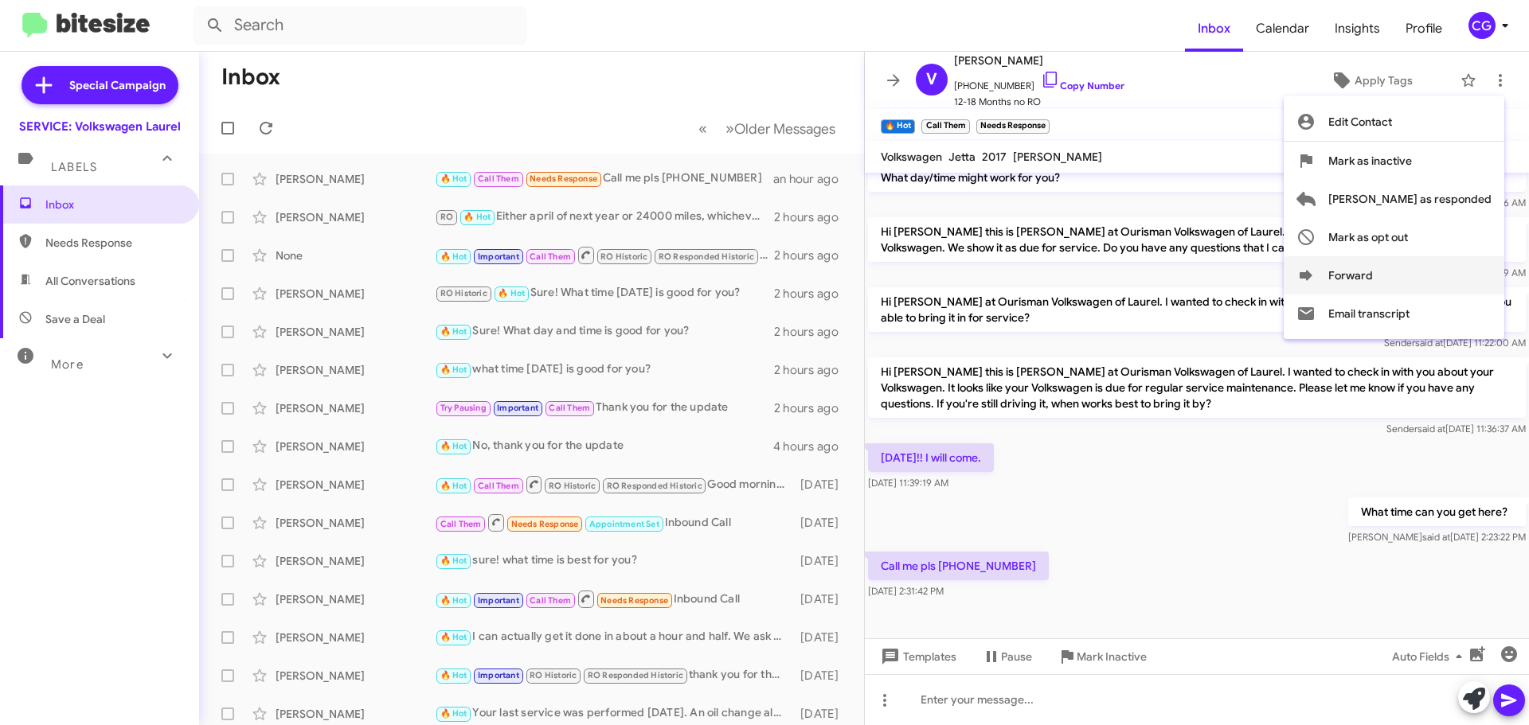
click at [1467, 267] on button "Forward" at bounding box center [1393, 275] width 221 height 38
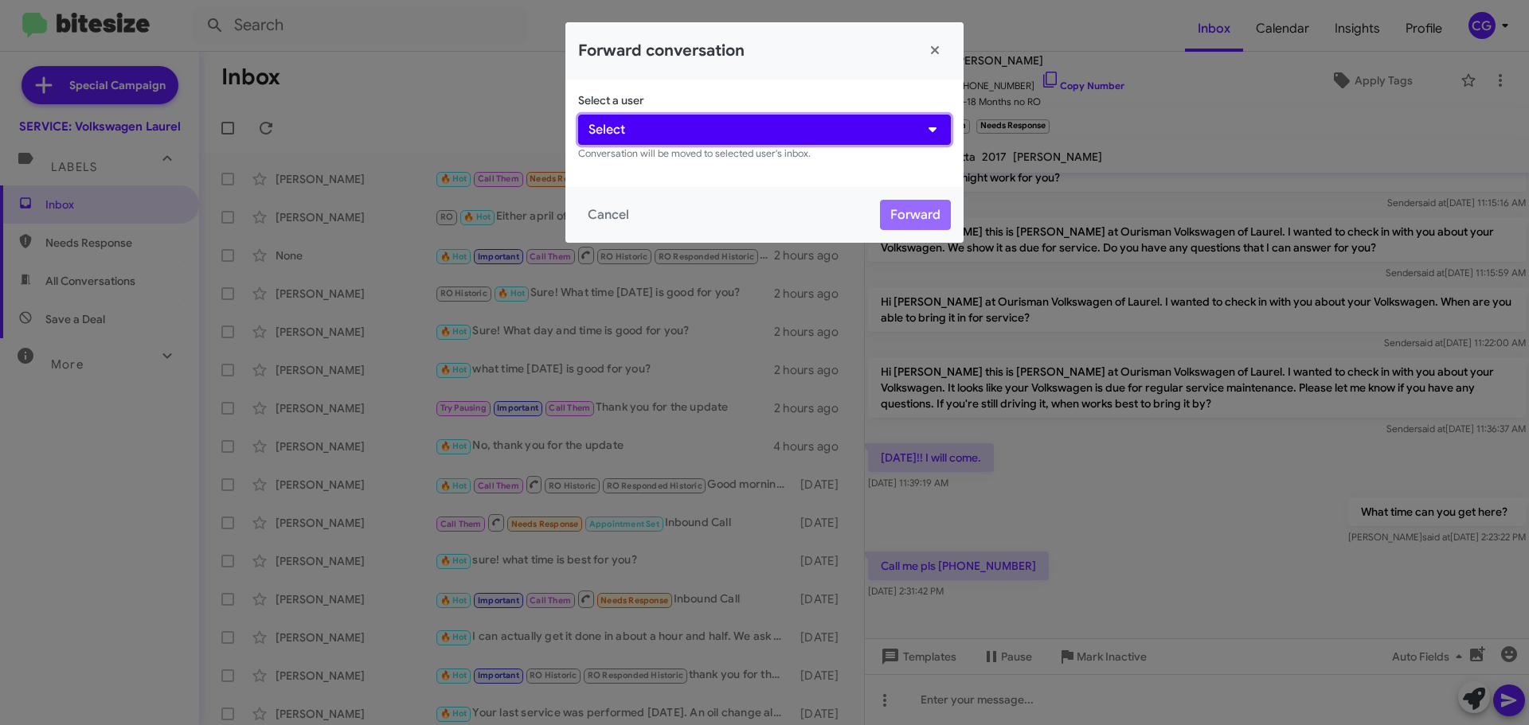
click at [867, 131] on button "Select" at bounding box center [764, 130] width 373 height 30
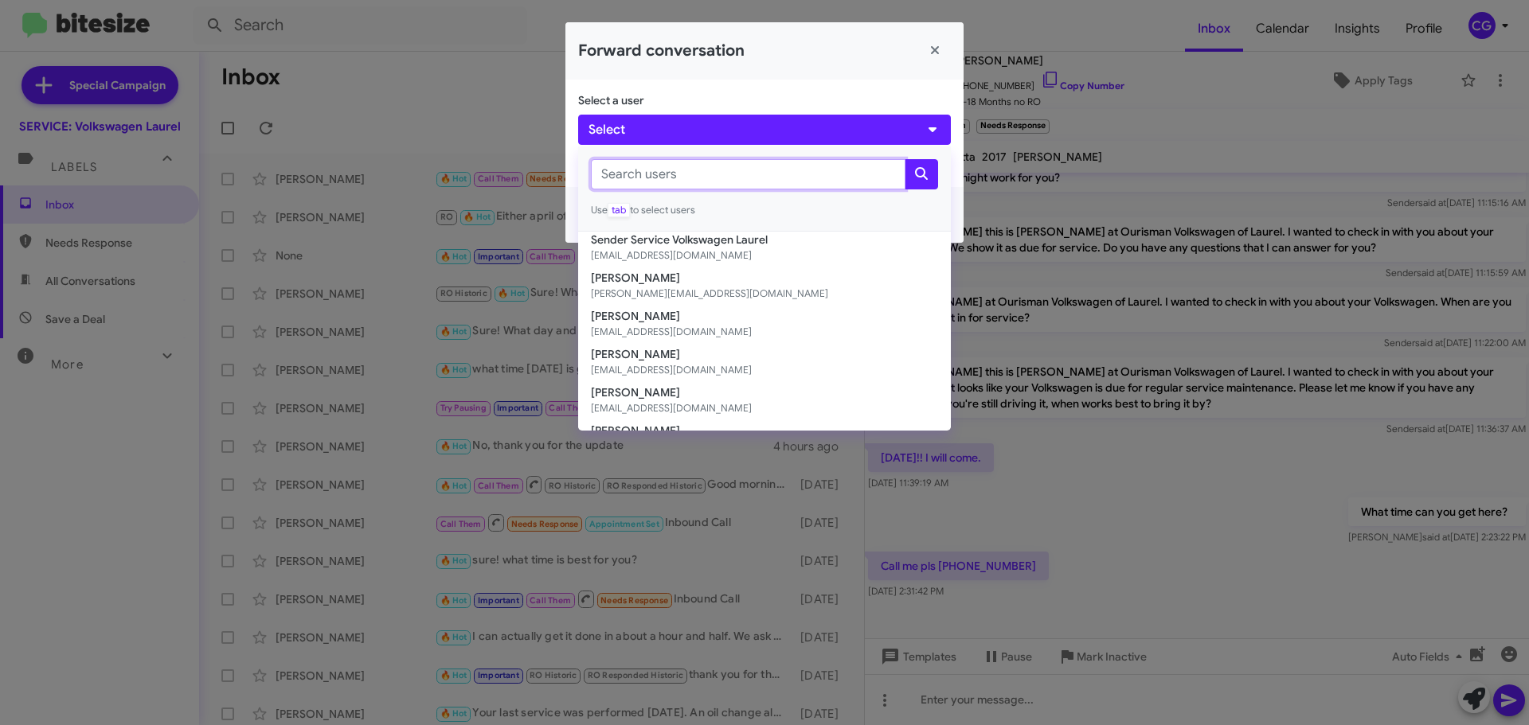
click at [809, 168] on input "text" at bounding box center [748, 174] width 314 height 30
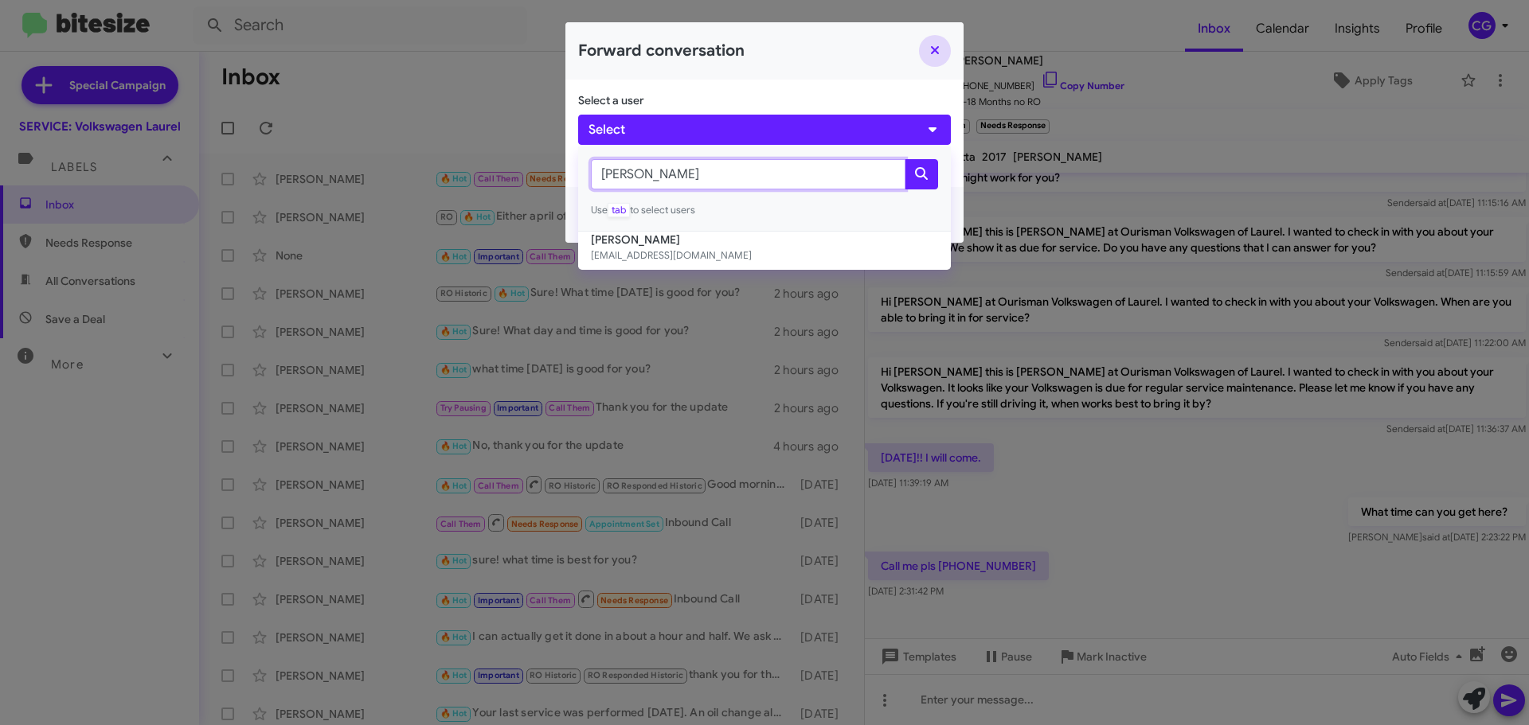
type input "marvin"
click at [935, 39] on button "Close" at bounding box center [935, 51] width 32 height 32
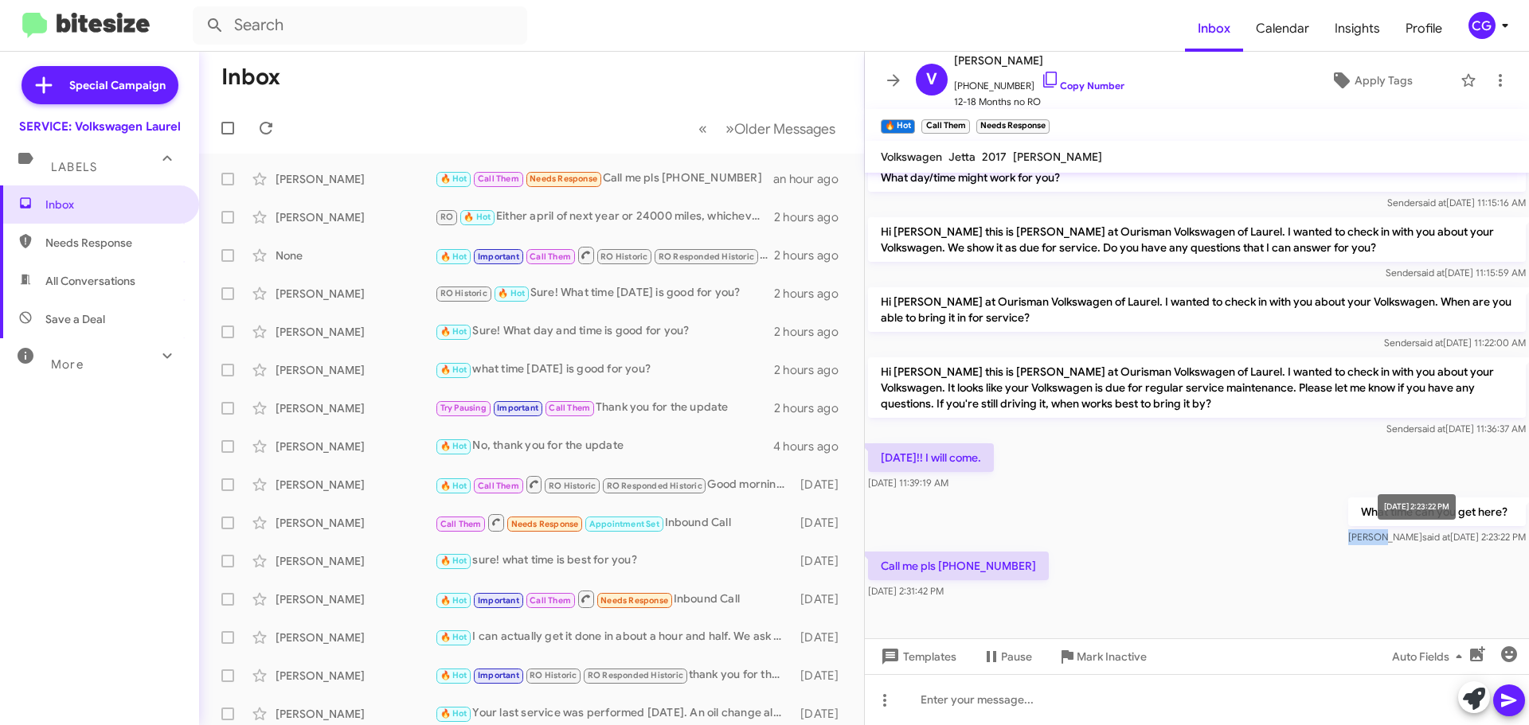
drag, startPoint x: 1376, startPoint y: 536, endPoint x: 1345, endPoint y: 541, distance: 31.5
click at [1348, 541] on span "Marvin said at Aug 20, 2025, 2:23:22 PM" at bounding box center [1437, 537] width 178 height 12
click at [1490, 72] on icon at bounding box center [1499, 80] width 19 height 19
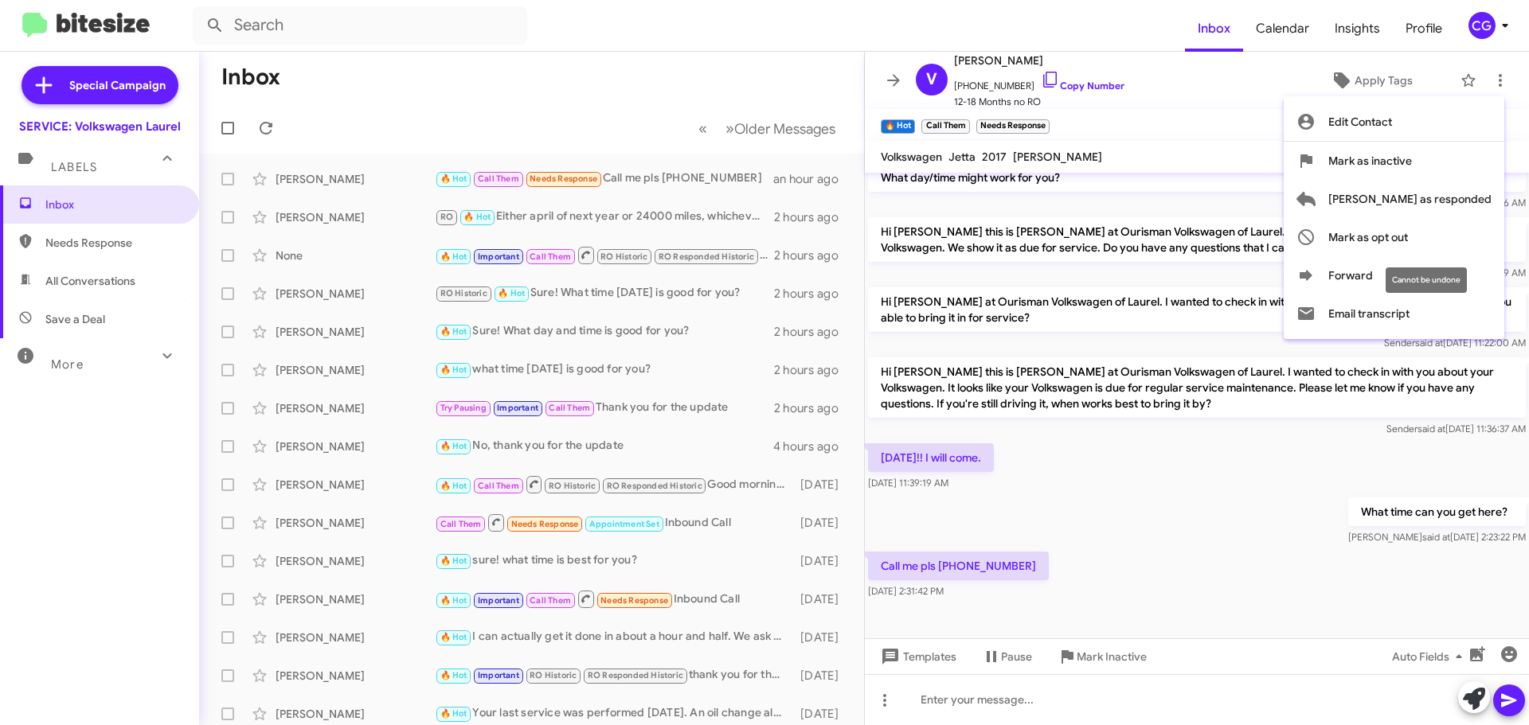
click at [1423, 287] on div "Cannot be undone" at bounding box center [1425, 279] width 81 height 25
click at [1378, 274] on mat-tooltip-component "Cannot be undone" at bounding box center [1425, 280] width 103 height 48
click at [1421, 275] on div "Cannot be undone" at bounding box center [1425, 279] width 81 height 25
click at [1477, 276] on mat-tooltip-component "Cannot be undone" at bounding box center [1425, 280] width 103 height 48
click at [1396, 270] on button "Forward" at bounding box center [1393, 275] width 221 height 38
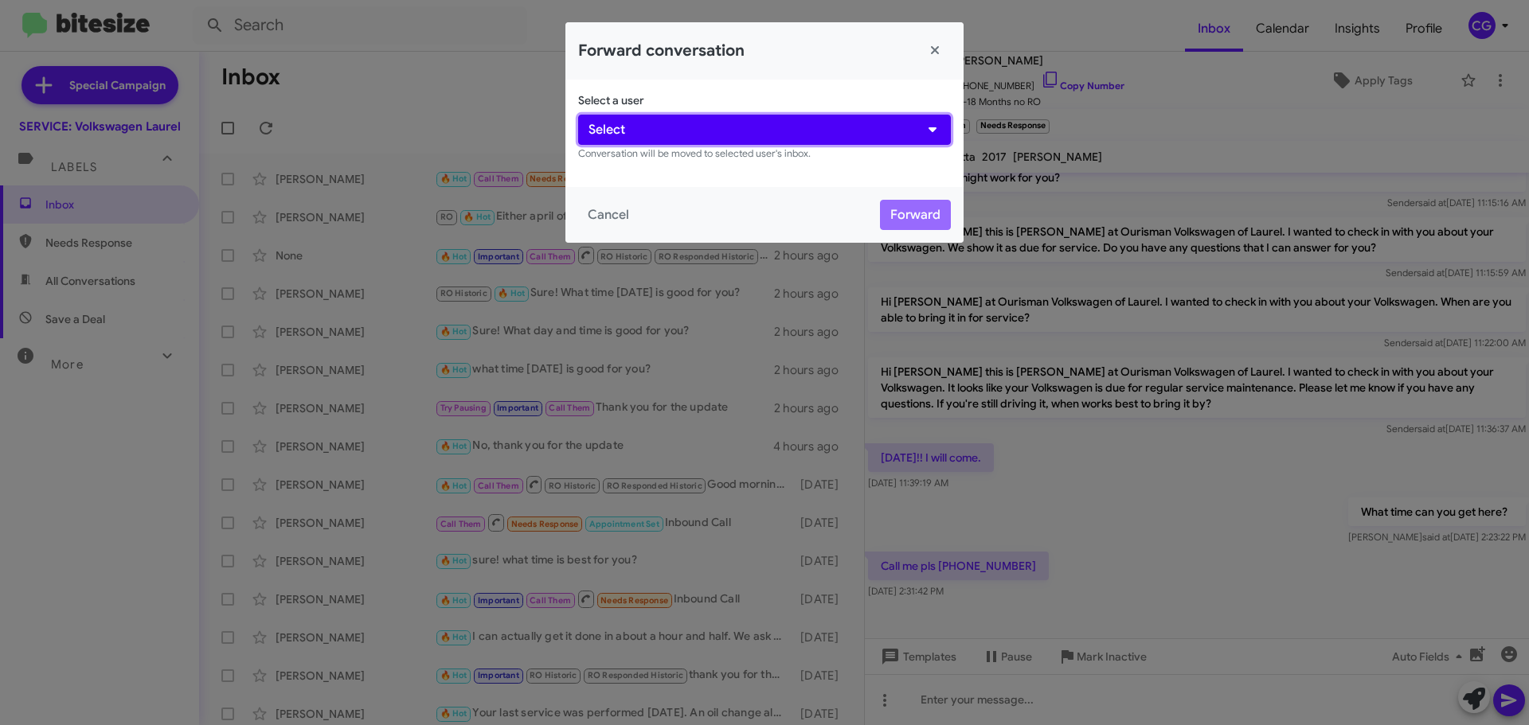
click at [929, 133] on icon "button" at bounding box center [932, 129] width 16 height 13
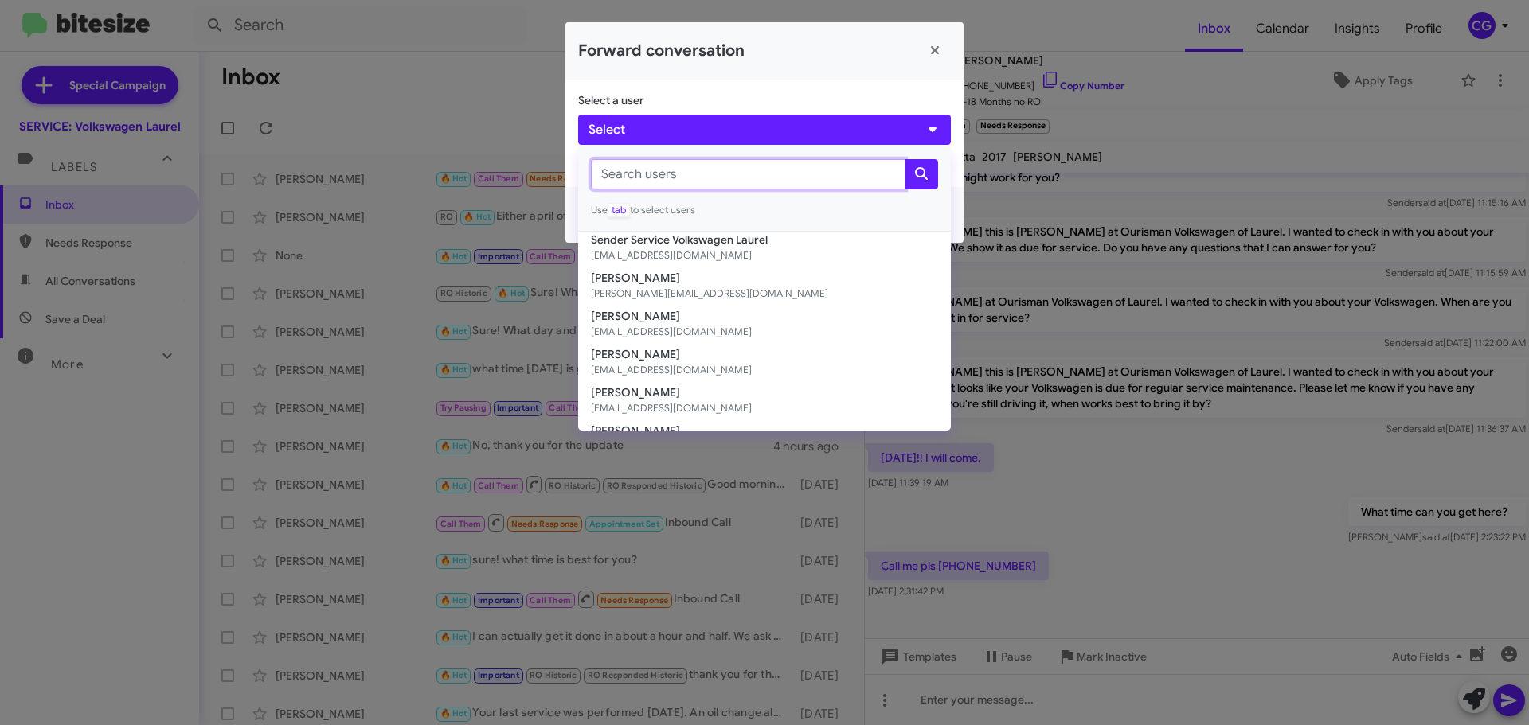
click at [741, 165] on input "text" at bounding box center [748, 174] width 314 height 30
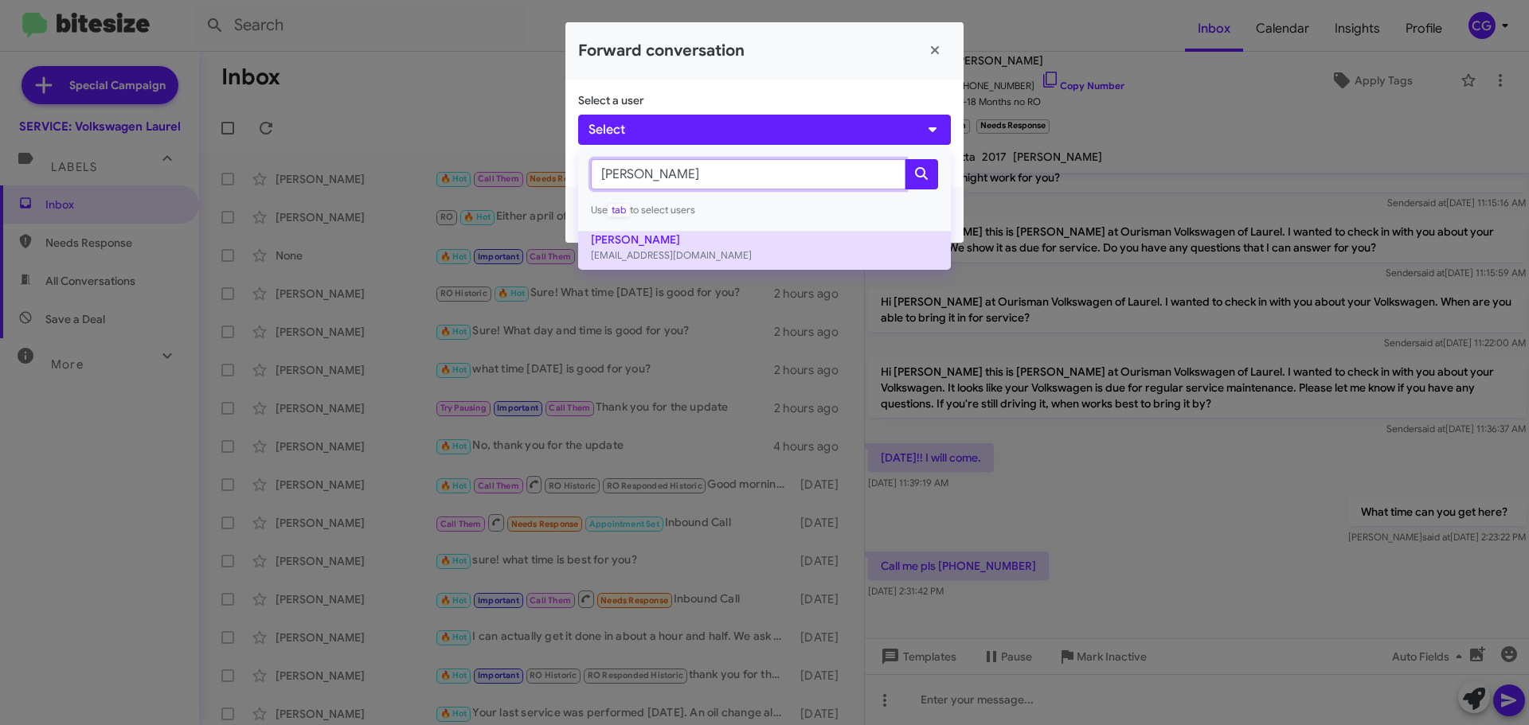
type input "marvin"
click at [770, 236] on button "Marvin Yoon myoon@ourismancars.com" at bounding box center [764, 251] width 373 height 38
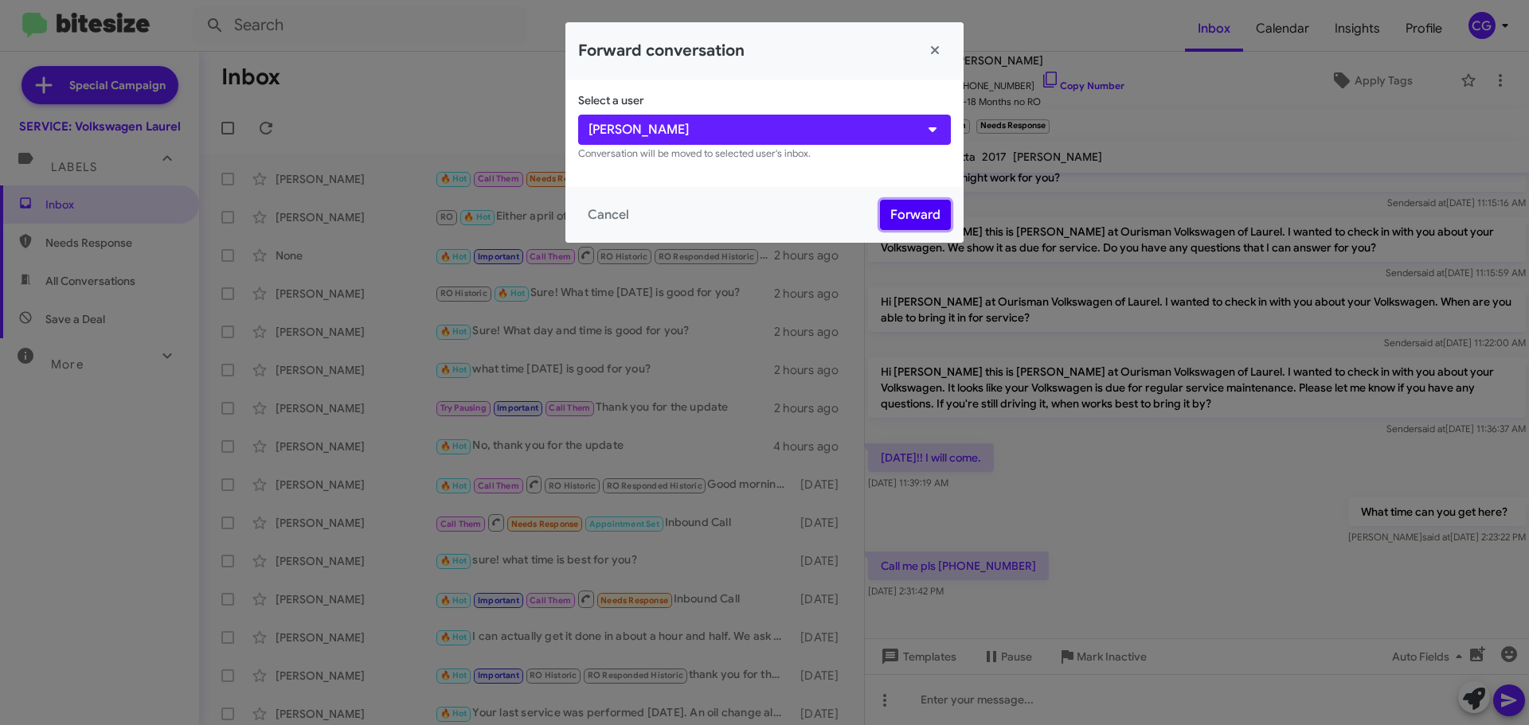
click at [925, 221] on button "Forward" at bounding box center [915, 215] width 71 height 30
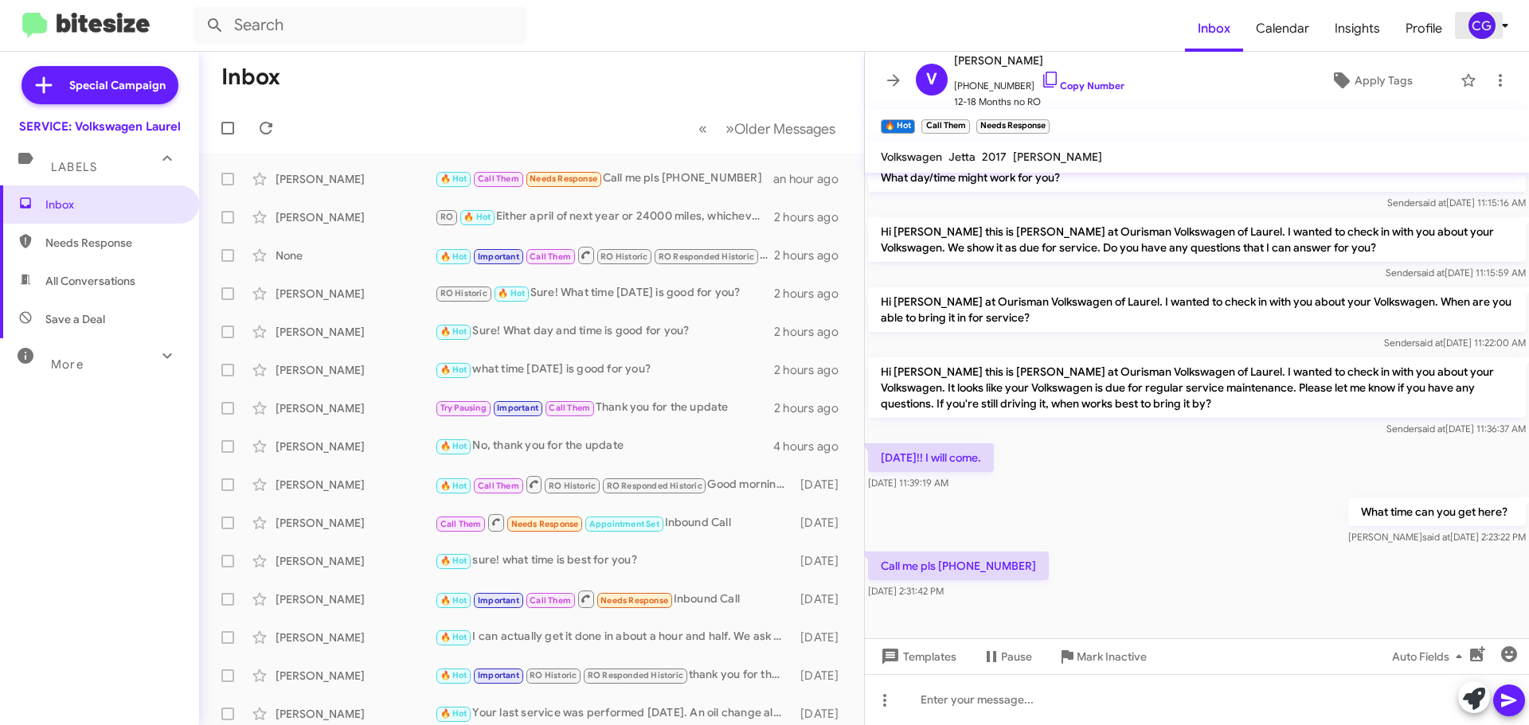
click at [1487, 26] on div "CG" at bounding box center [1481, 25] width 27 height 27
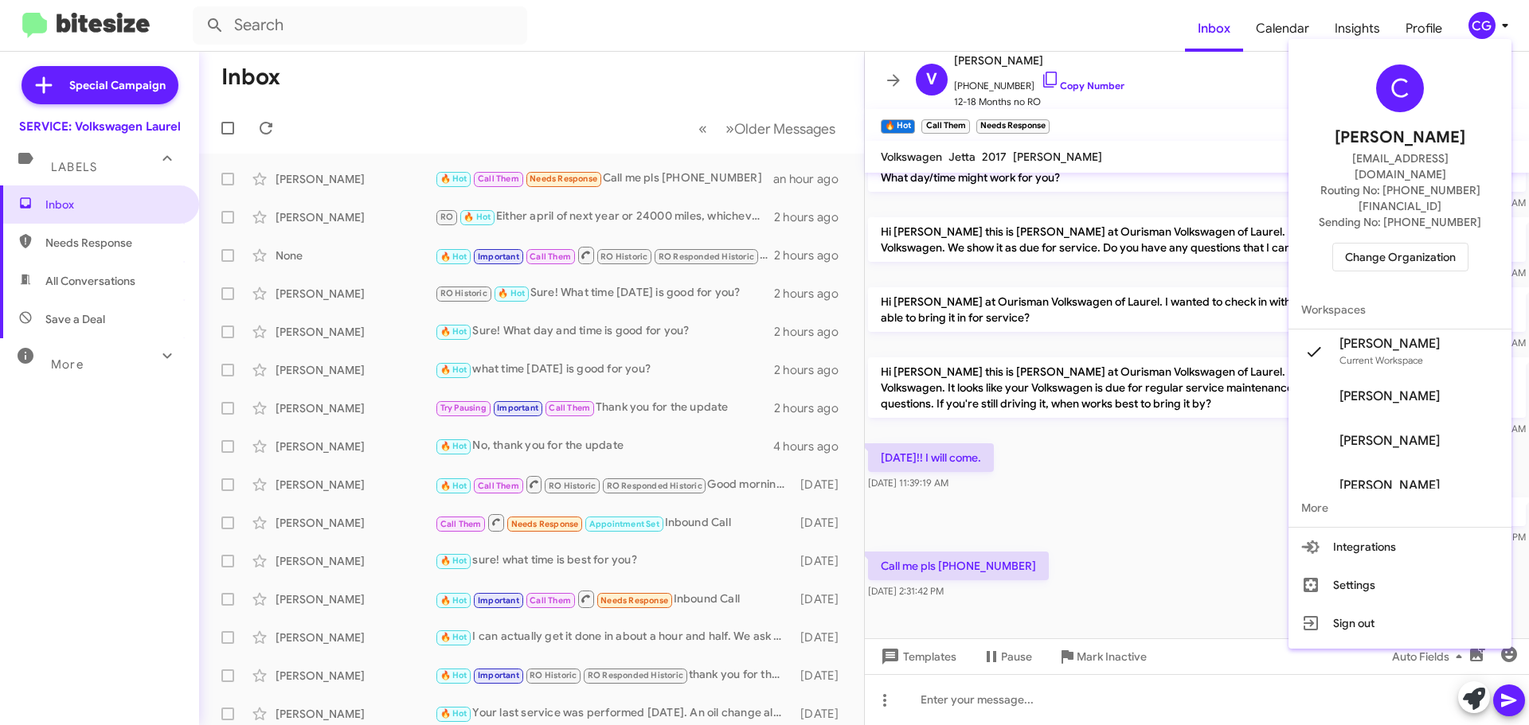
click at [1455, 244] on span "Change Organization" at bounding box center [1400, 257] width 111 height 27
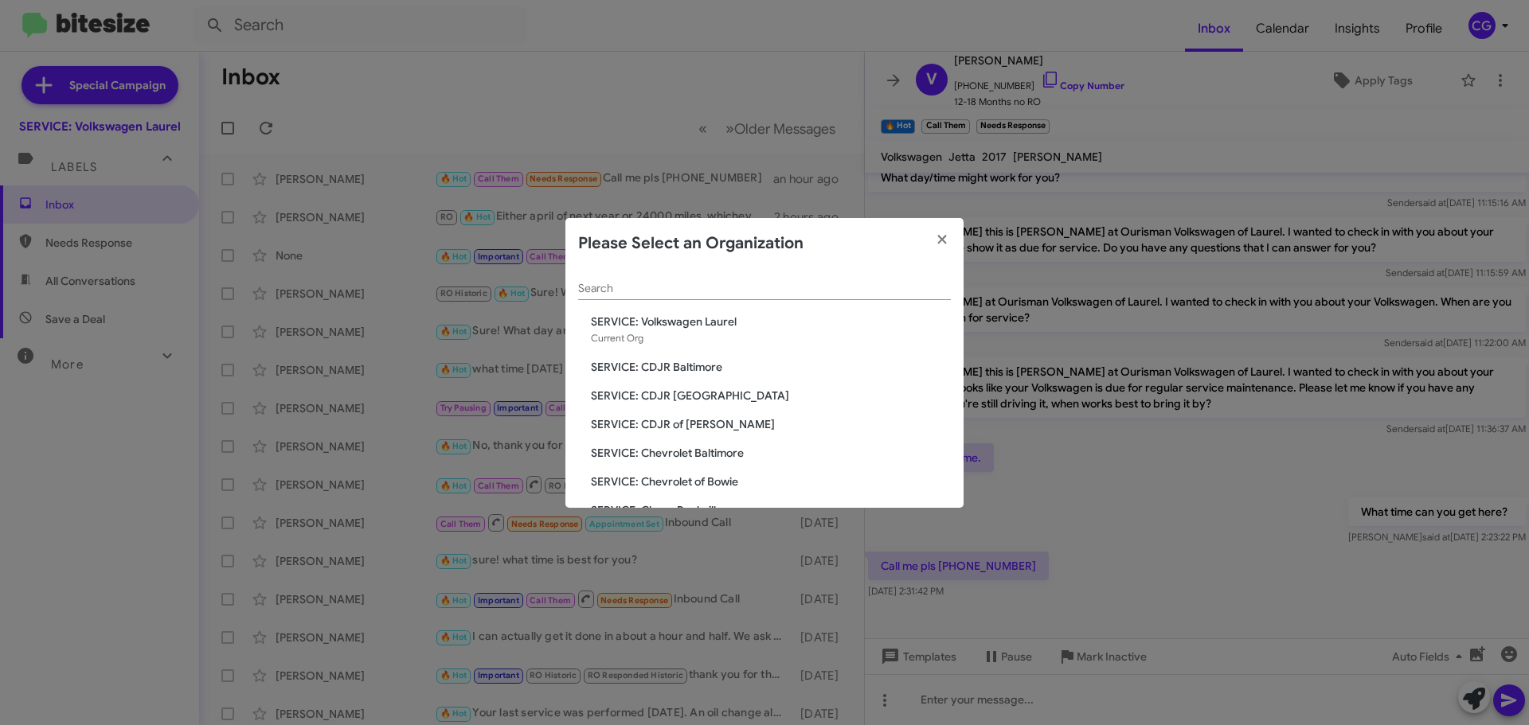
click at [665, 422] on span "SERVICE: CDJR of Bowie" at bounding box center [771, 424] width 360 height 16
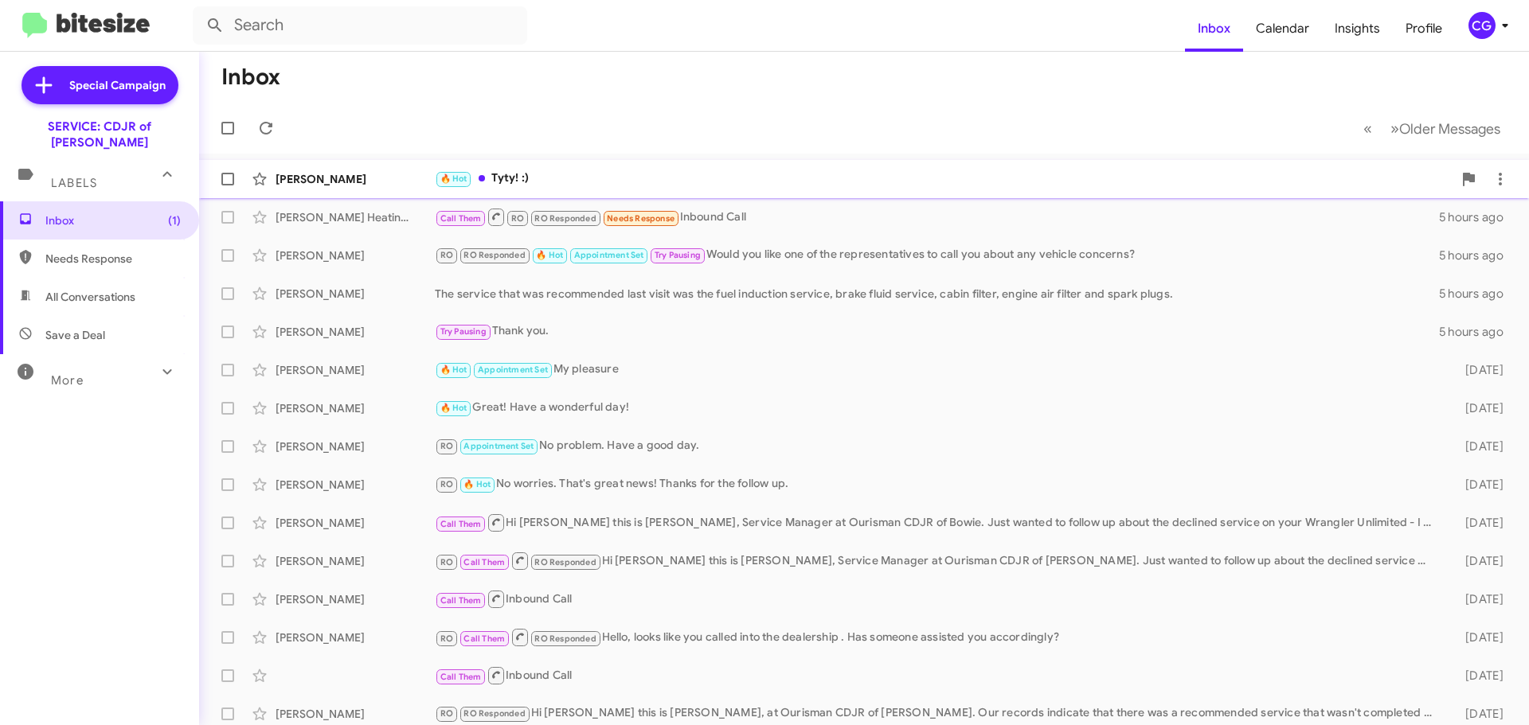
click at [834, 166] on div "[PERSON_NAME] 🔥 Hot Tyty! :) an hour ago" at bounding box center [864, 179] width 1304 height 32
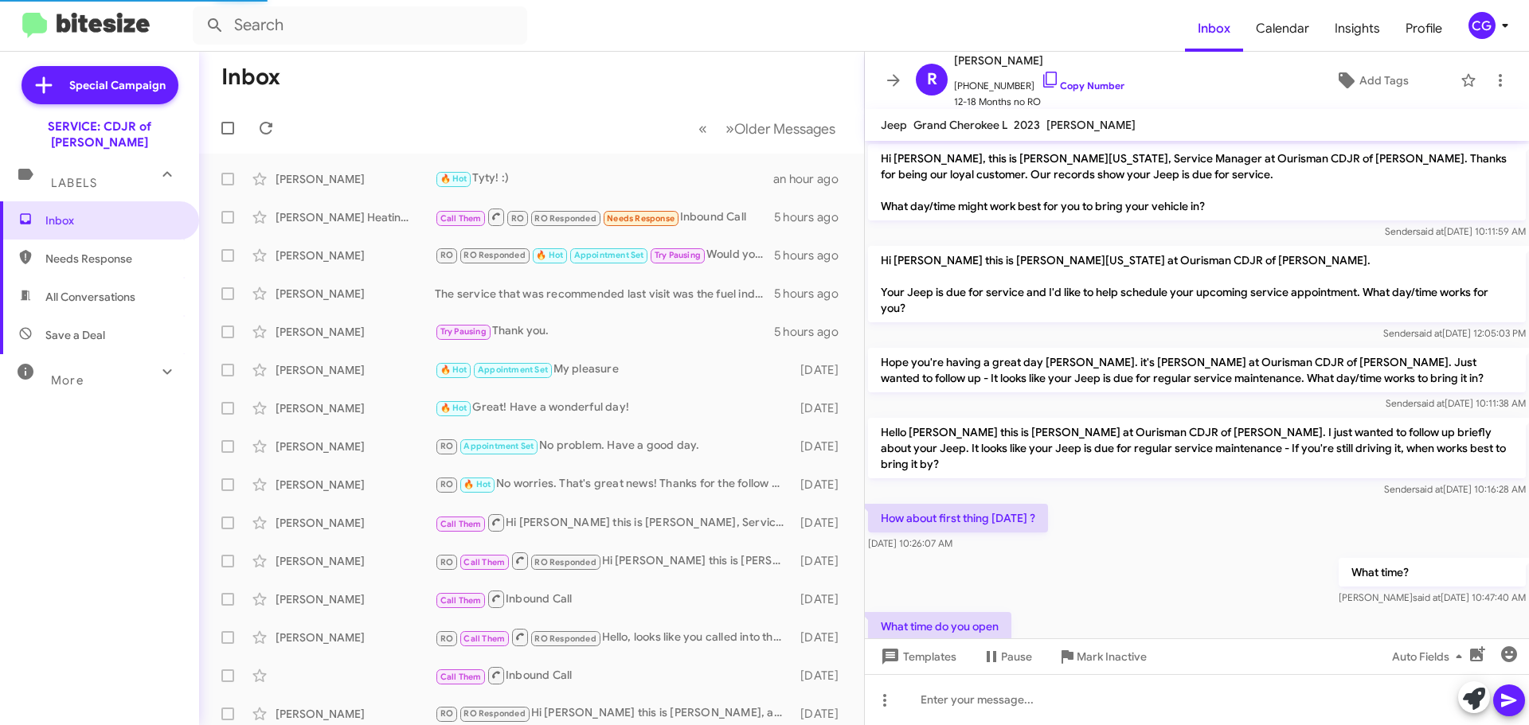
scroll to position [629, 0]
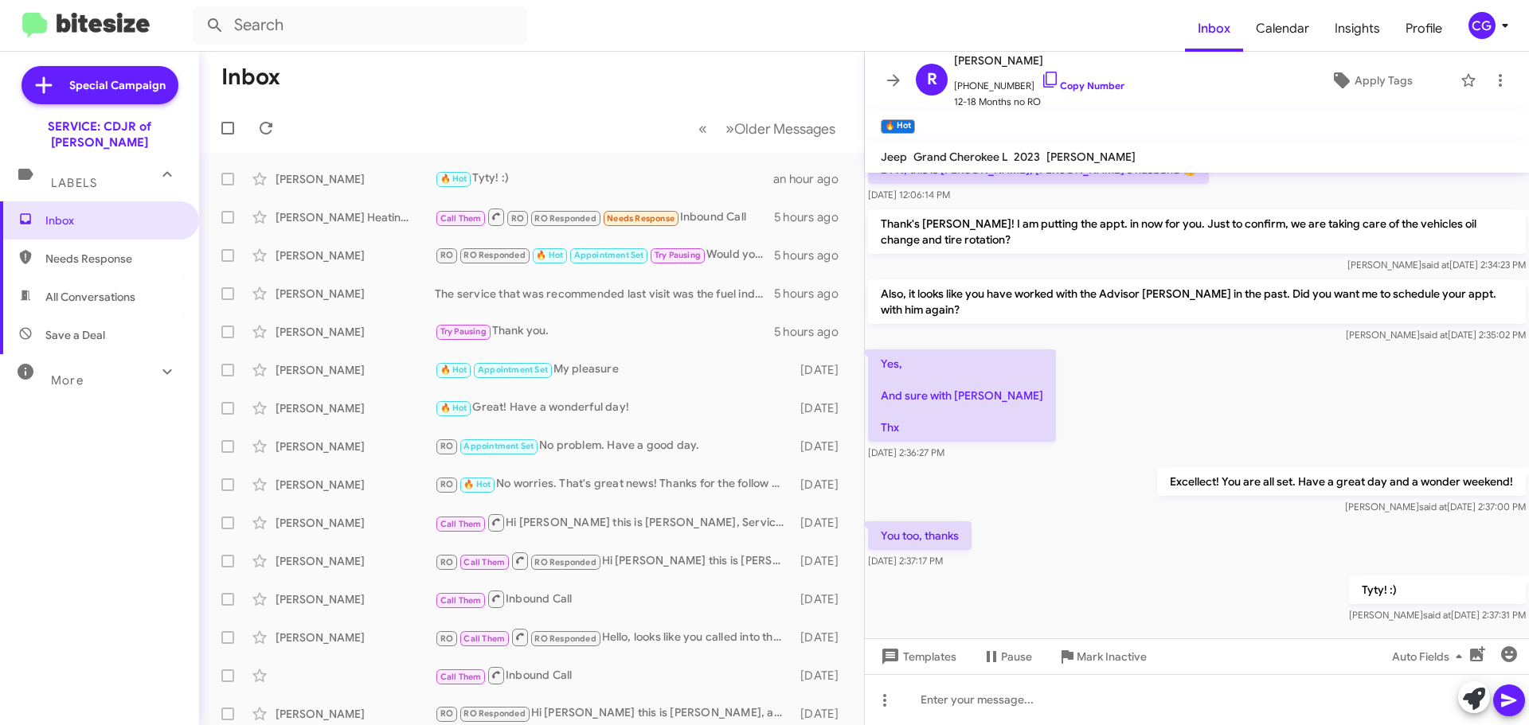
click at [1478, 6] on mat-toolbar "Inbox Calendar Insights Profile CG" at bounding box center [764, 25] width 1529 height 51
click at [1481, 14] on div "CG" at bounding box center [1481, 25] width 27 height 27
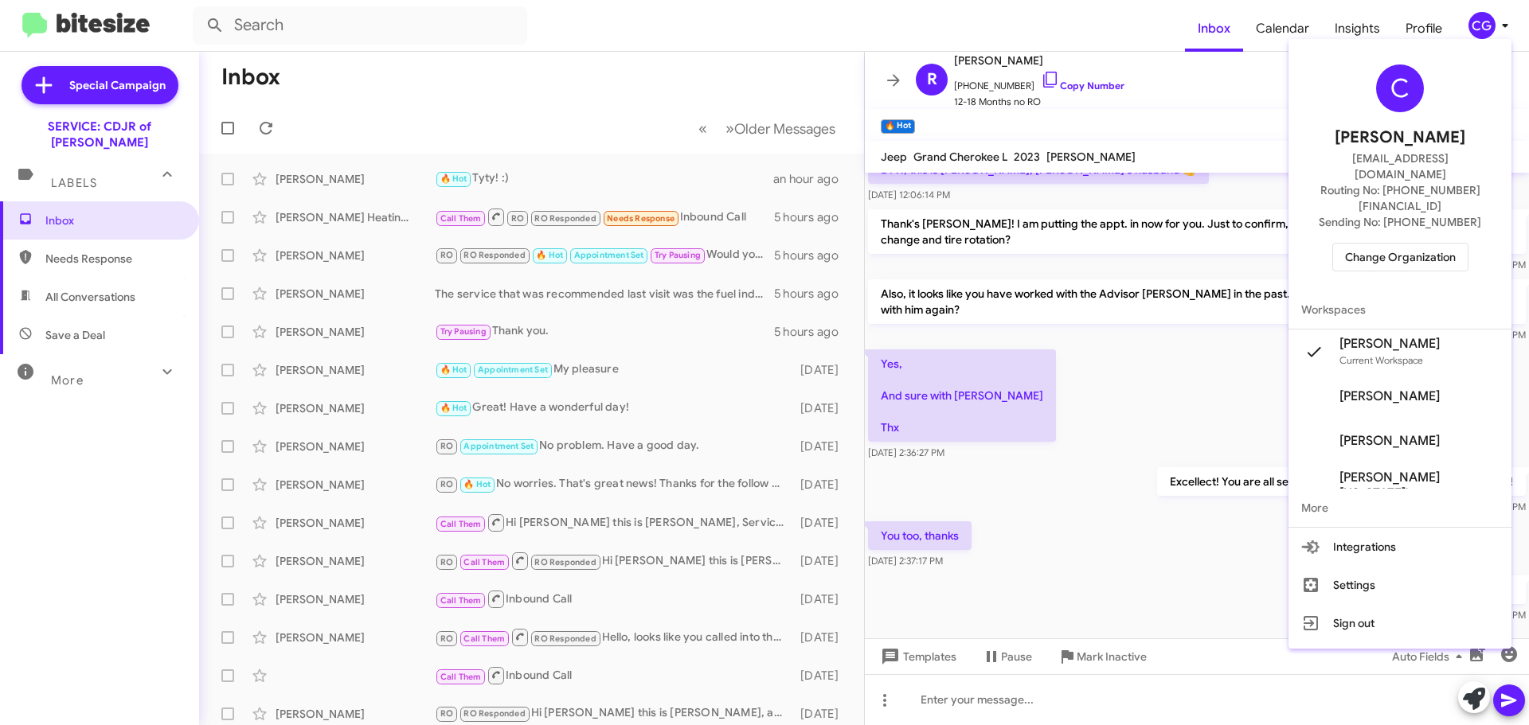
click at [1408, 244] on span "Change Organization" at bounding box center [1400, 257] width 111 height 27
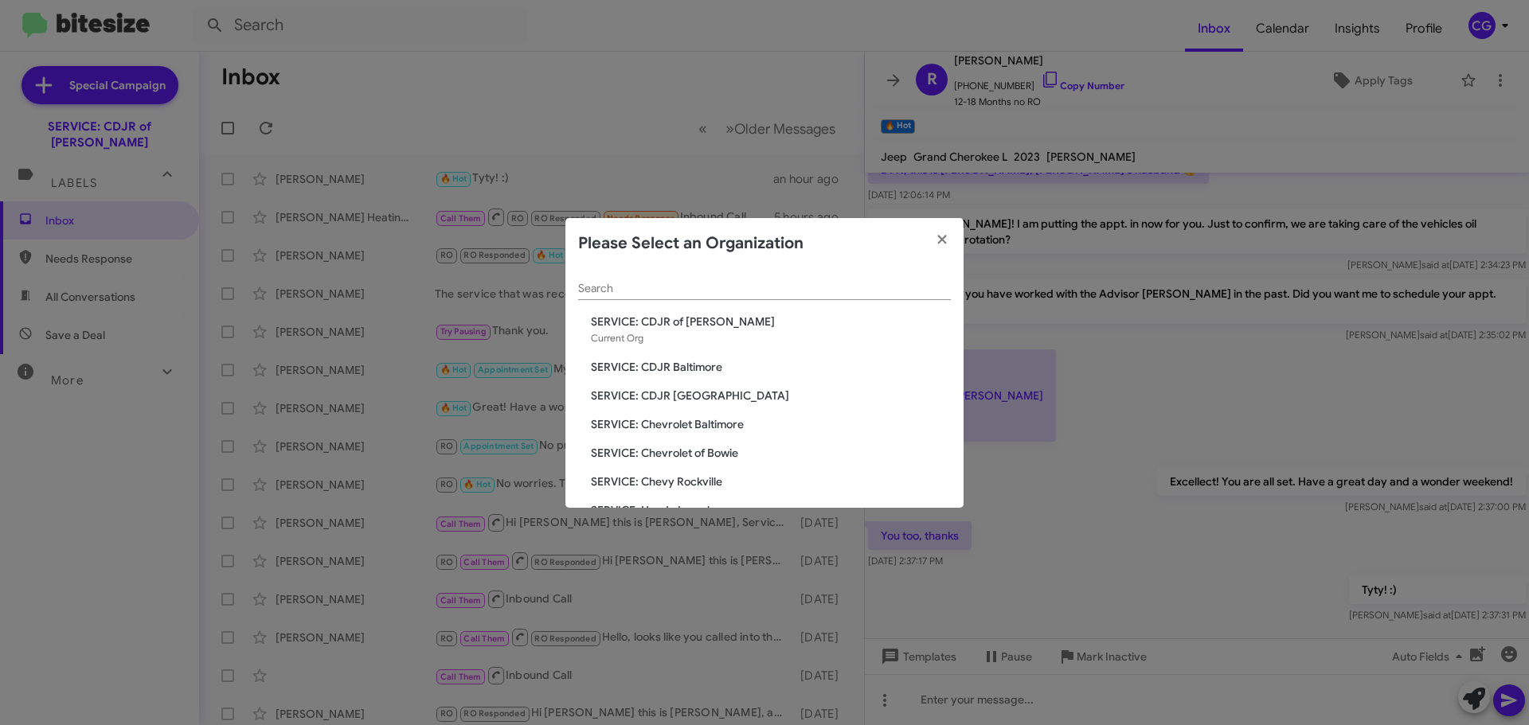
click at [735, 451] on span "SERVICE: Chevrolet of Bowie" at bounding box center [771, 453] width 360 height 16
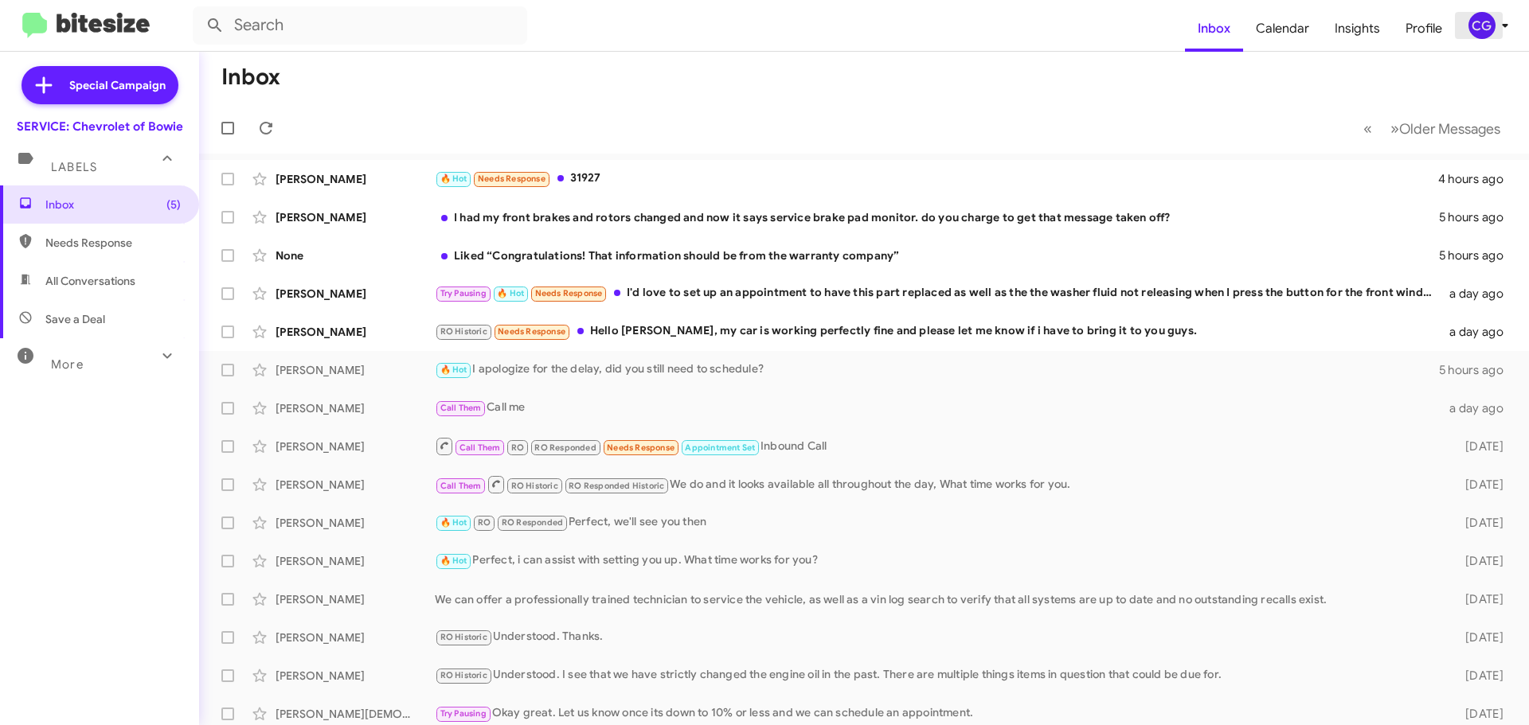
click at [1491, 25] on div "CG" at bounding box center [1481, 25] width 27 height 27
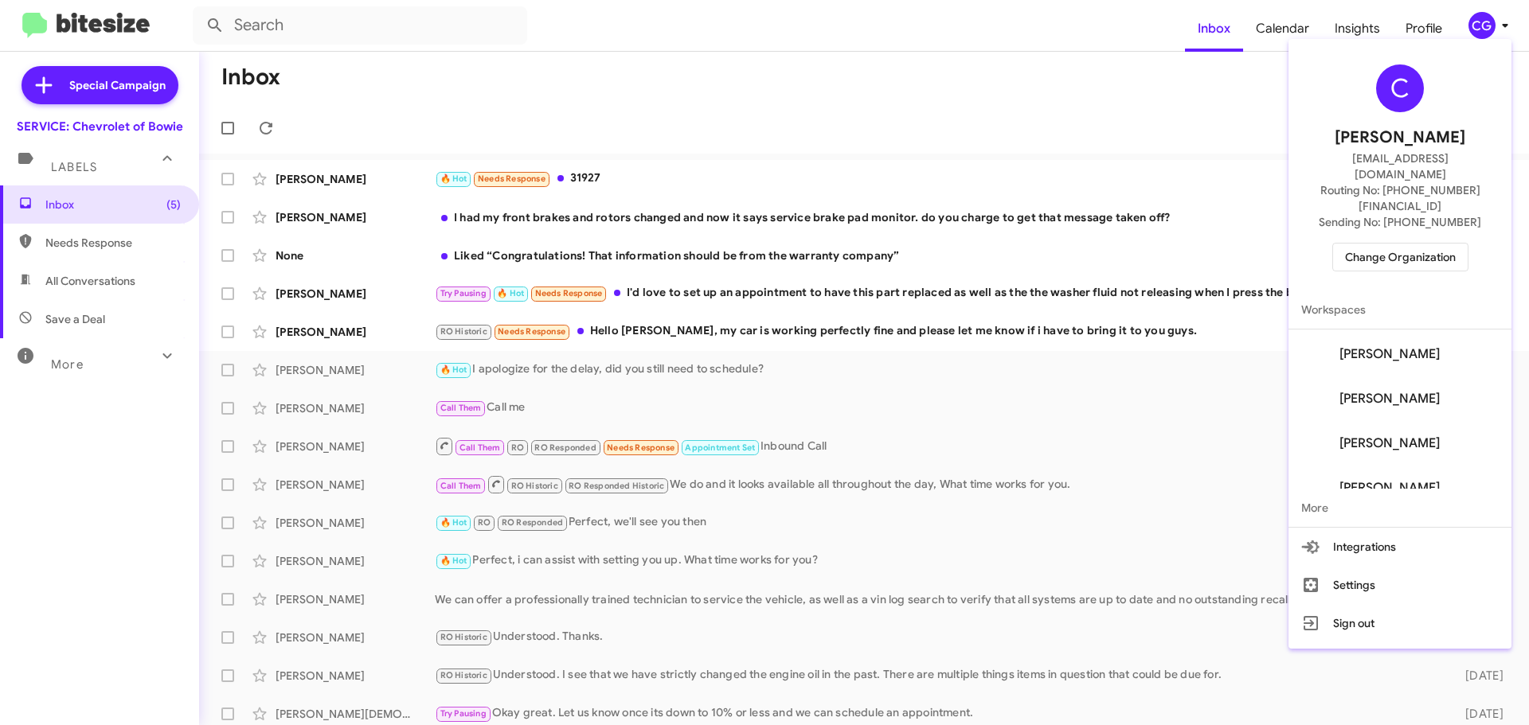
scroll to position [80, 0]
click at [1427, 244] on span "Change Organization" at bounding box center [1400, 257] width 111 height 27
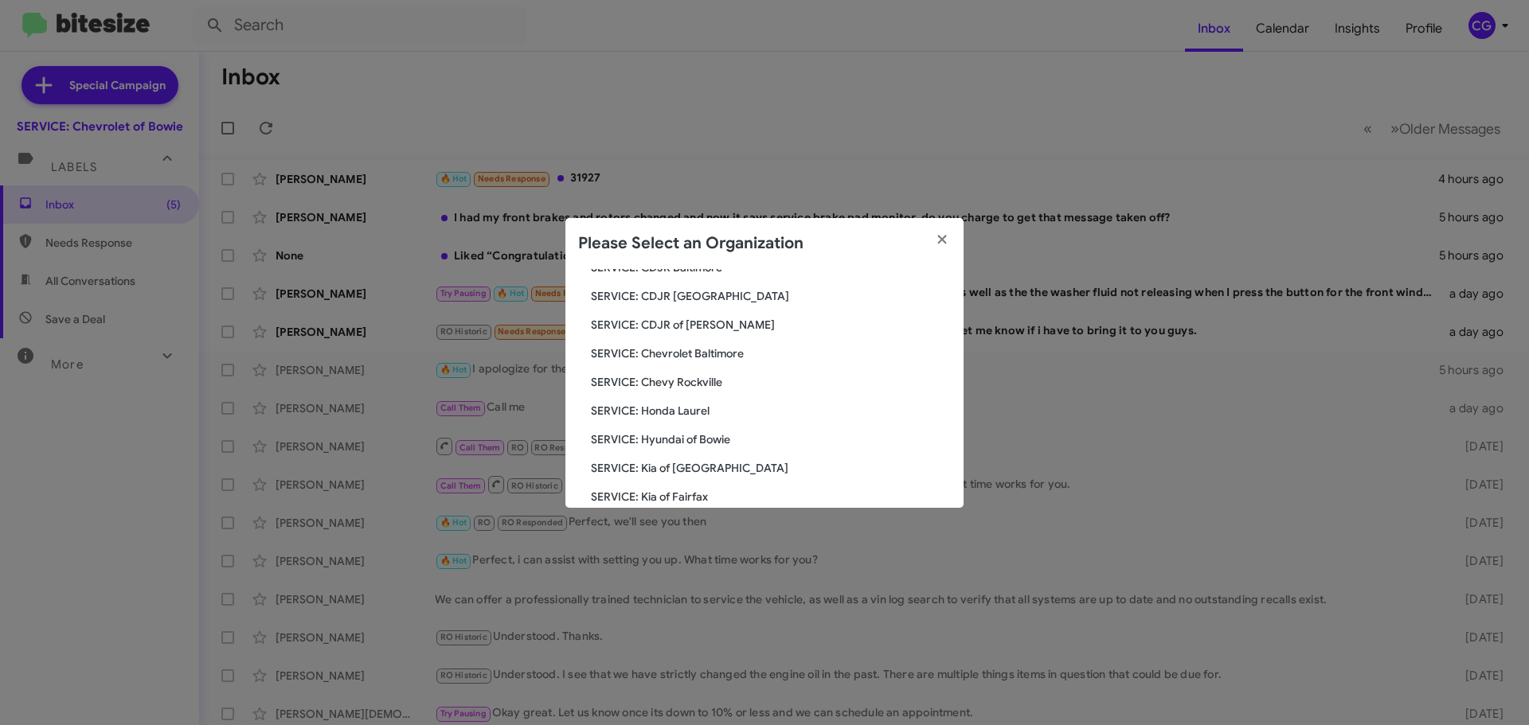
scroll to position [294, 0]
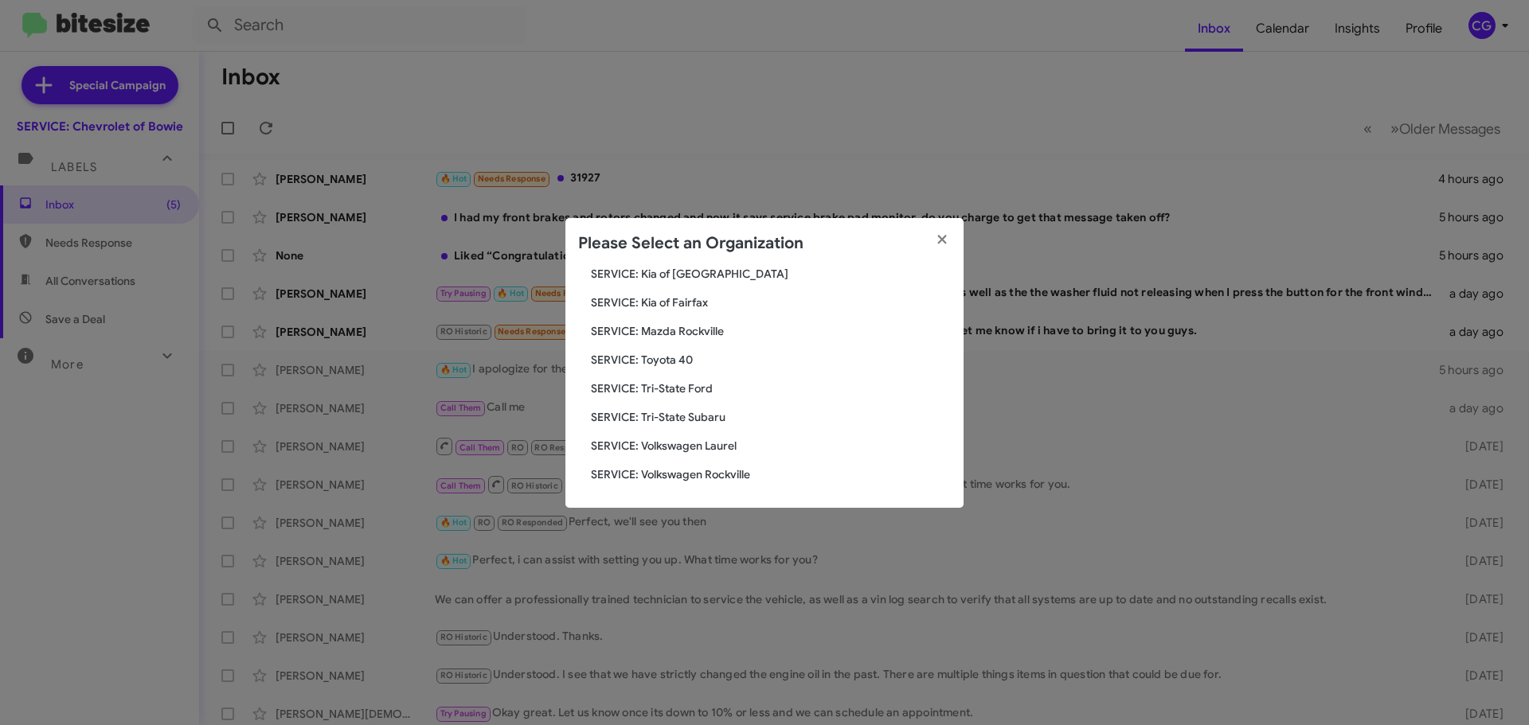
click at [699, 396] on span "SERVICE: Tri-State Ford" at bounding box center [771, 389] width 360 height 16
click at [673, 387] on span "SERVICE: Tri-State Ford" at bounding box center [771, 389] width 360 height 16
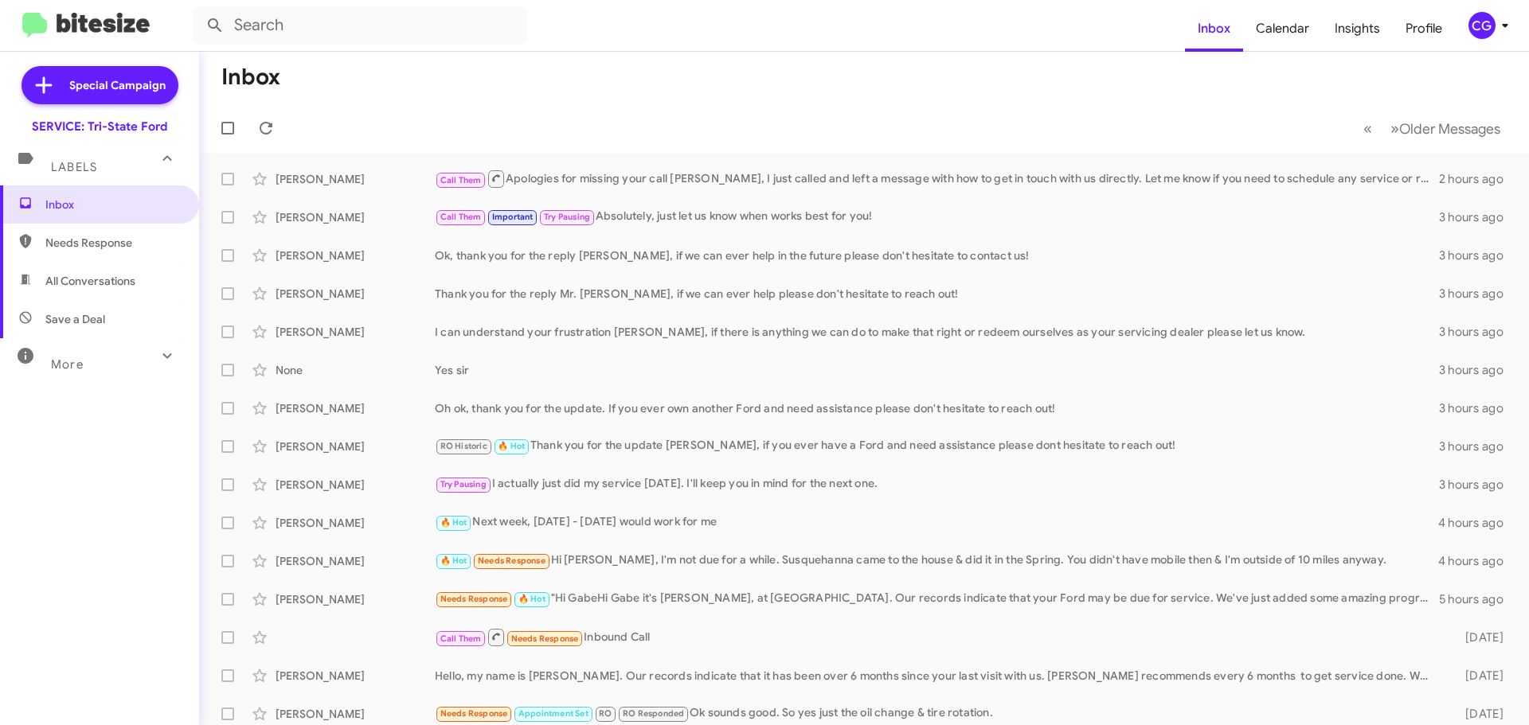
click at [1498, 29] on icon at bounding box center [1504, 25] width 19 height 19
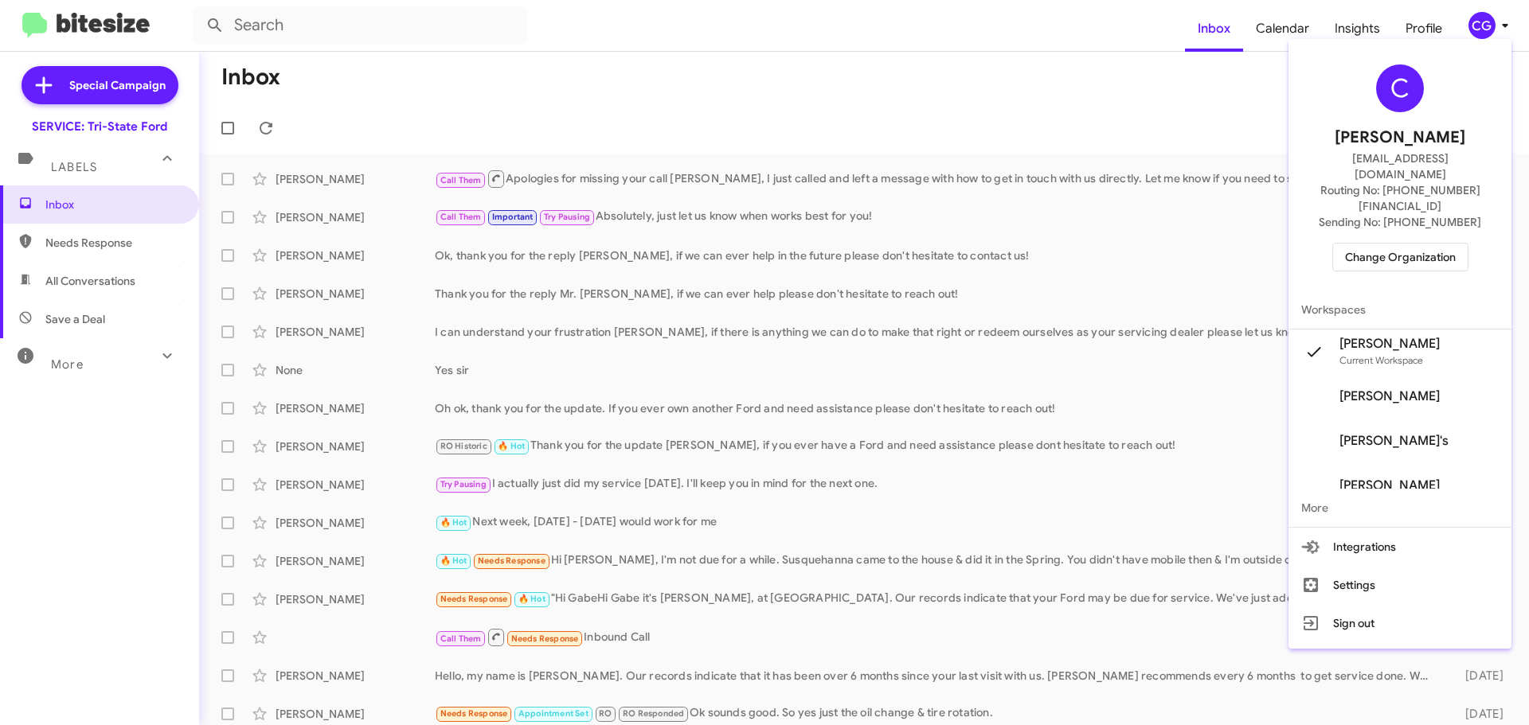
click at [1452, 244] on span "Change Organization" at bounding box center [1400, 257] width 111 height 27
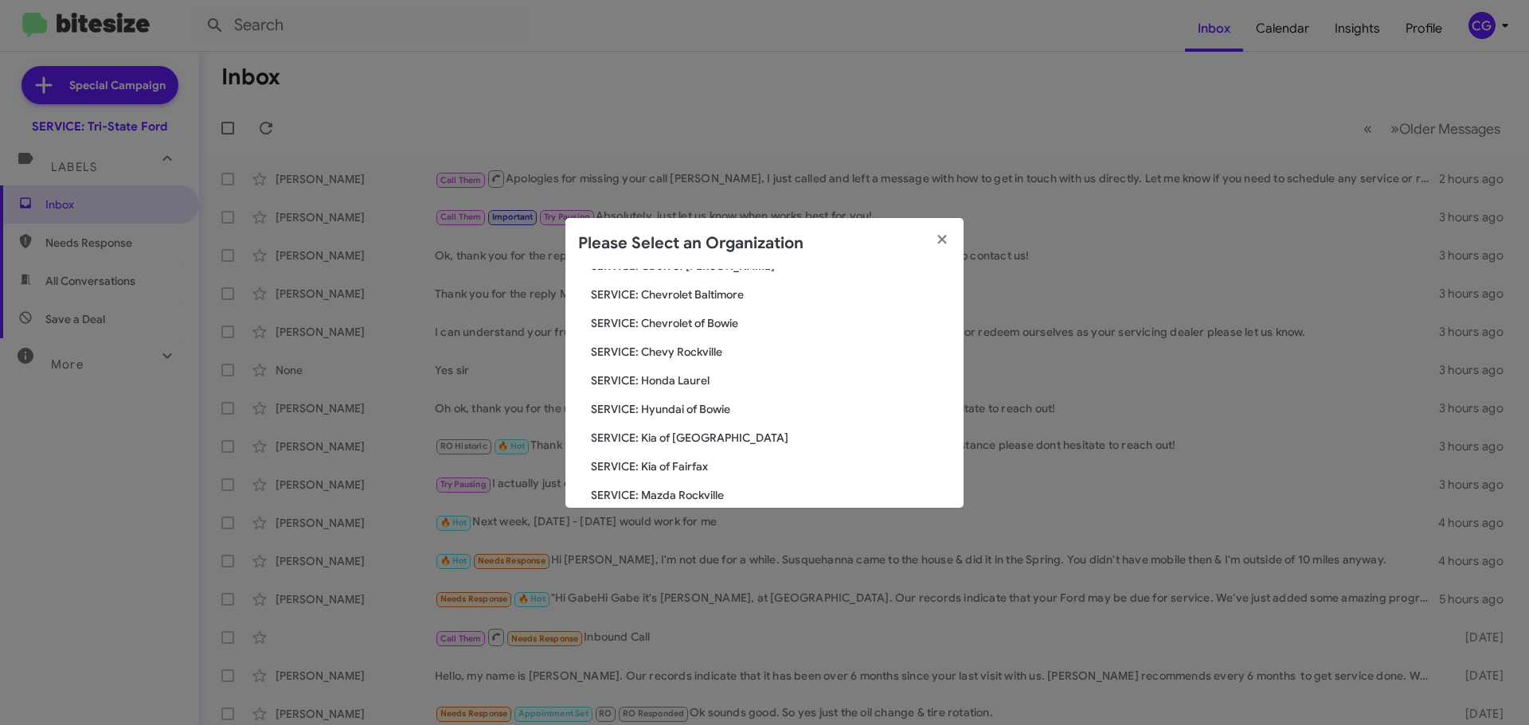
scroll to position [294, 0]
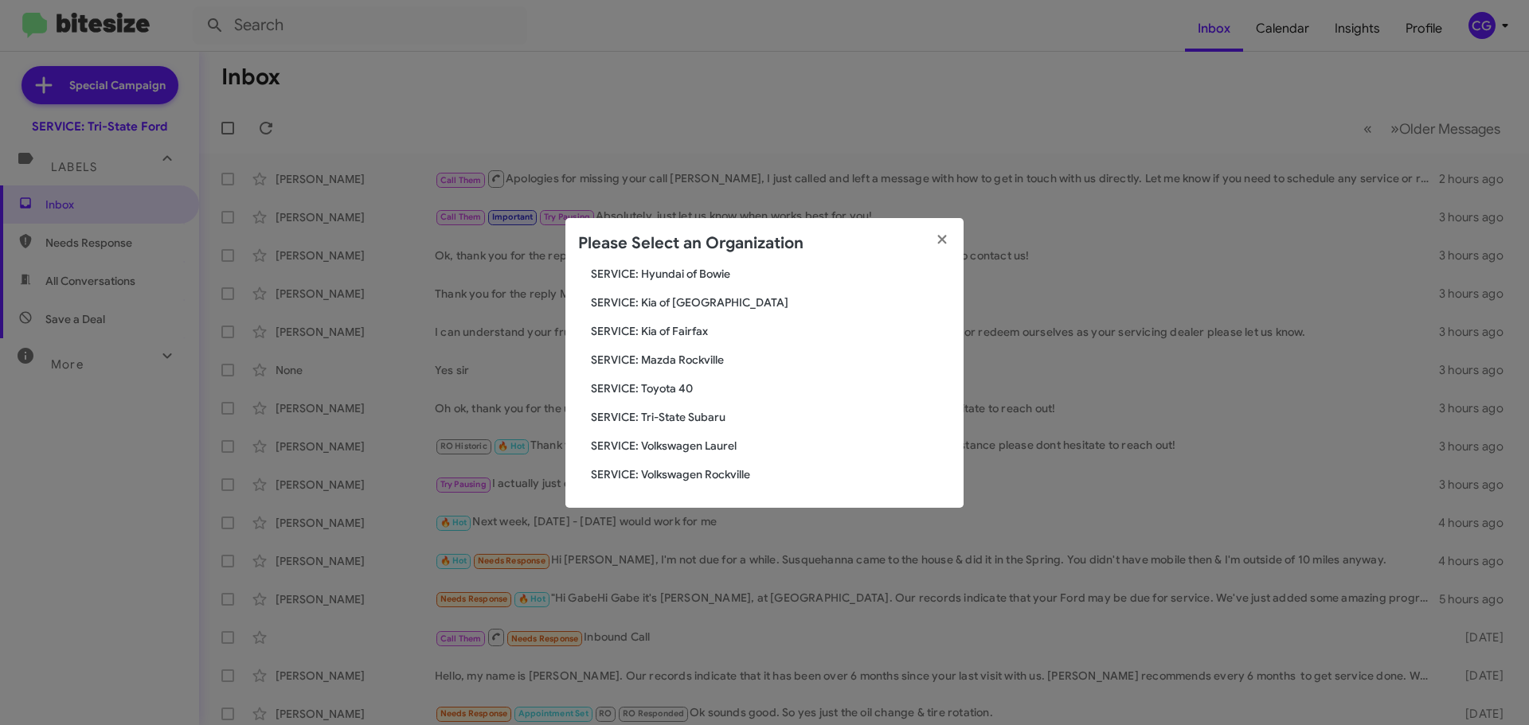
click at [685, 436] on div "Search SERVICE: Tri-State Ford Current Org SERVICE: CDJR Baltimore SERVICE: CDJ…" at bounding box center [764, 388] width 398 height 239
click at [703, 413] on span "SERVICE: Tri-State Subaru" at bounding box center [771, 417] width 360 height 16
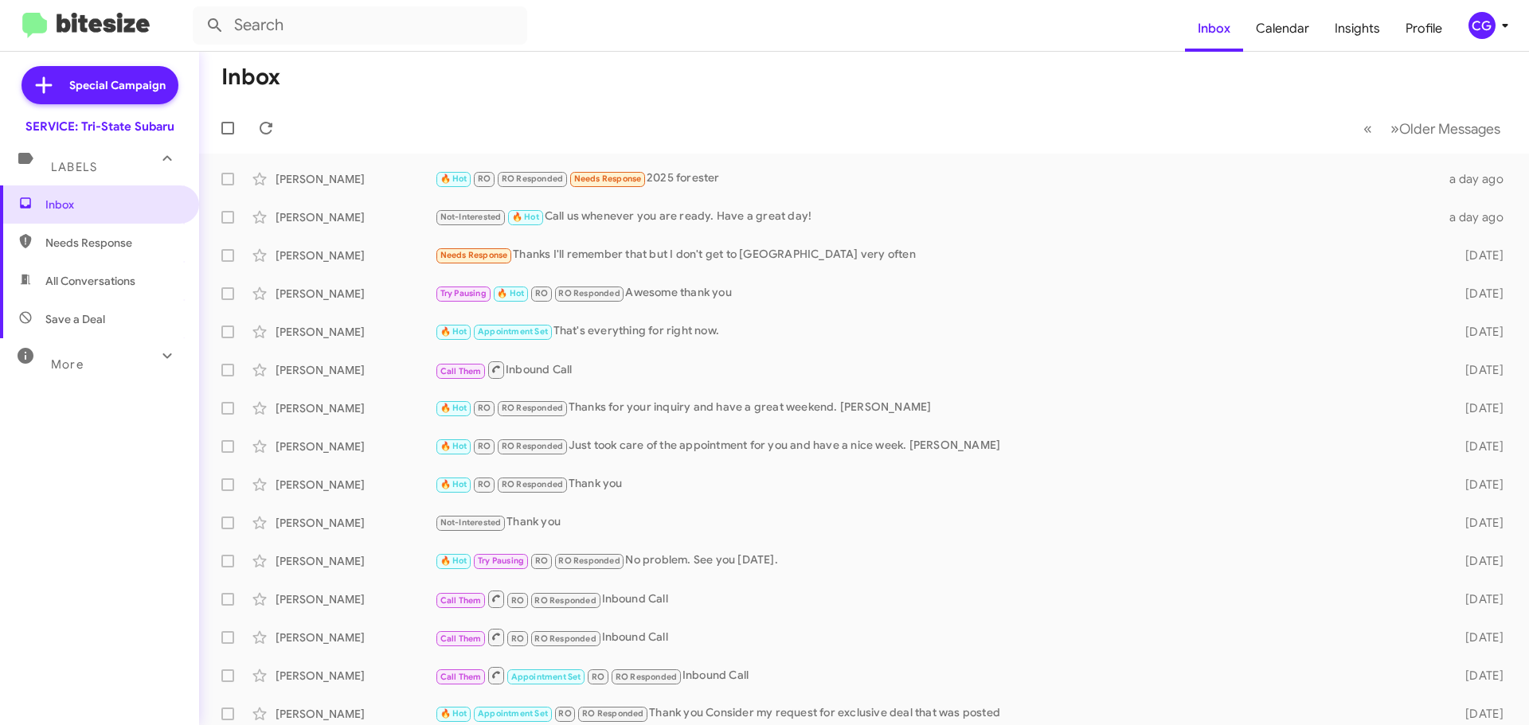
click at [1498, 21] on icon at bounding box center [1504, 25] width 19 height 19
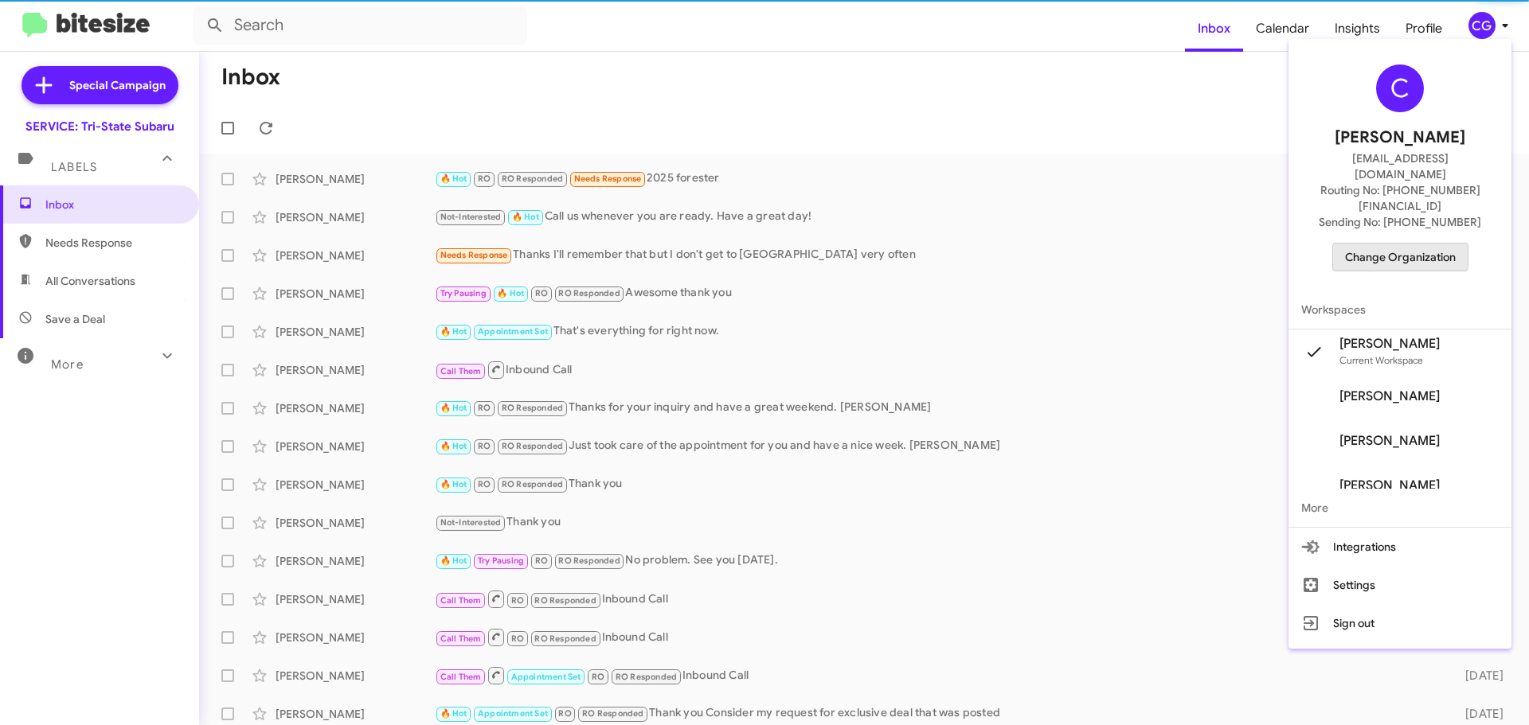
click at [1411, 244] on span "Change Organization" at bounding box center [1400, 257] width 111 height 27
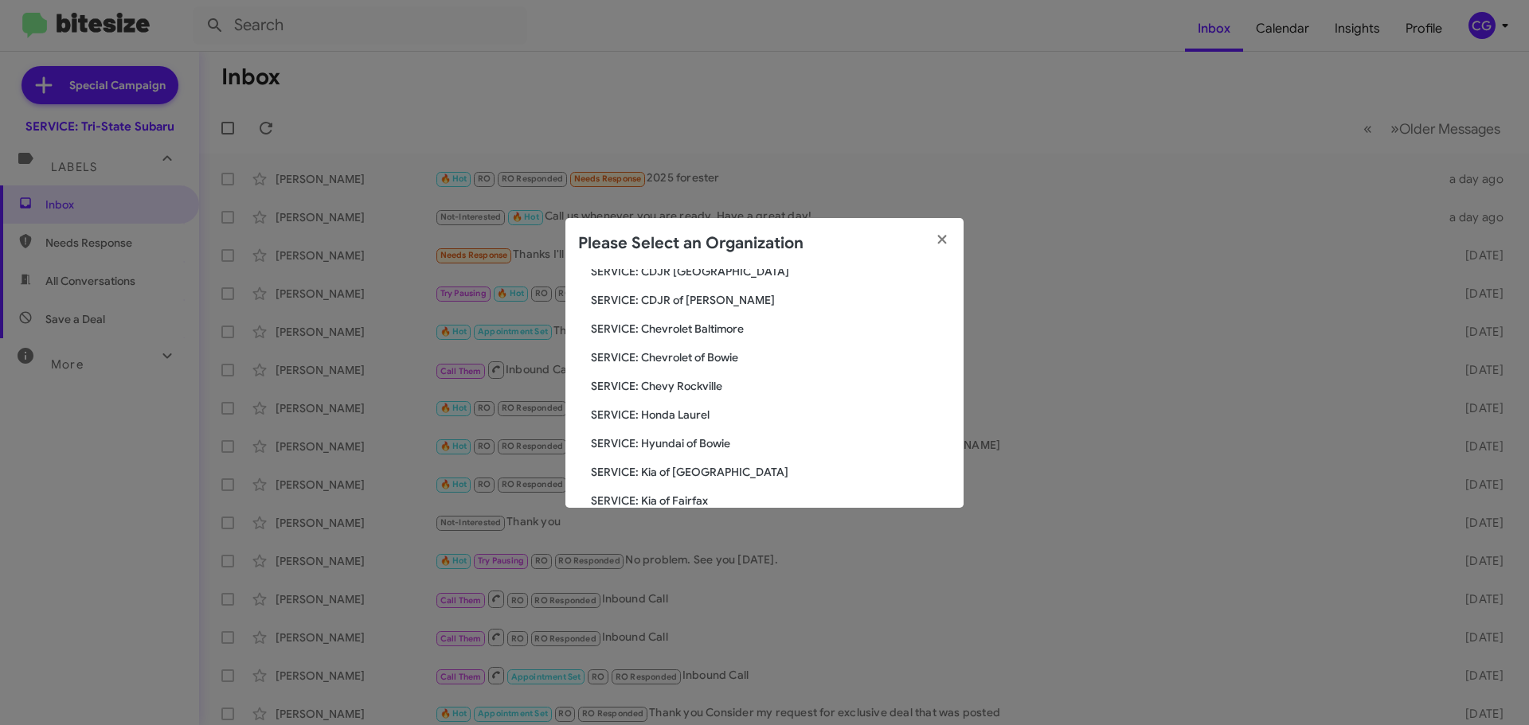
scroll to position [294, 0]
click at [674, 390] on span "SERVICE: Toyota 40" at bounding box center [771, 389] width 360 height 16
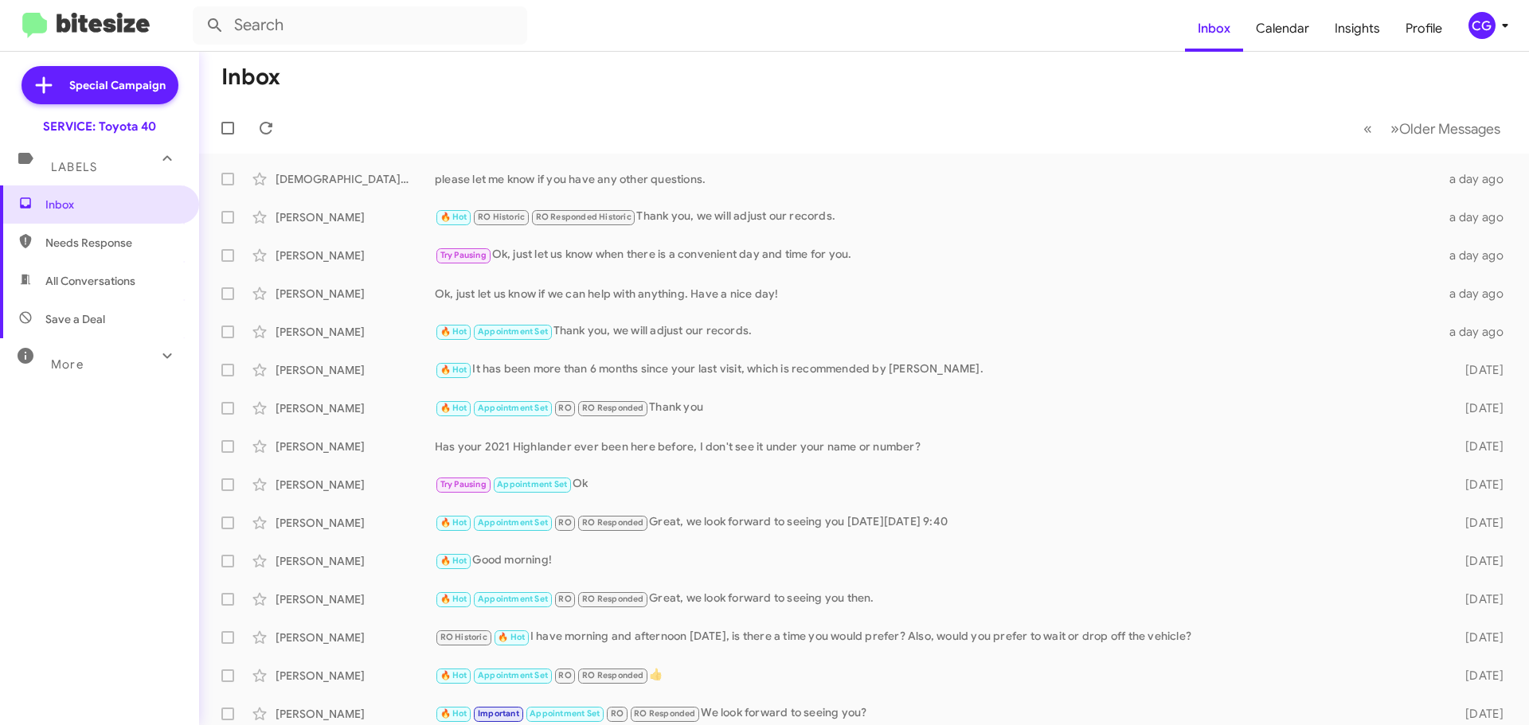
click at [1487, 30] on div "CG" at bounding box center [1481, 25] width 27 height 27
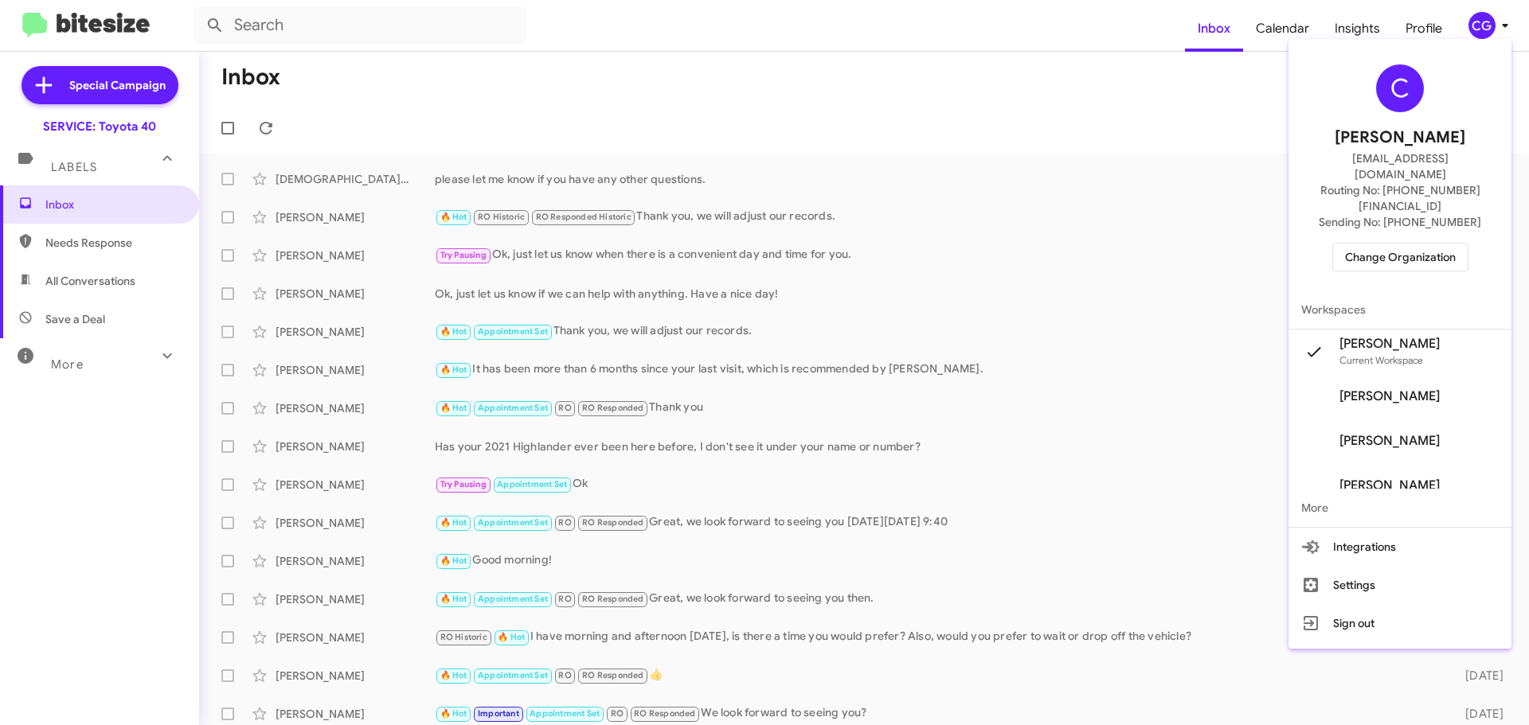
click at [1470, 236] on div "C Carmen Gast cgast@ourismancars.com Routing No: +1 (410) 679-1500 Sending No: …" at bounding box center [1399, 167] width 223 height 245
click at [1444, 244] on span "Change Organization" at bounding box center [1400, 257] width 111 height 27
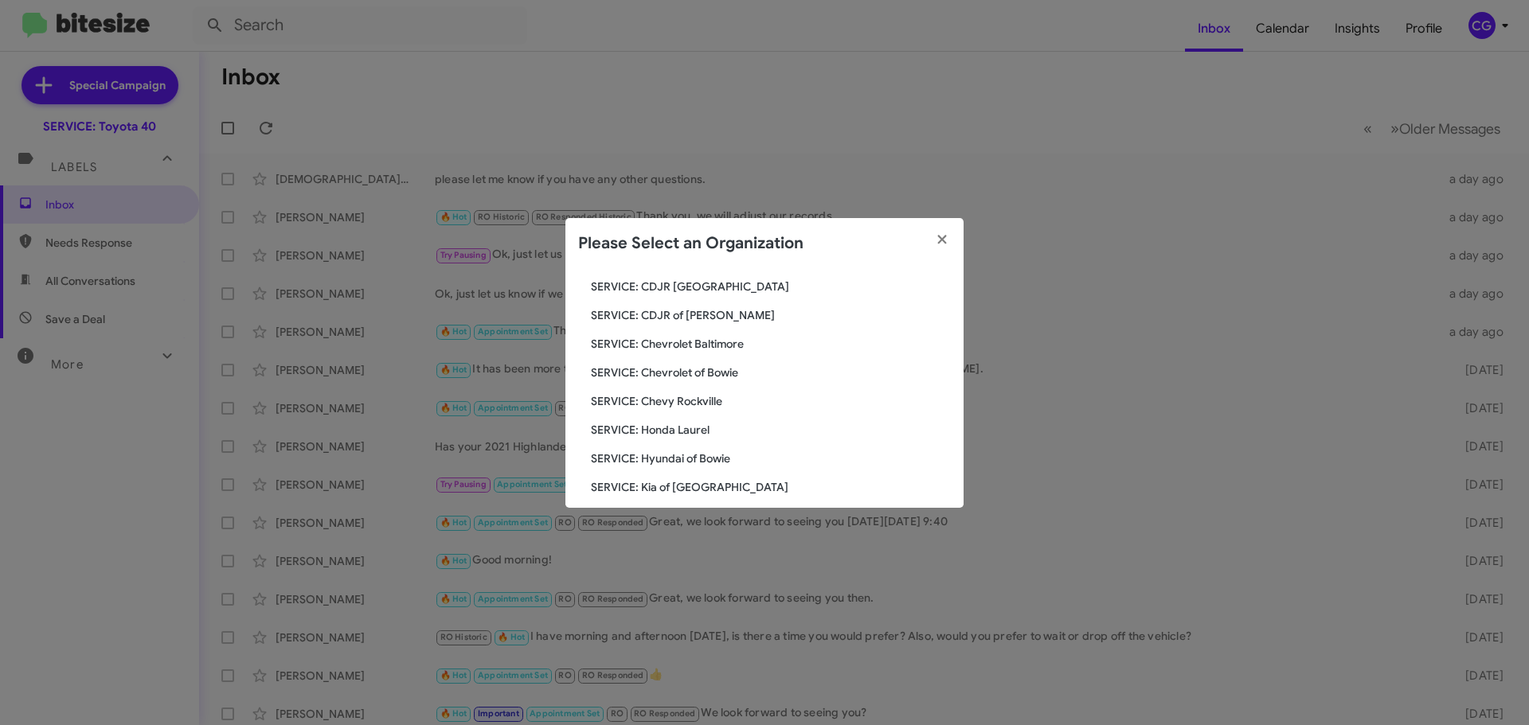
scroll to position [239, 0]
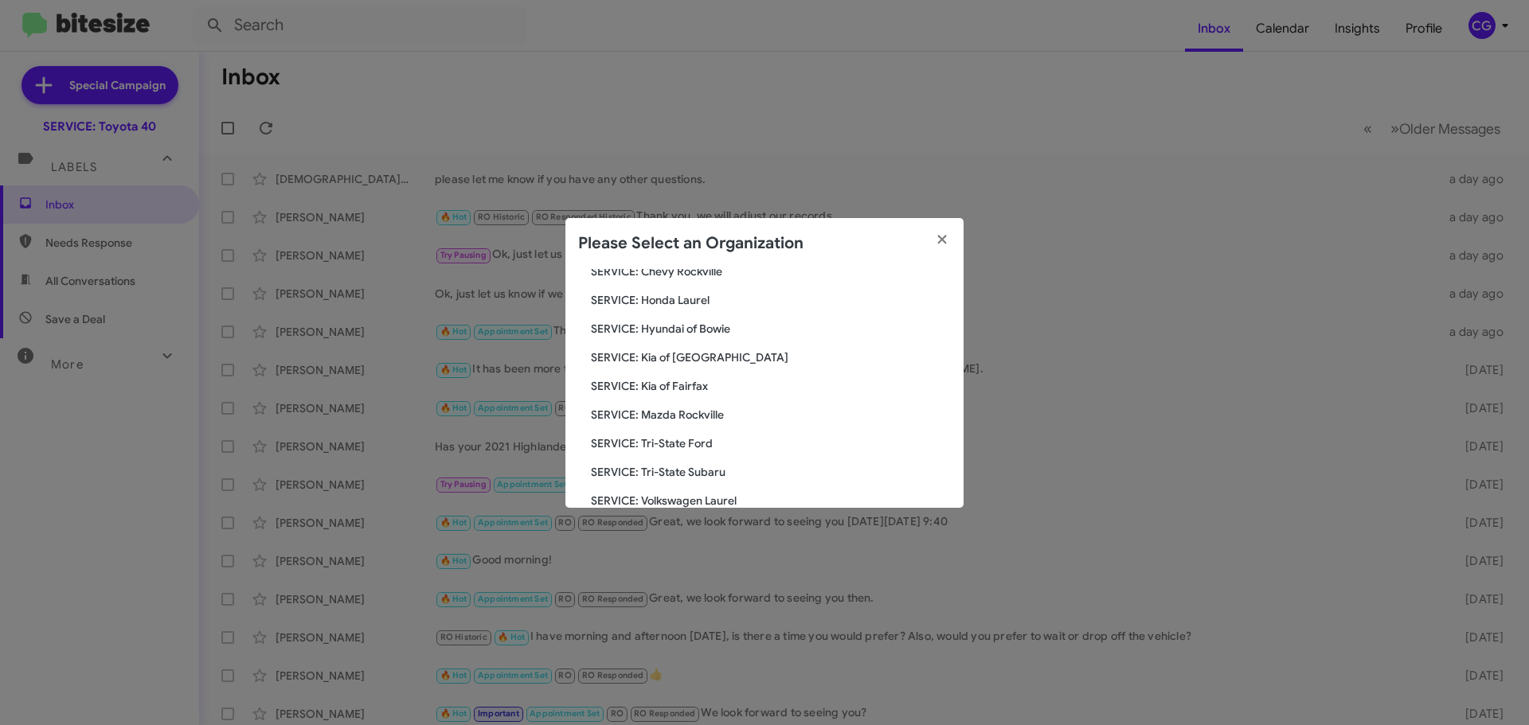
click at [705, 342] on div "Search SERVICE: Toyota 40 Current Org SERVICE: CDJR Baltimore SERVICE: CDJR Cla…" at bounding box center [764, 388] width 398 height 239
click at [705, 365] on span "SERVICE: Kia of [GEOGRAPHIC_DATA]" at bounding box center [771, 357] width 360 height 16
click at [704, 361] on span "SERVICE: Kia of [GEOGRAPHIC_DATA]" at bounding box center [771, 357] width 360 height 16
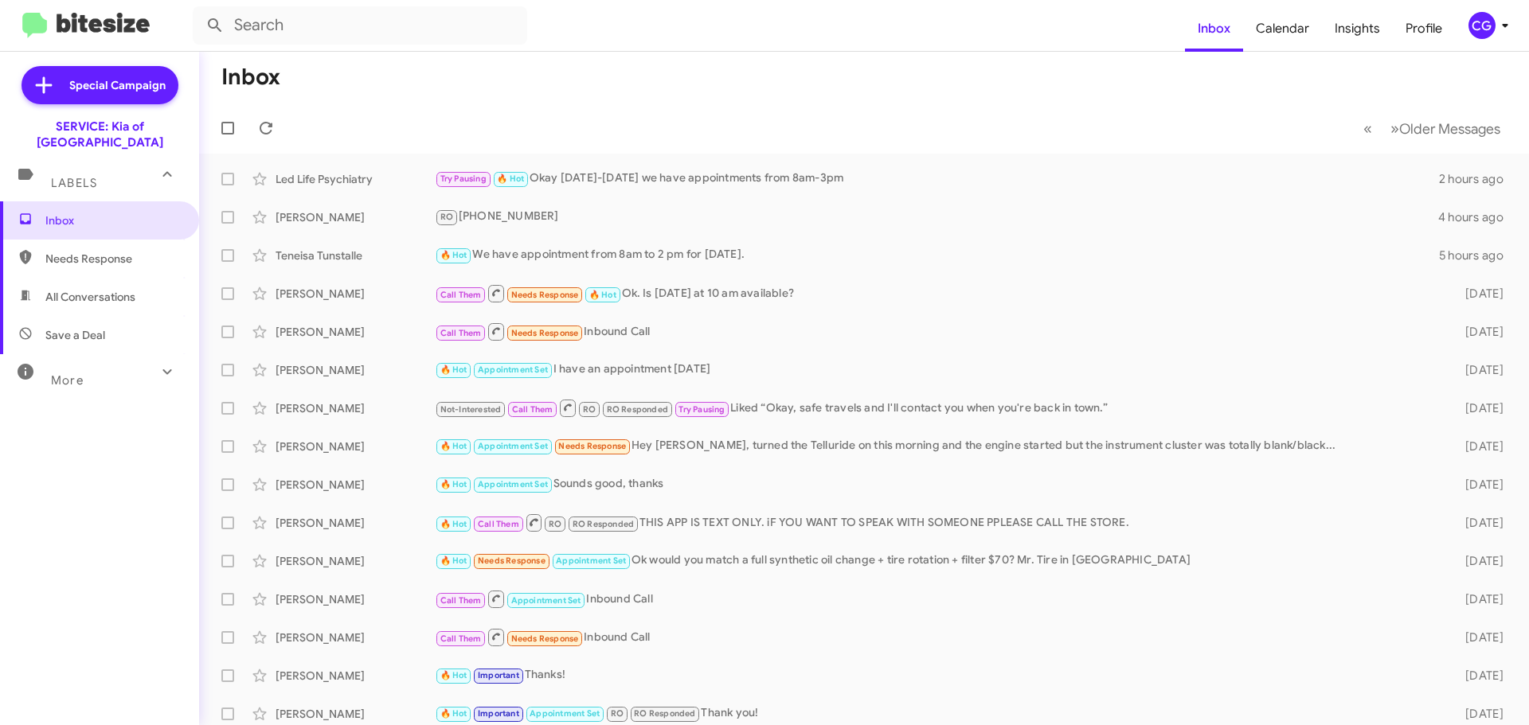
click at [1509, 25] on icon at bounding box center [1504, 25] width 19 height 19
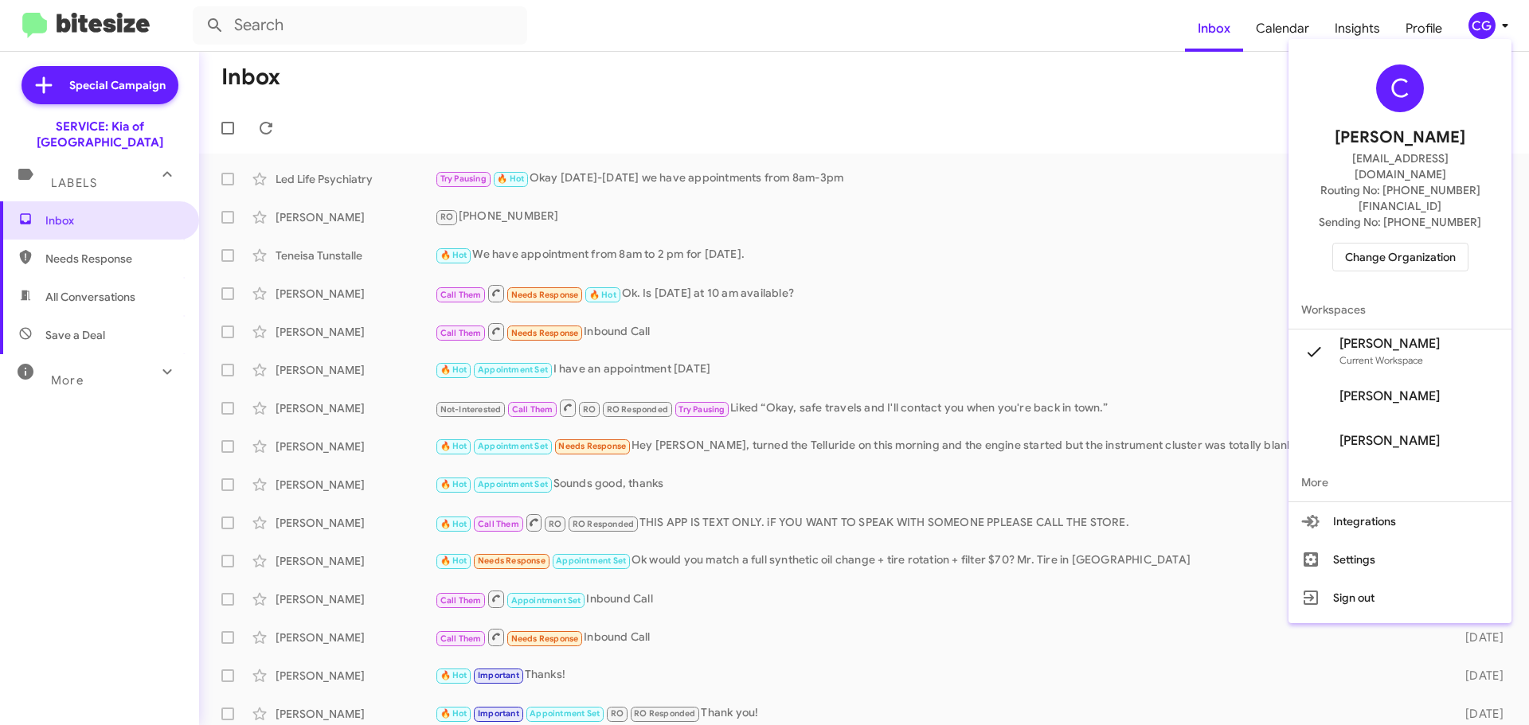
click at [1455, 244] on span "Change Organization" at bounding box center [1400, 257] width 111 height 27
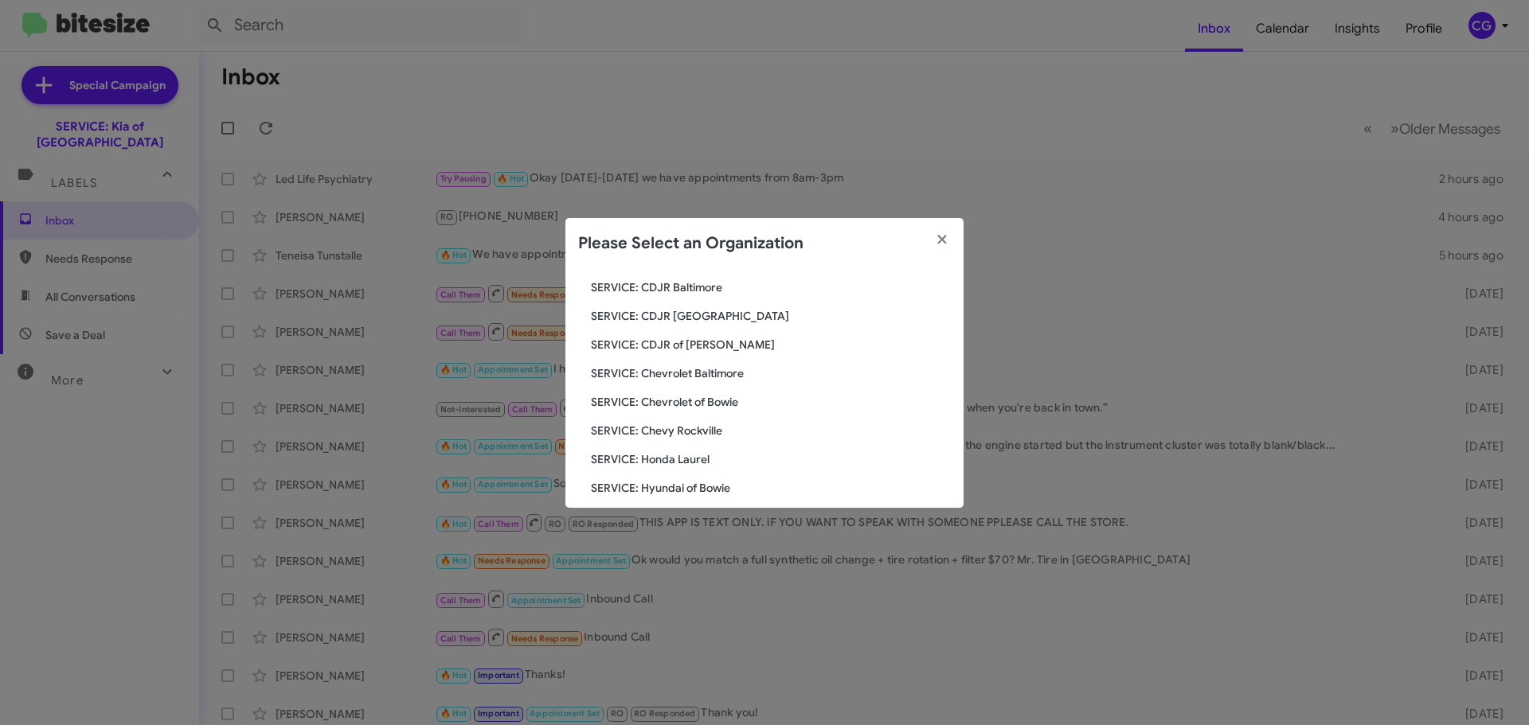
scroll to position [239, 0]
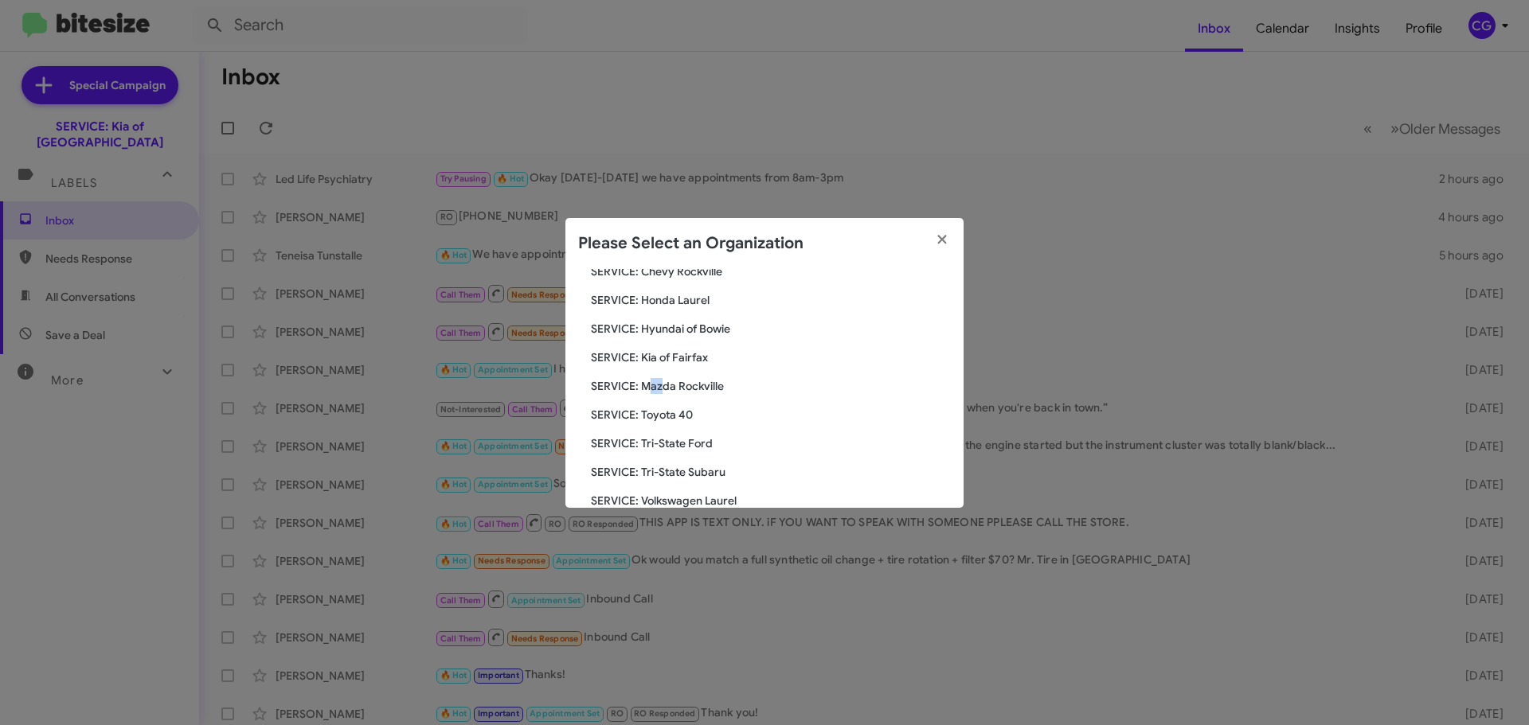
click at [650, 379] on span "SERVICE: Mazda Rockville" at bounding box center [771, 386] width 360 height 16
click at [644, 381] on span "SERVICE: Mazda Rockville" at bounding box center [771, 386] width 360 height 16
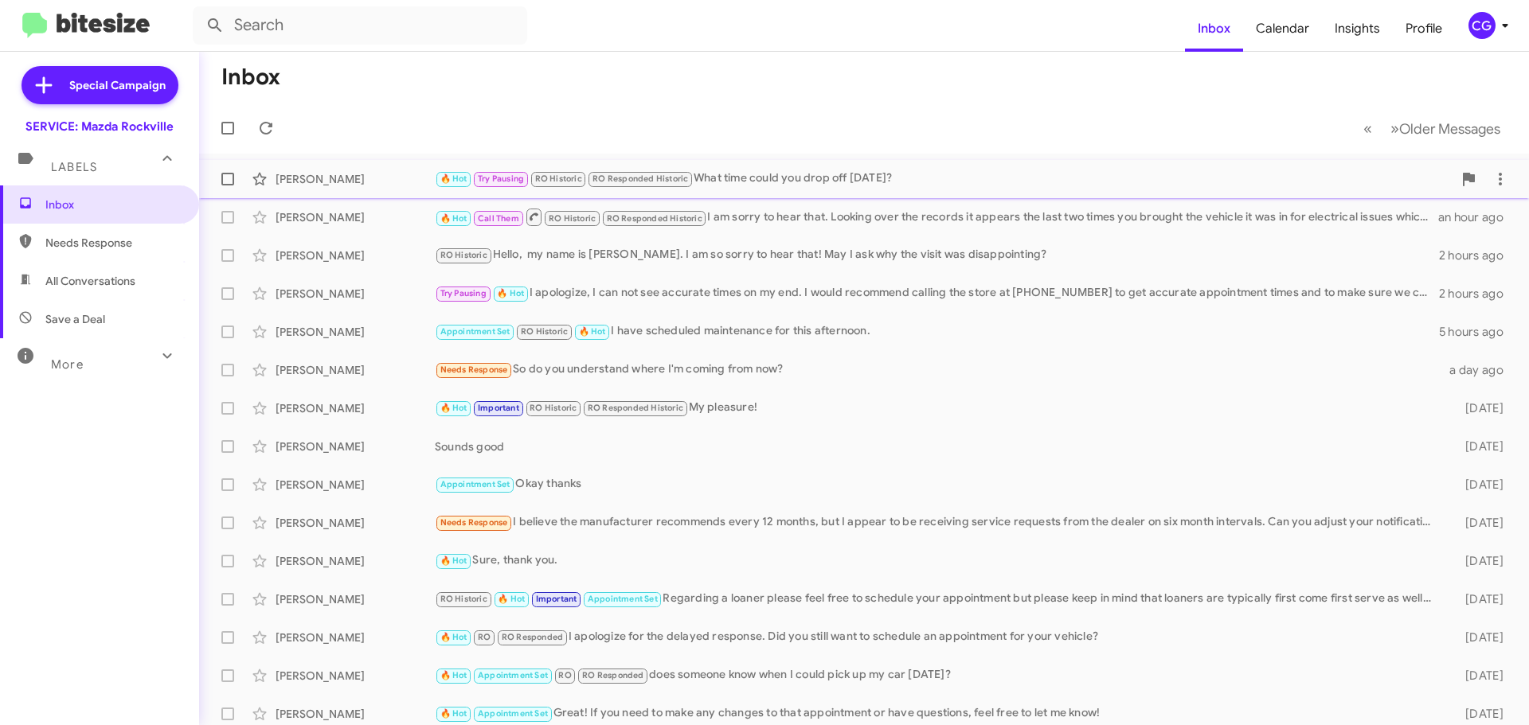
click at [901, 185] on div "🔥 Hot Try Pausing RO Historic RO Responded Historic What time could you drop of…" at bounding box center [943, 179] width 1017 height 18
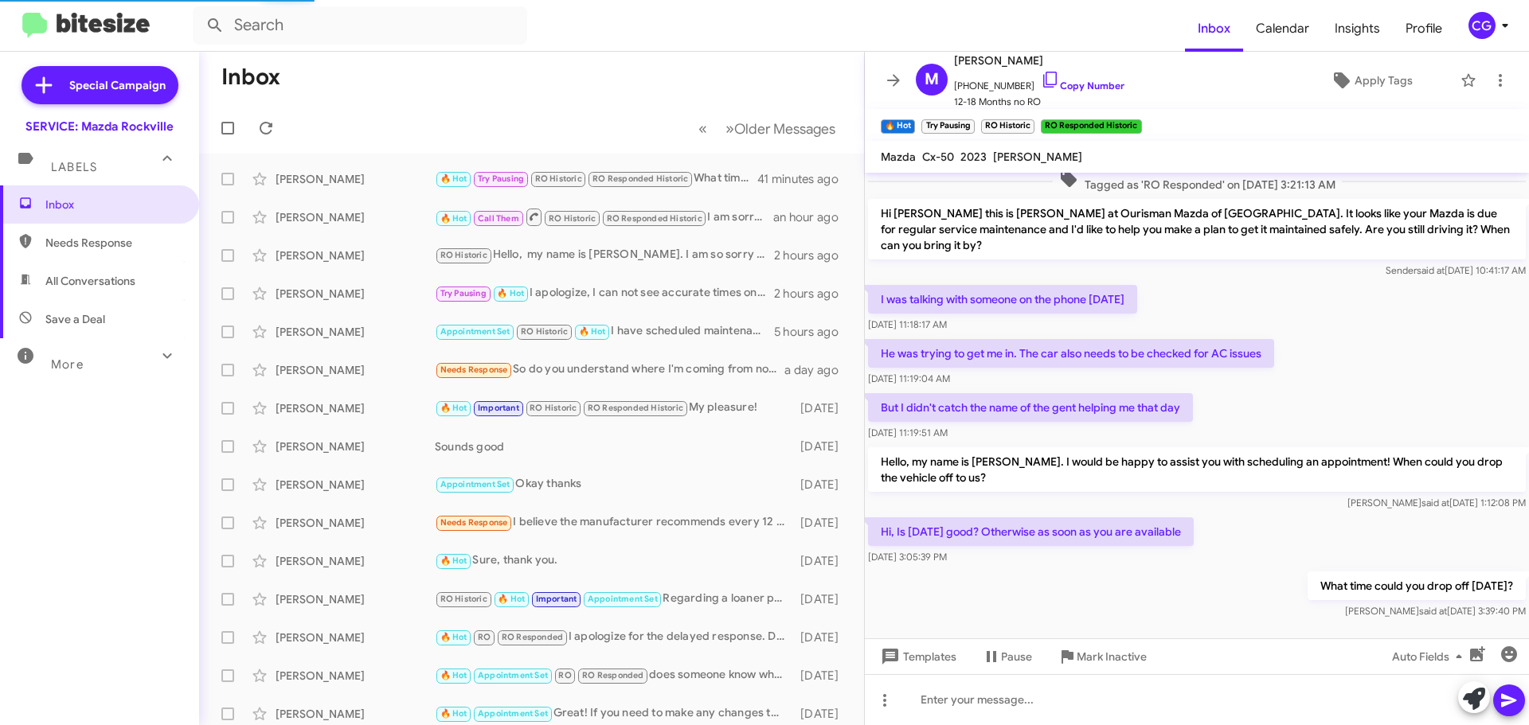
scroll to position [677, 0]
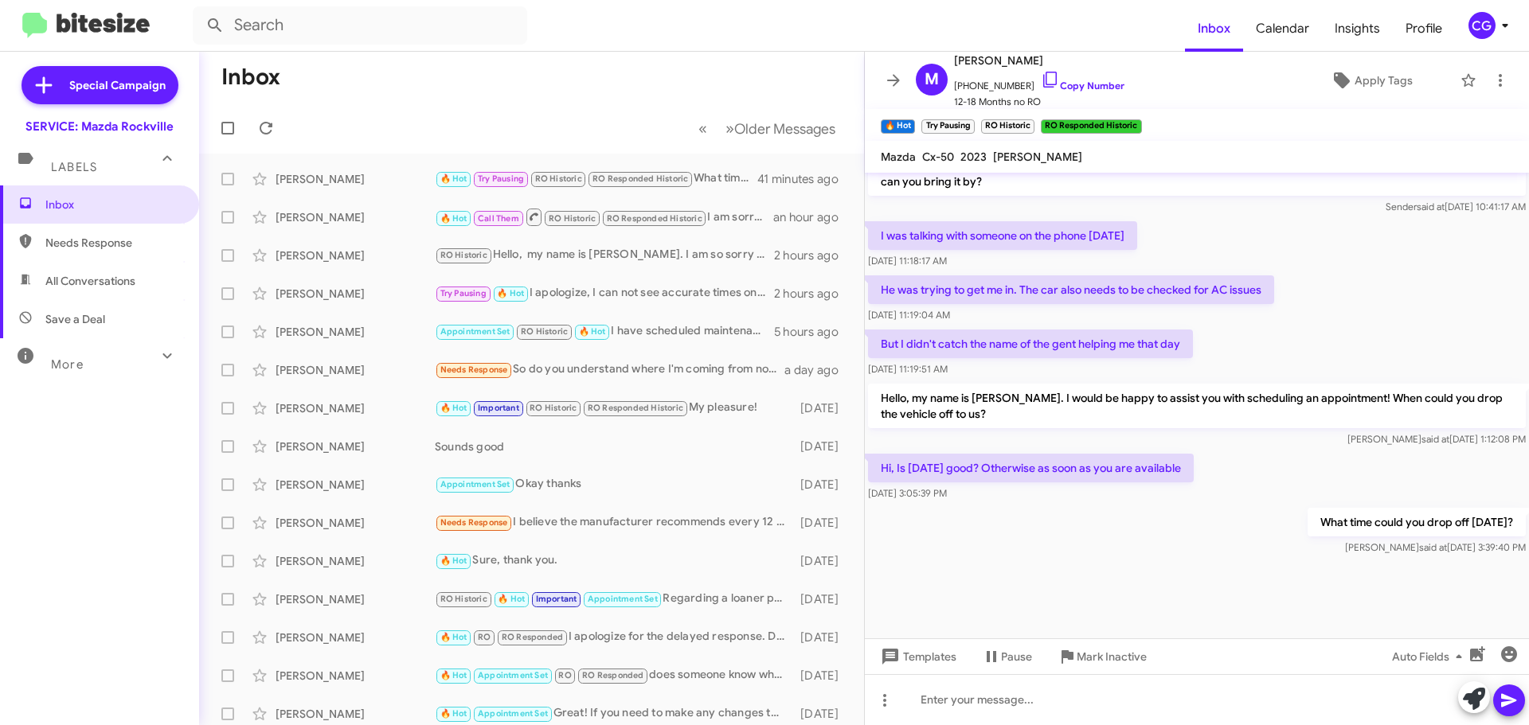
click at [1495, 17] on icon at bounding box center [1504, 25] width 19 height 19
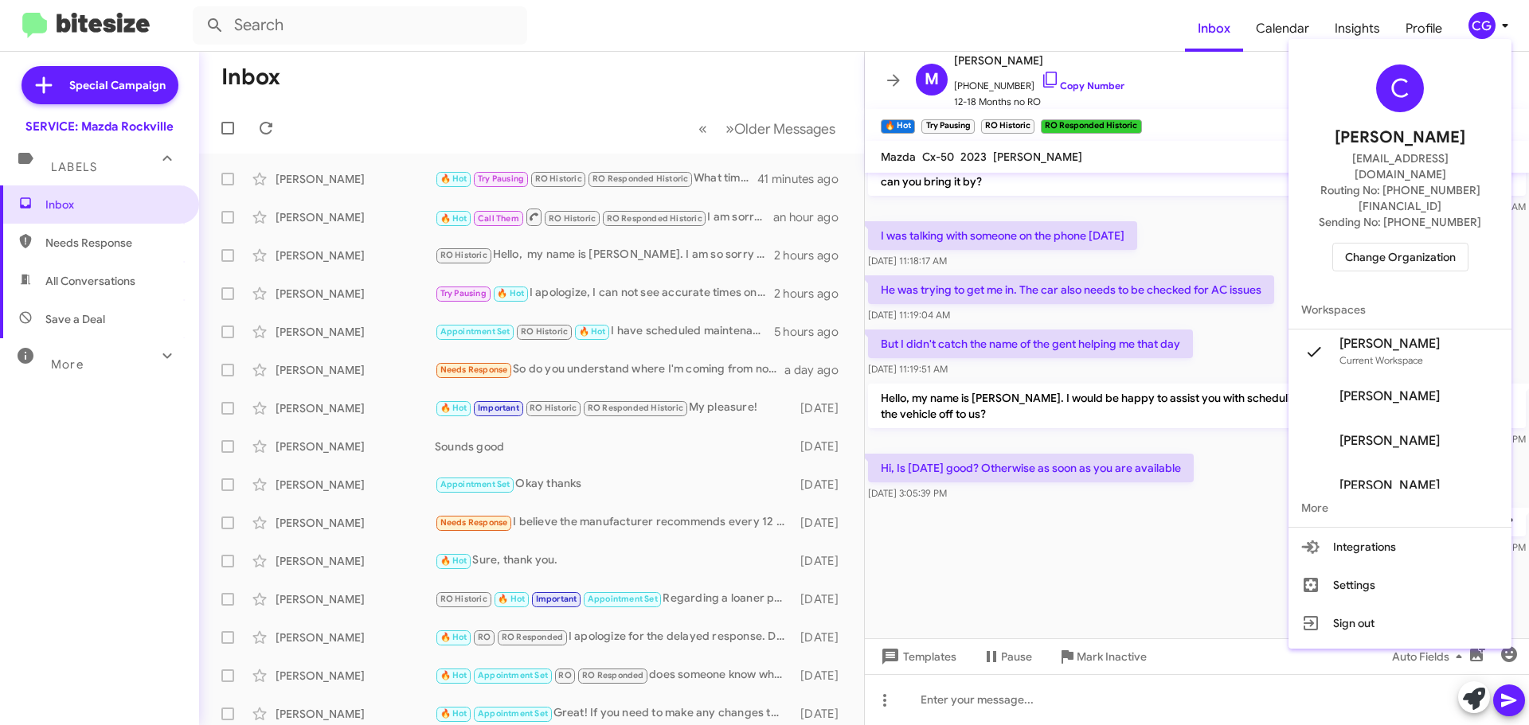
click at [1447, 244] on span "Change Organization" at bounding box center [1400, 257] width 111 height 27
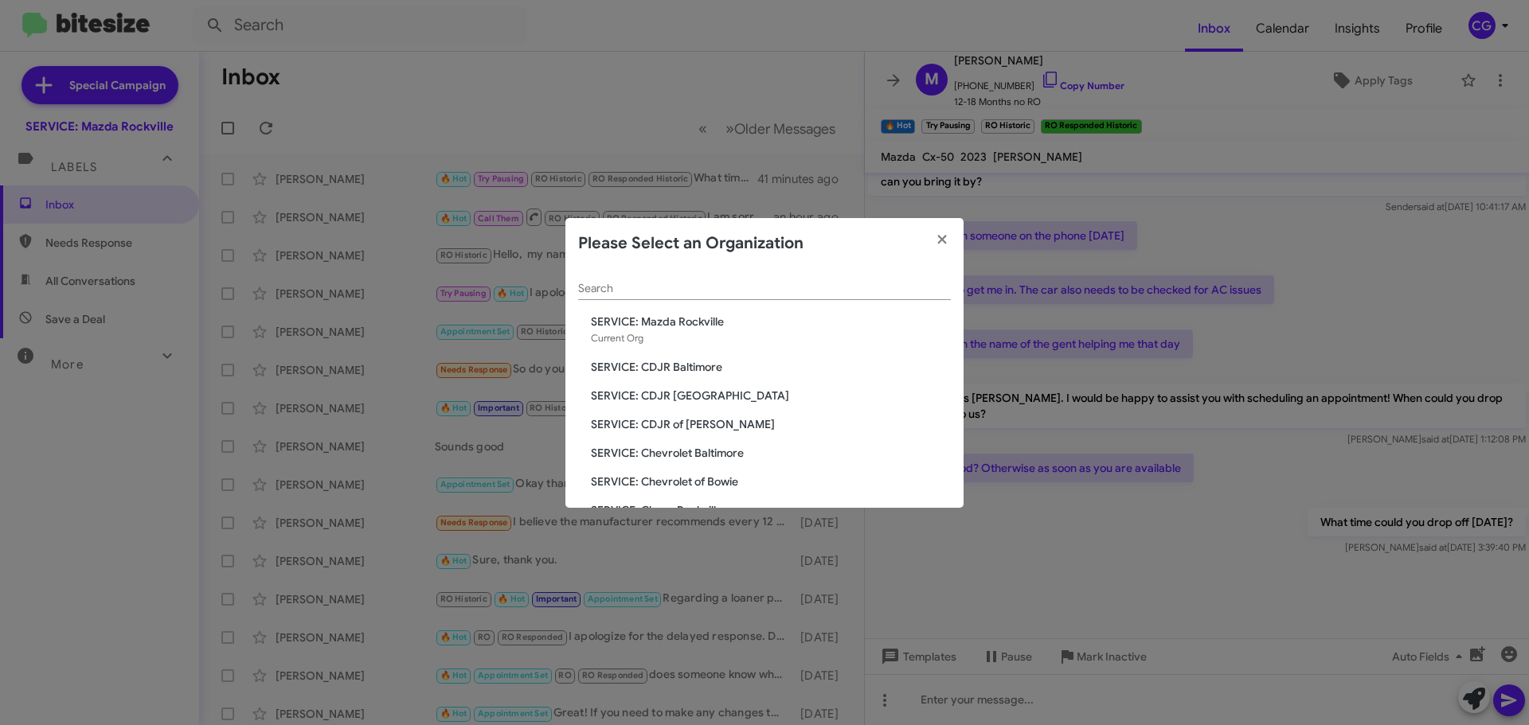
drag, startPoint x: 733, startPoint y: 371, endPoint x: 744, endPoint y: 365, distance: 12.5
click at [733, 372] on span "SERVICE: CDJR Baltimore" at bounding box center [771, 367] width 360 height 16
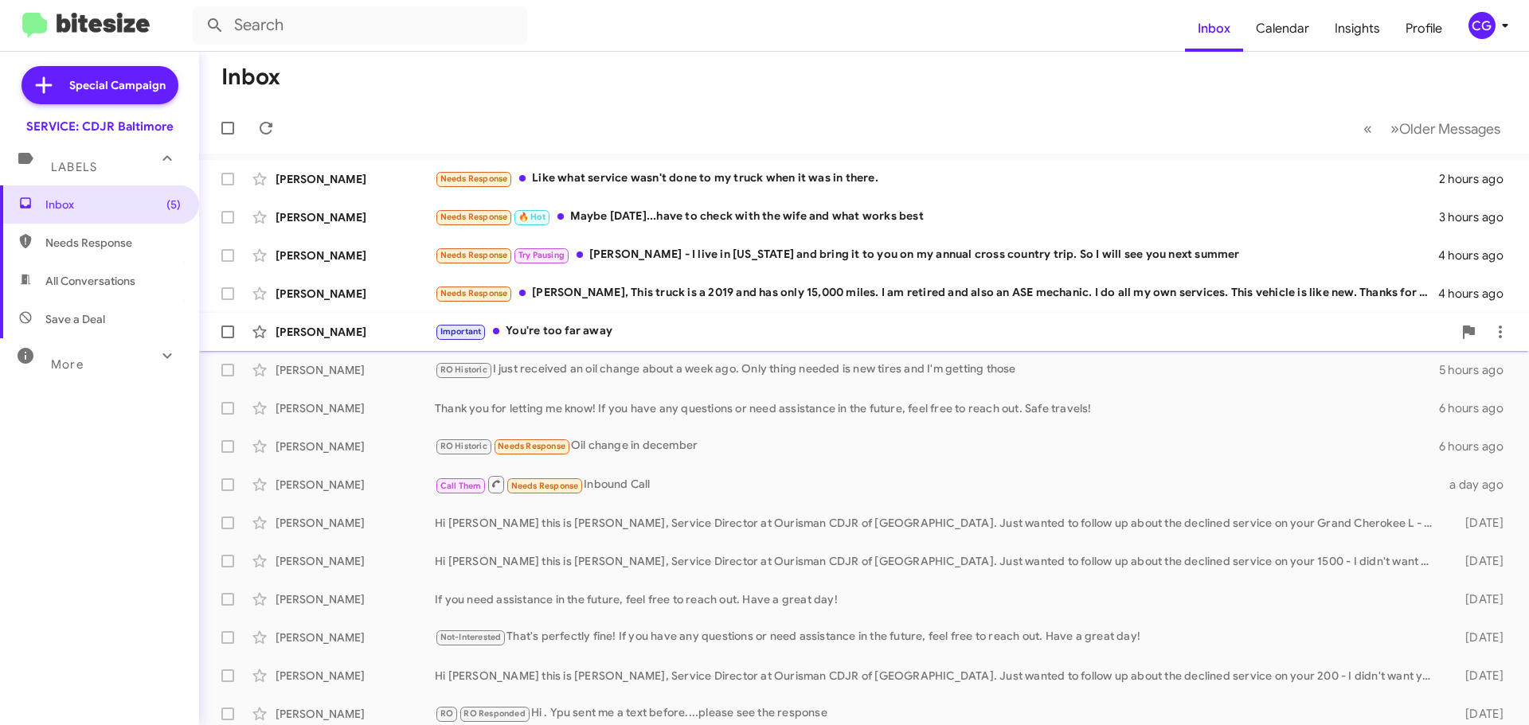
click at [529, 324] on div "Important You're too far away" at bounding box center [943, 331] width 1017 height 18
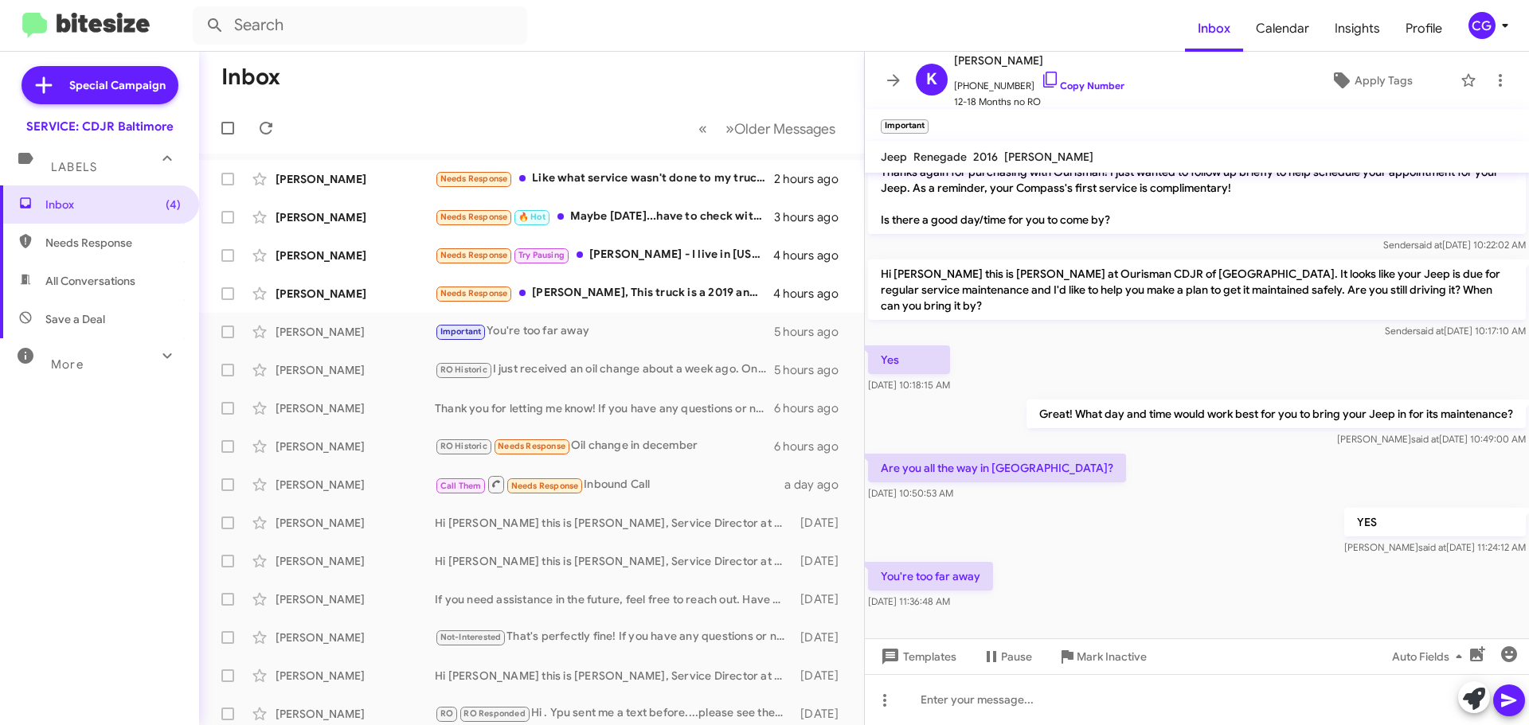
scroll to position [382, 0]
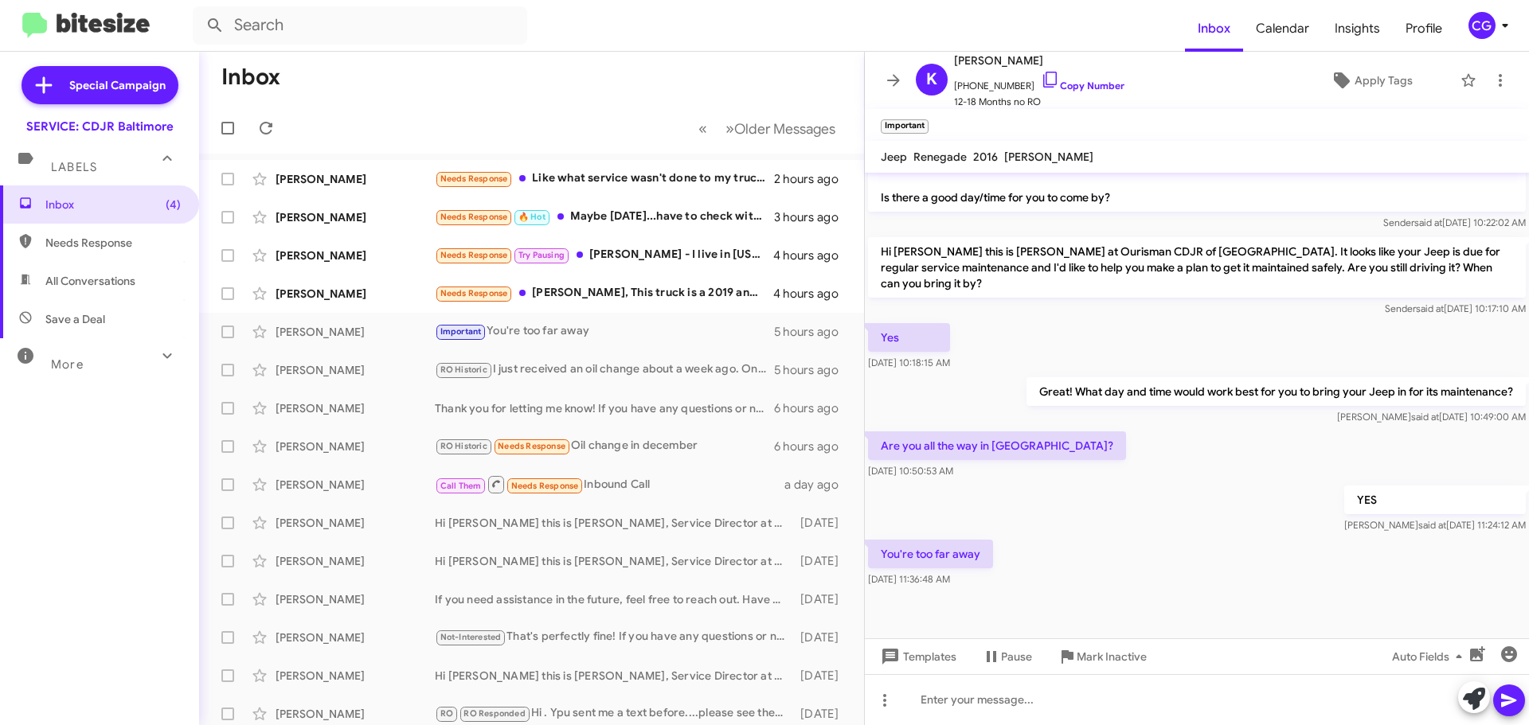
click at [1482, 32] on div "CG" at bounding box center [1481, 25] width 27 height 27
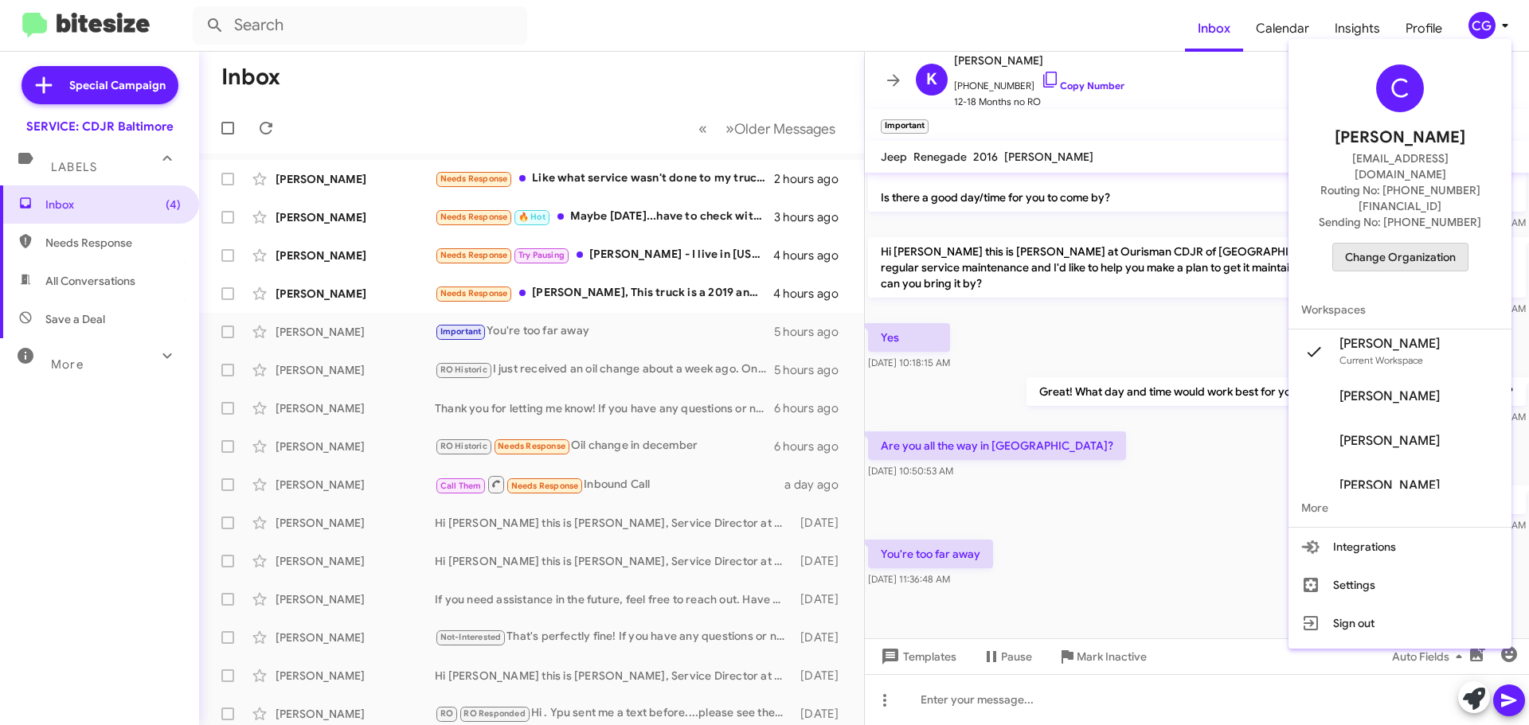
click at [1449, 244] on span "Change Organization" at bounding box center [1400, 257] width 111 height 27
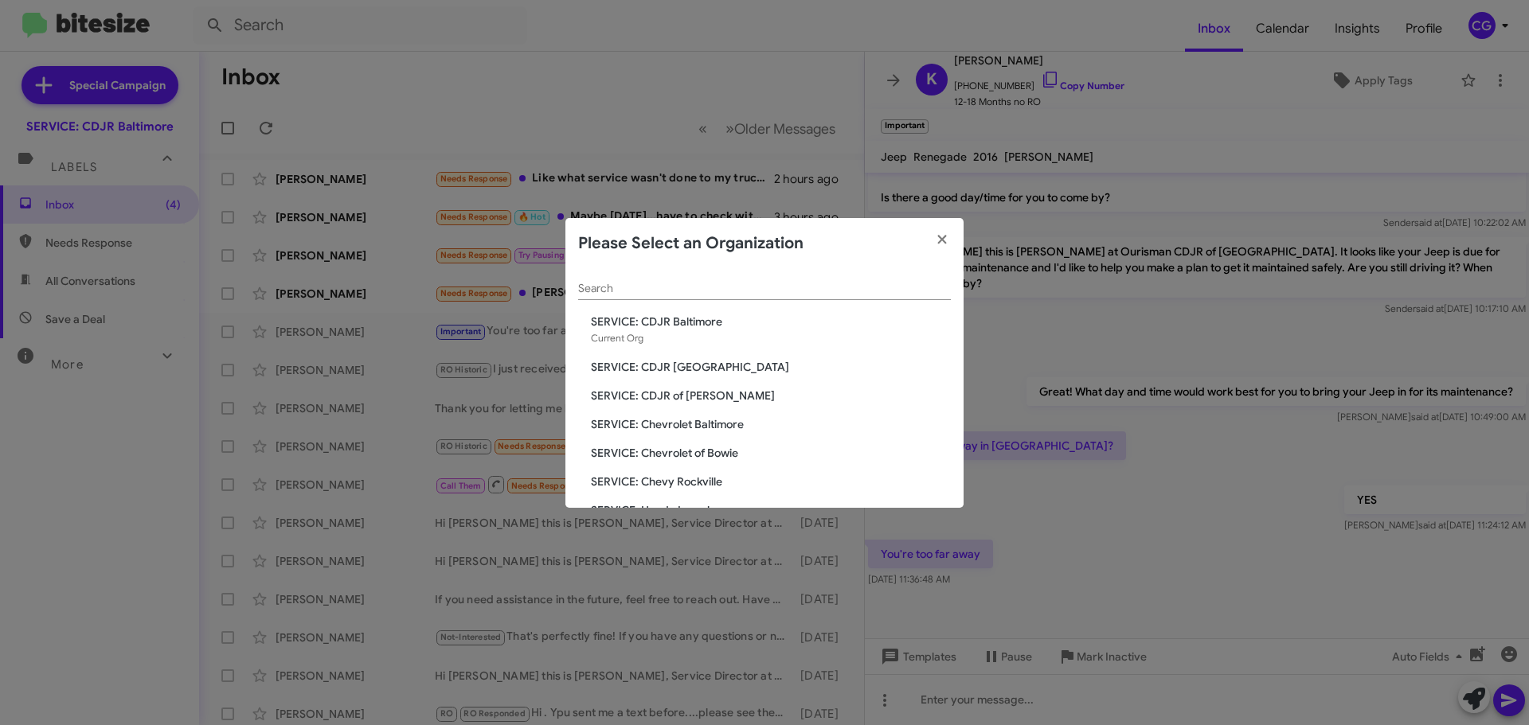
click at [702, 396] on span "SERVICE: CDJR of [PERSON_NAME]" at bounding box center [771, 396] width 360 height 16
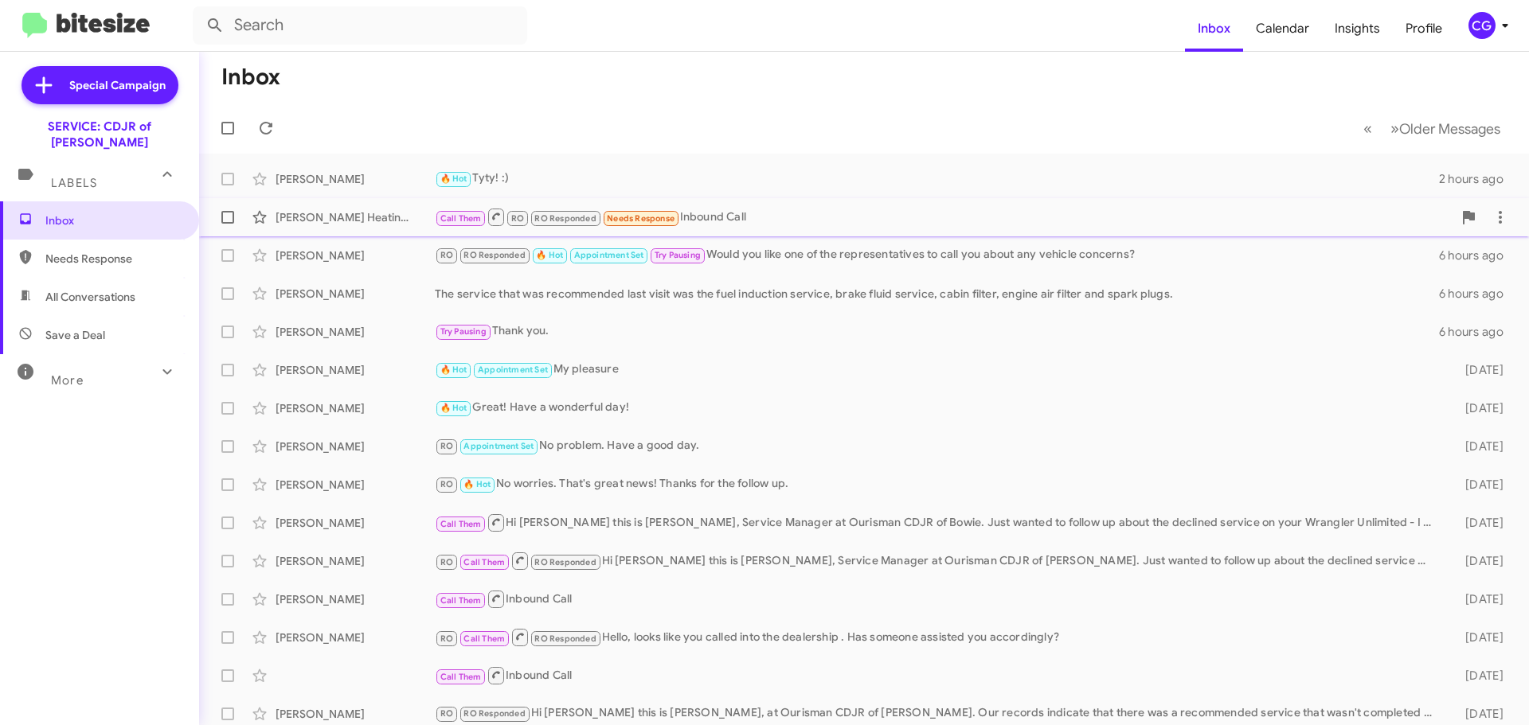
click at [744, 213] on div "Call Them RO RO Responded Needs Response Inbound Call" at bounding box center [943, 217] width 1017 height 20
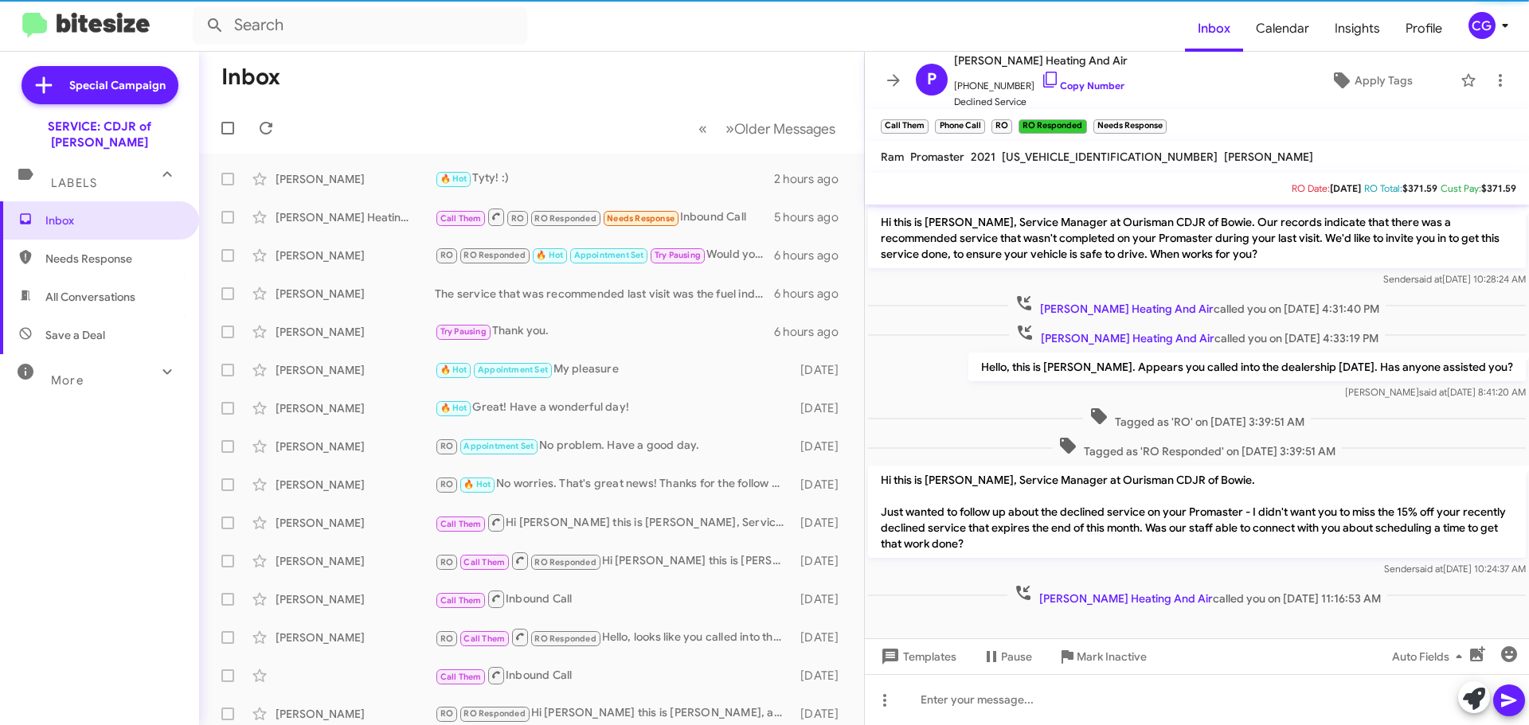
scroll to position [3, 0]
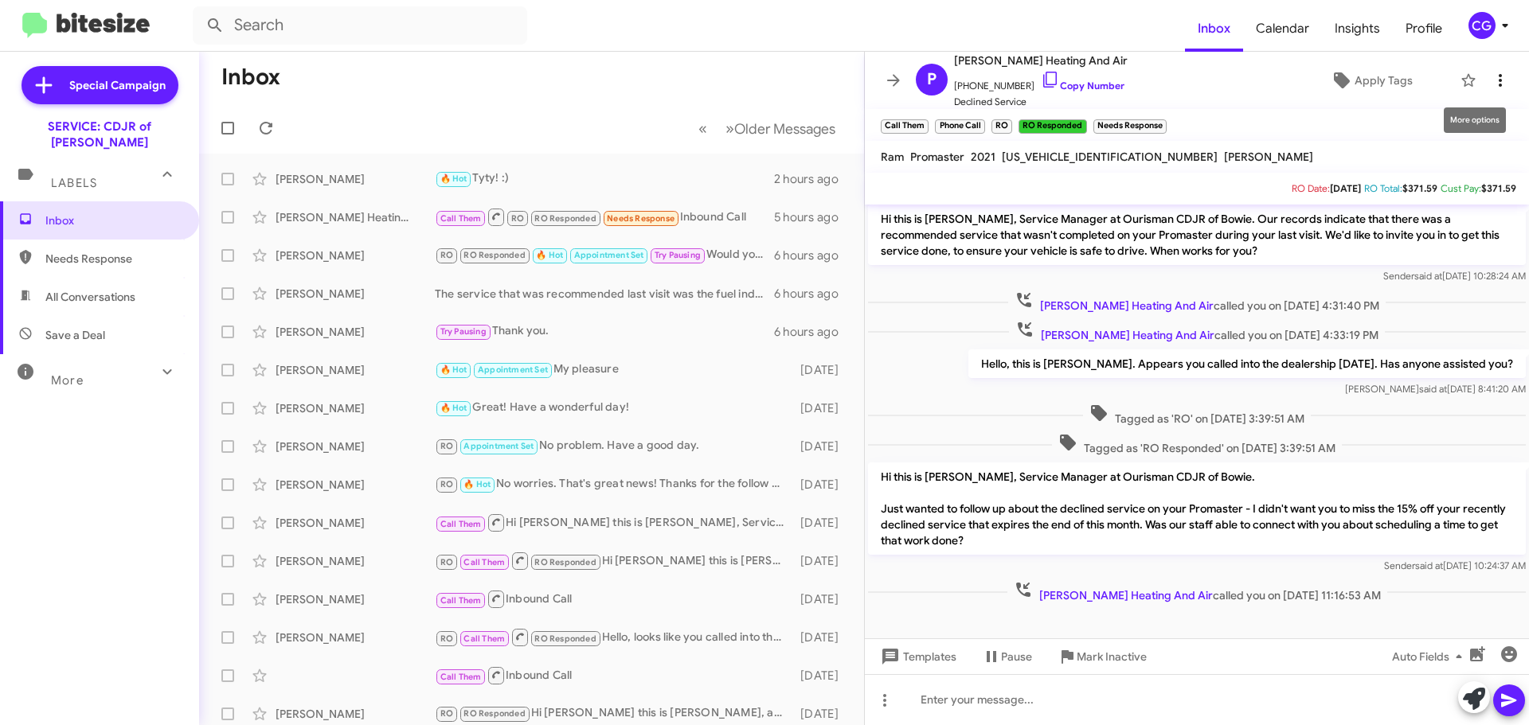
click at [1492, 74] on icon at bounding box center [1499, 80] width 19 height 19
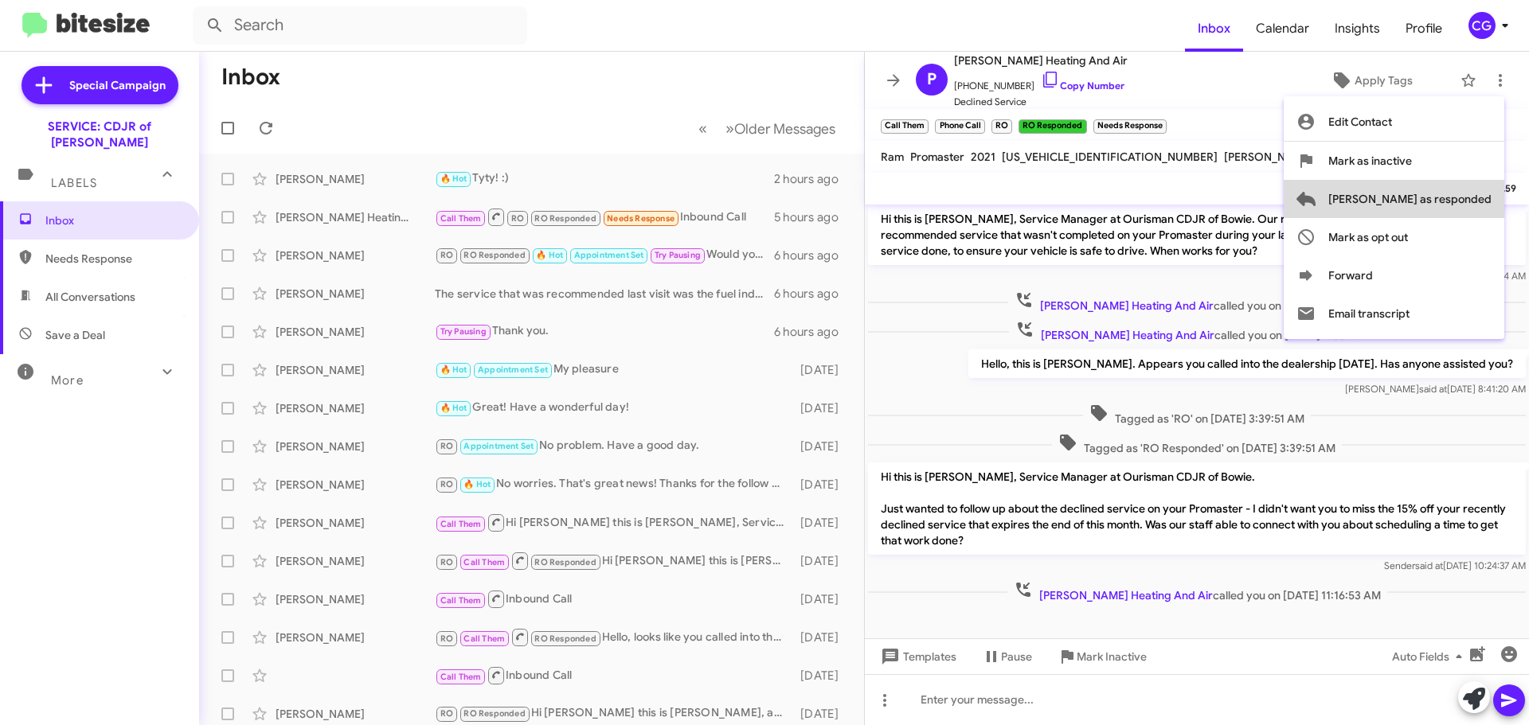
click at [1483, 205] on span "[PERSON_NAME] as responded" at bounding box center [1409, 199] width 163 height 38
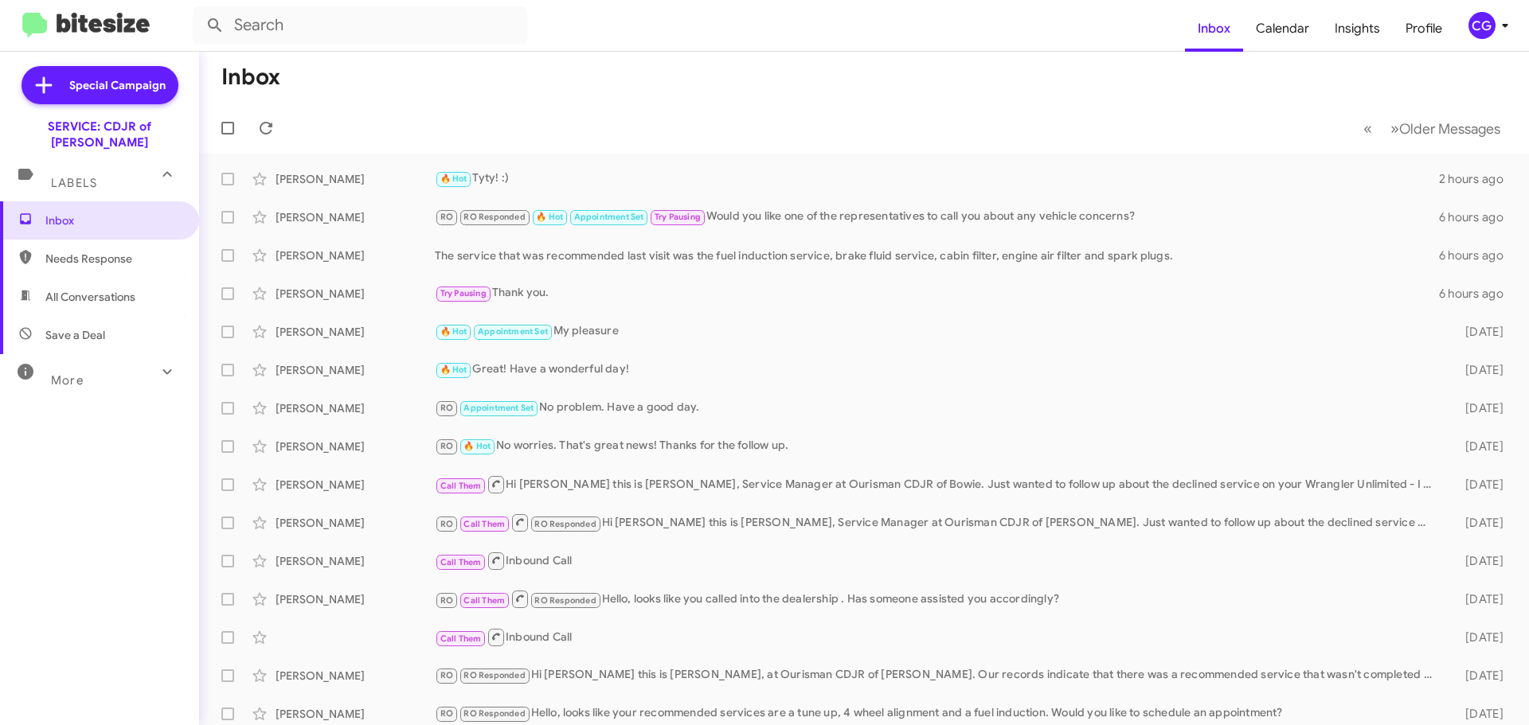
click at [1498, 19] on icon at bounding box center [1504, 25] width 19 height 19
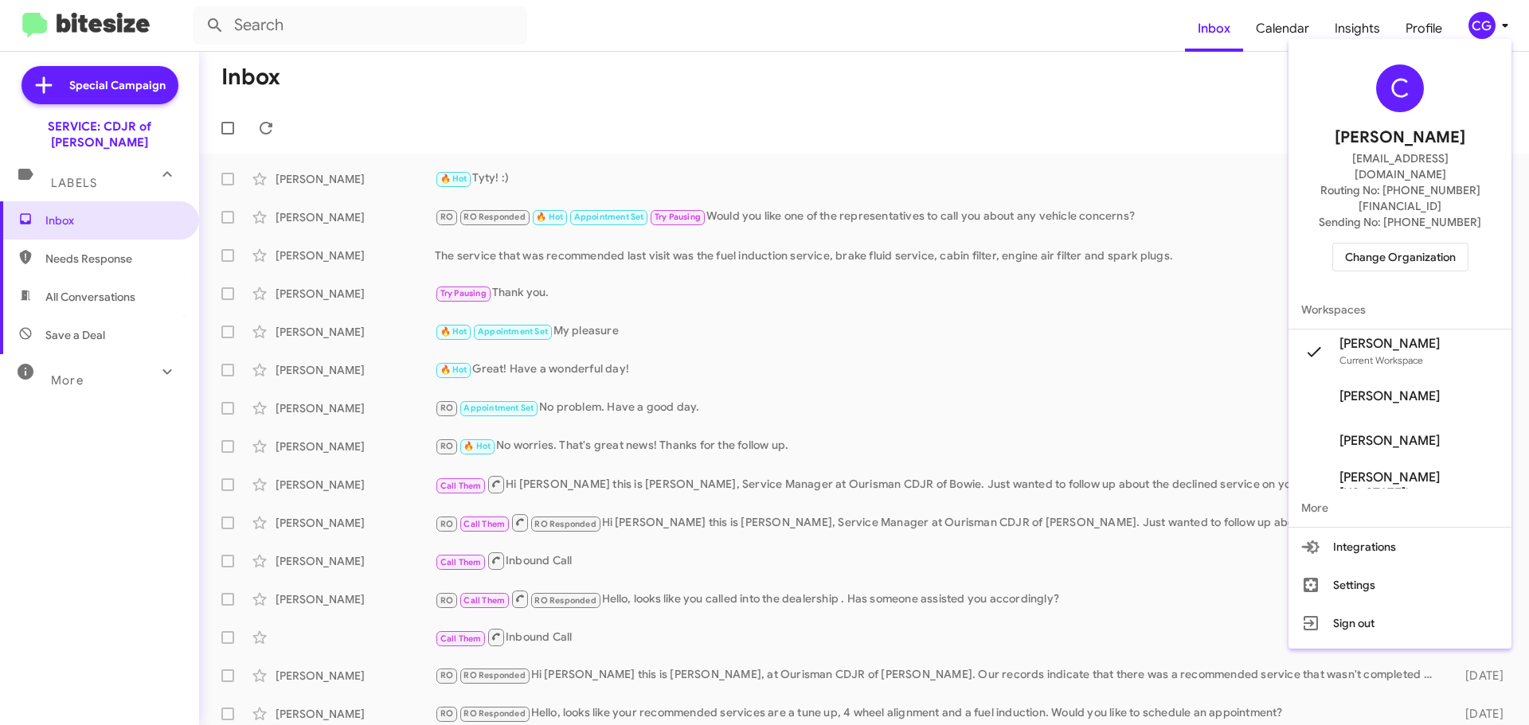
click at [1443, 244] on span "Change Organization" at bounding box center [1400, 257] width 111 height 27
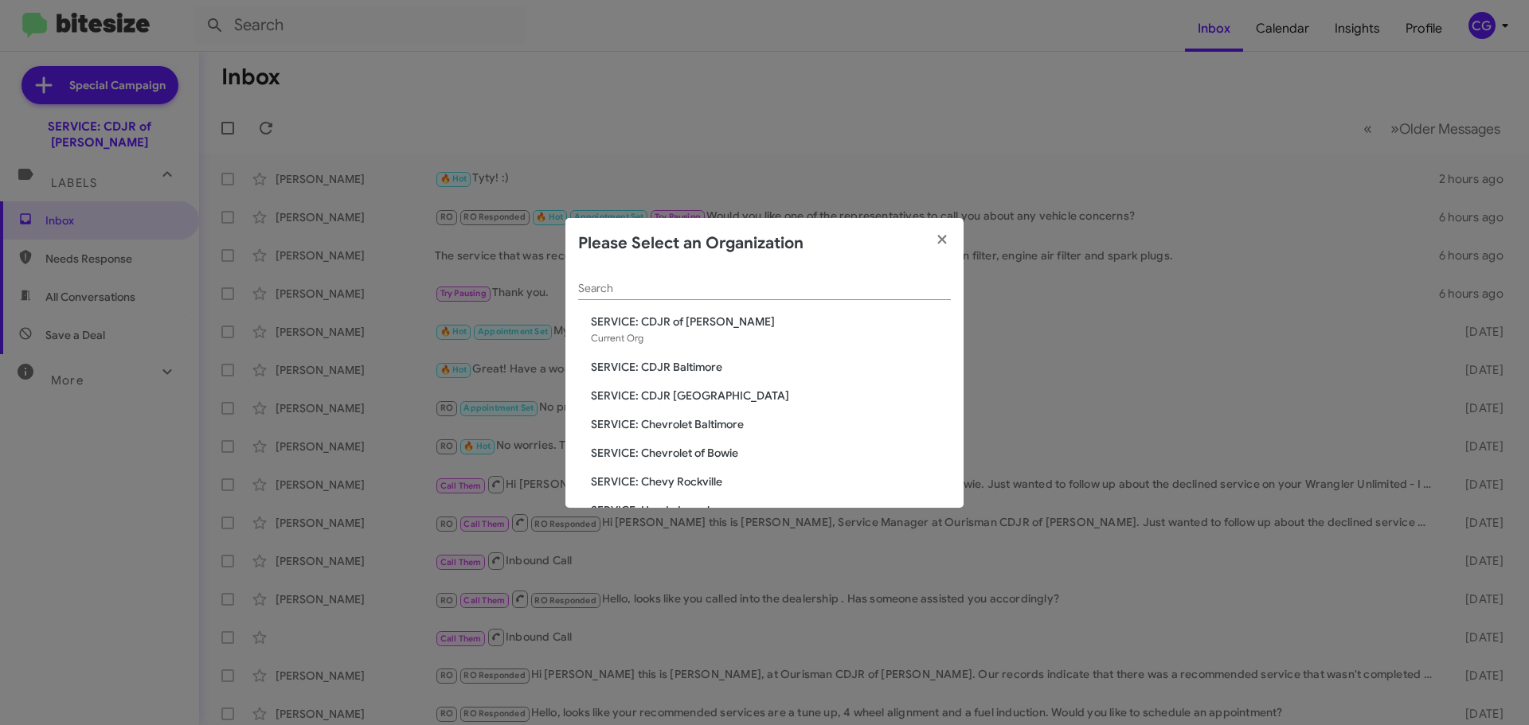
click at [728, 485] on span "SERVICE: Chevy Rockville" at bounding box center [771, 482] width 360 height 16
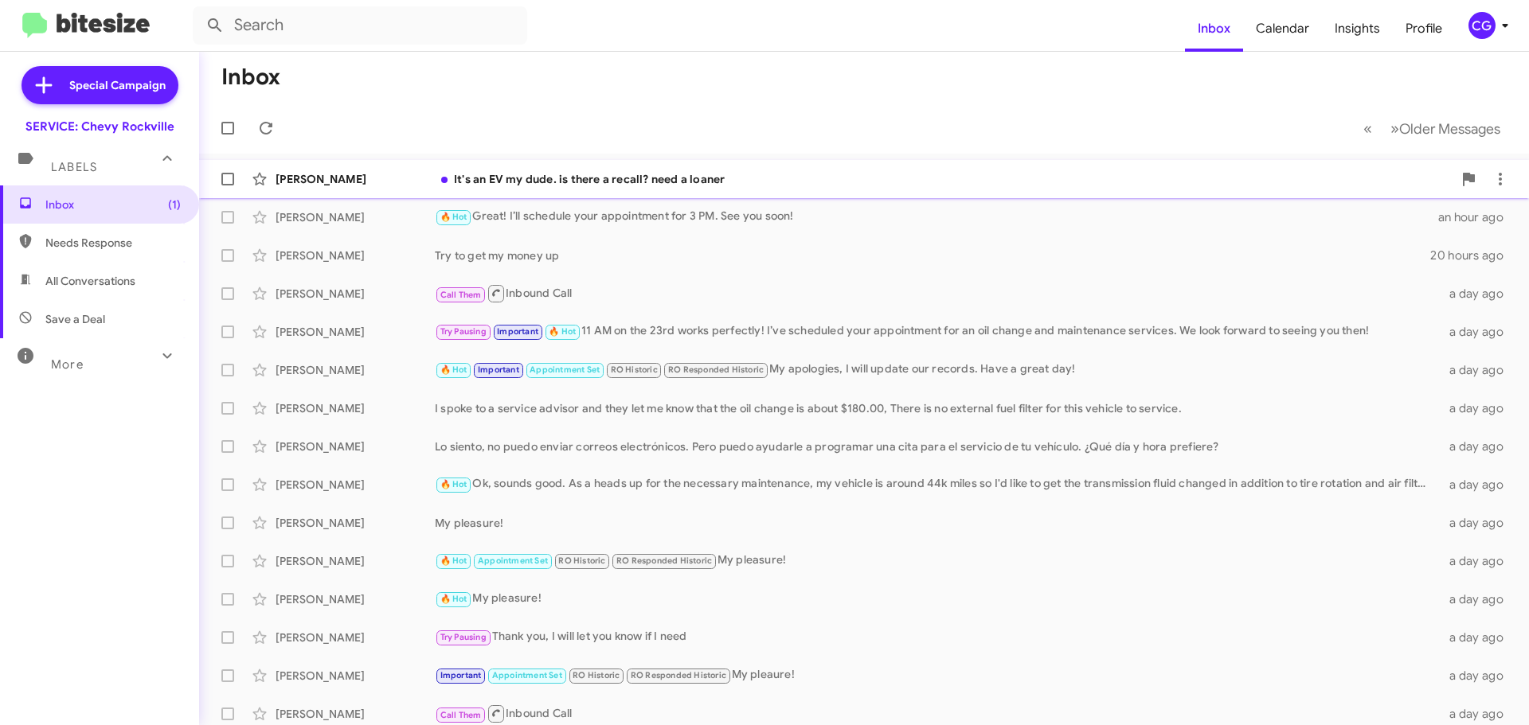
click at [545, 196] on span "[PERSON_NAME] It's an EV my dude. is there a recall? need a loaner 6 hours ago" at bounding box center [864, 179] width 1330 height 38
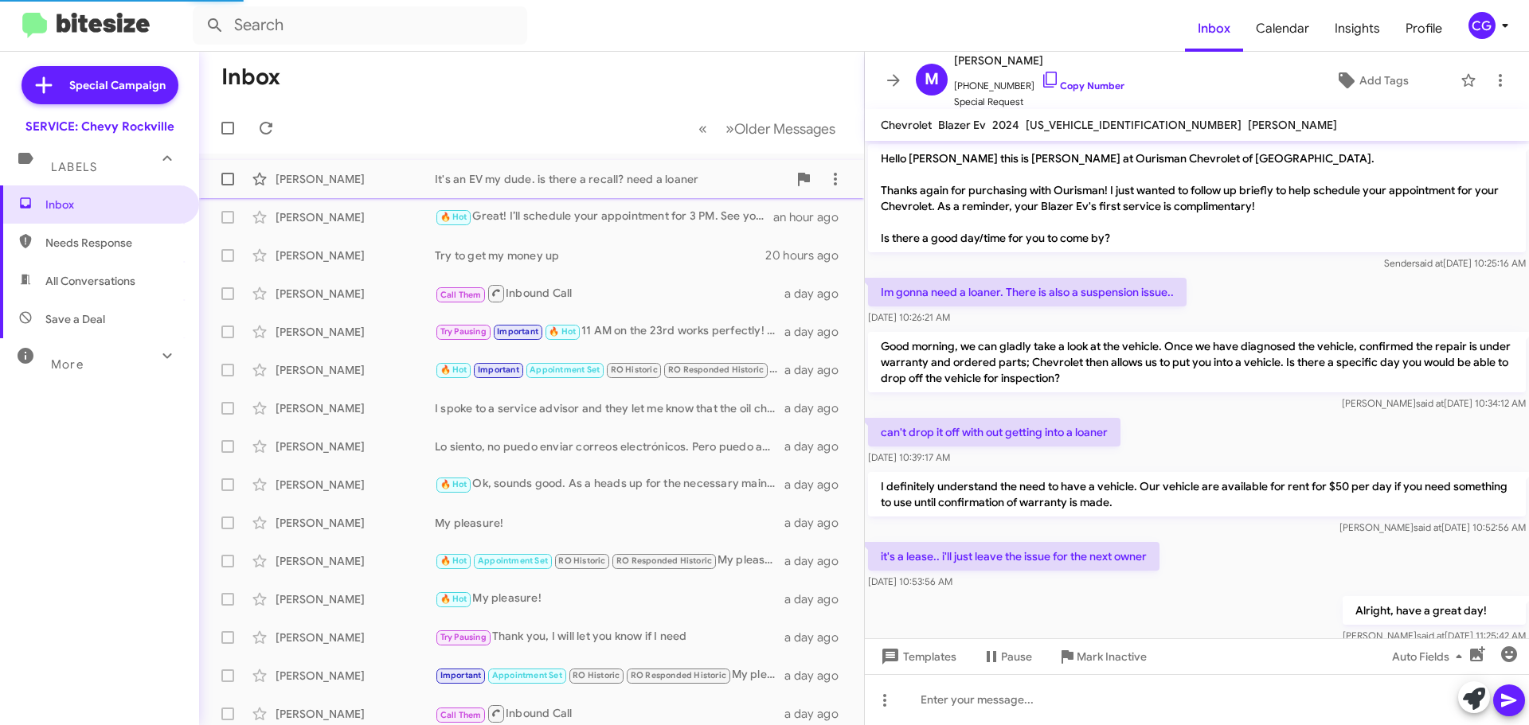
scroll to position [232, 0]
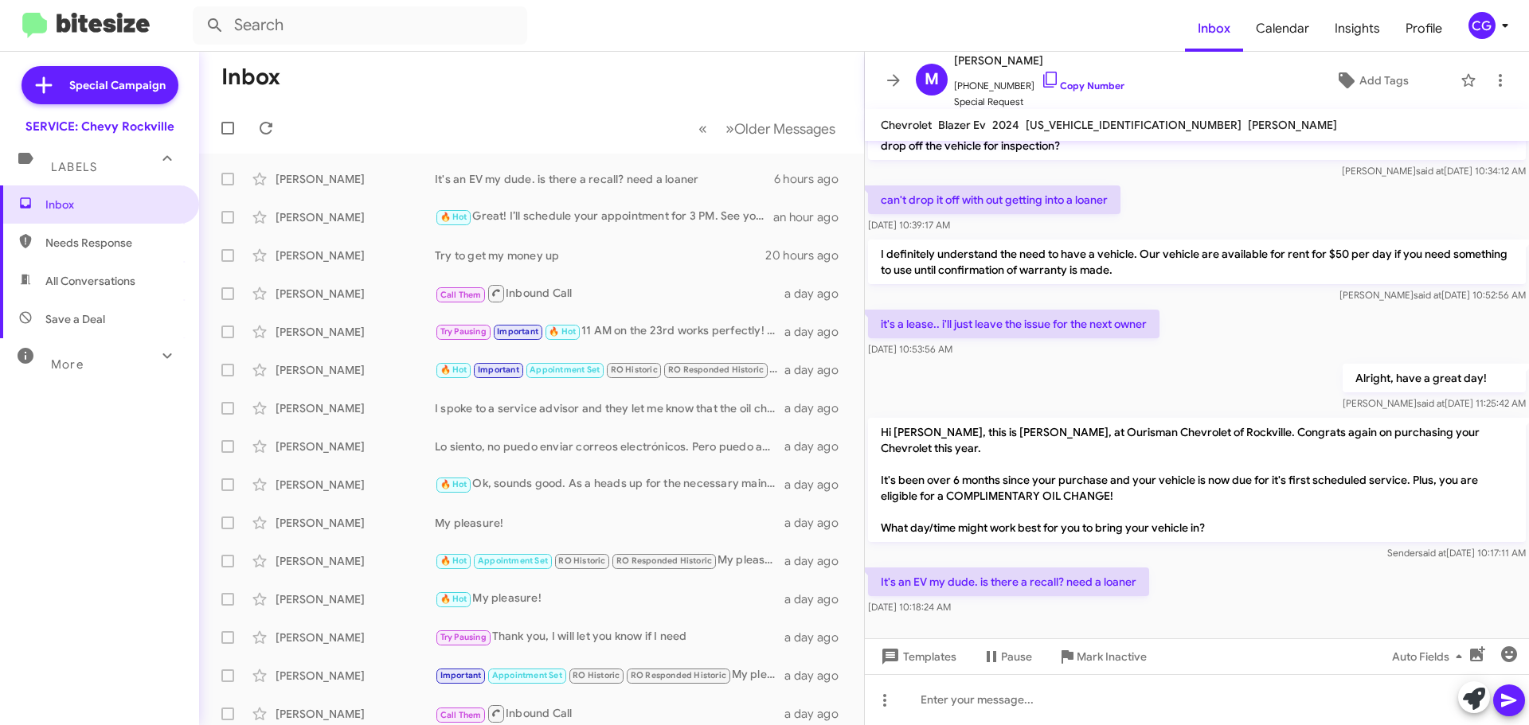
click at [1111, 131] on span "[US_VEHICLE_IDENTIFICATION_NUMBER]" at bounding box center [1133, 125] width 216 height 14
click at [1111, 131] on span "3GNKDCRJ7RS216564" at bounding box center [1133, 125] width 216 height 14
copy span "3GNKDCRJ7RS216564"
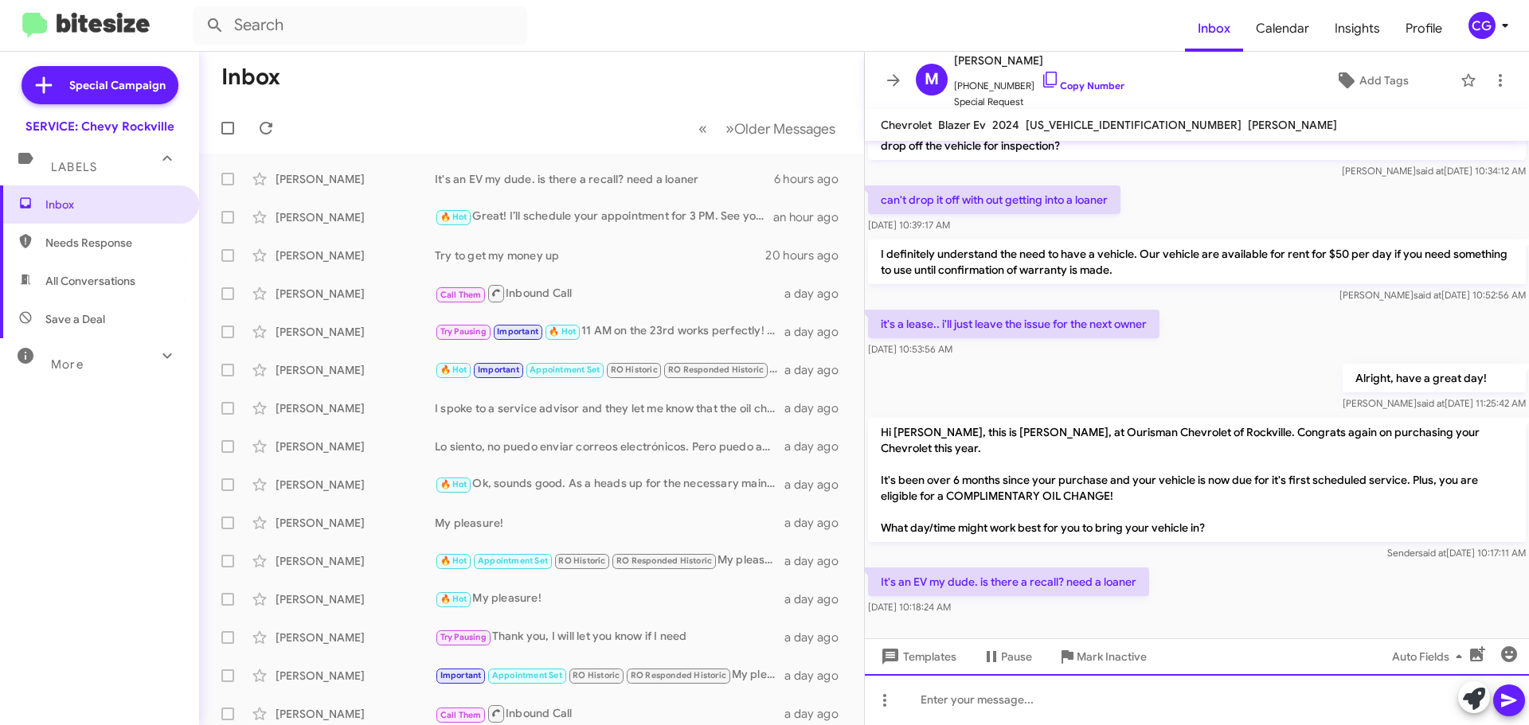
click at [1024, 705] on div at bounding box center [1197, 699] width 664 height 51
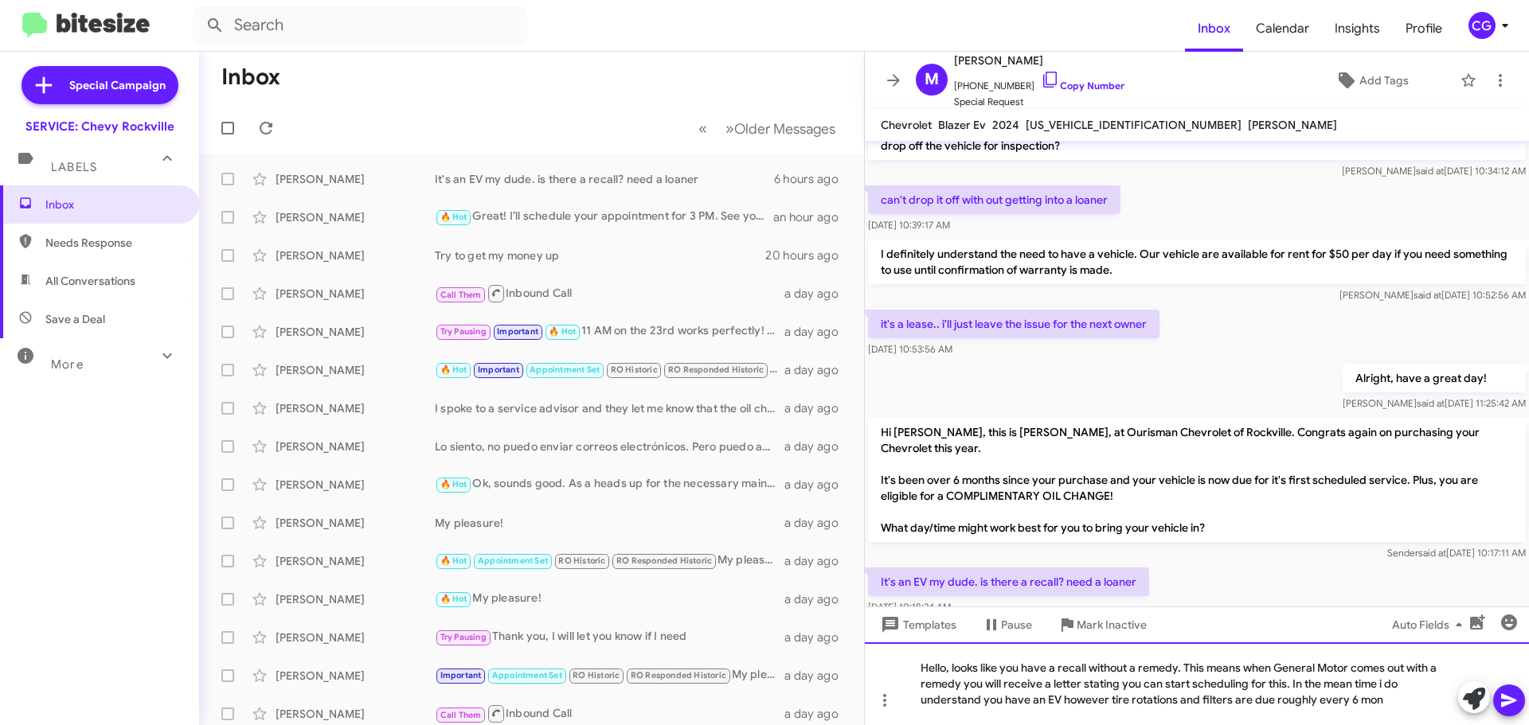
drag, startPoint x: 1197, startPoint y: 701, endPoint x: 1226, endPoint y: 705, distance: 28.8
click at [1197, 702] on div "Hello, looks like you have a recall without a remedy. This means when General M…" at bounding box center [1197, 683] width 664 height 83
click at [1404, 701] on div "Hello, looks like you have a recall without a remedy. This means when General M…" at bounding box center [1197, 683] width 664 height 83
click at [1178, 703] on div "Hello, looks like you have a recall without a remedy. This means when General M…" at bounding box center [1197, 683] width 664 height 83
click at [1419, 705] on div "Hello, looks like you have a recall without a remedy. This means when General M…" at bounding box center [1197, 683] width 664 height 83
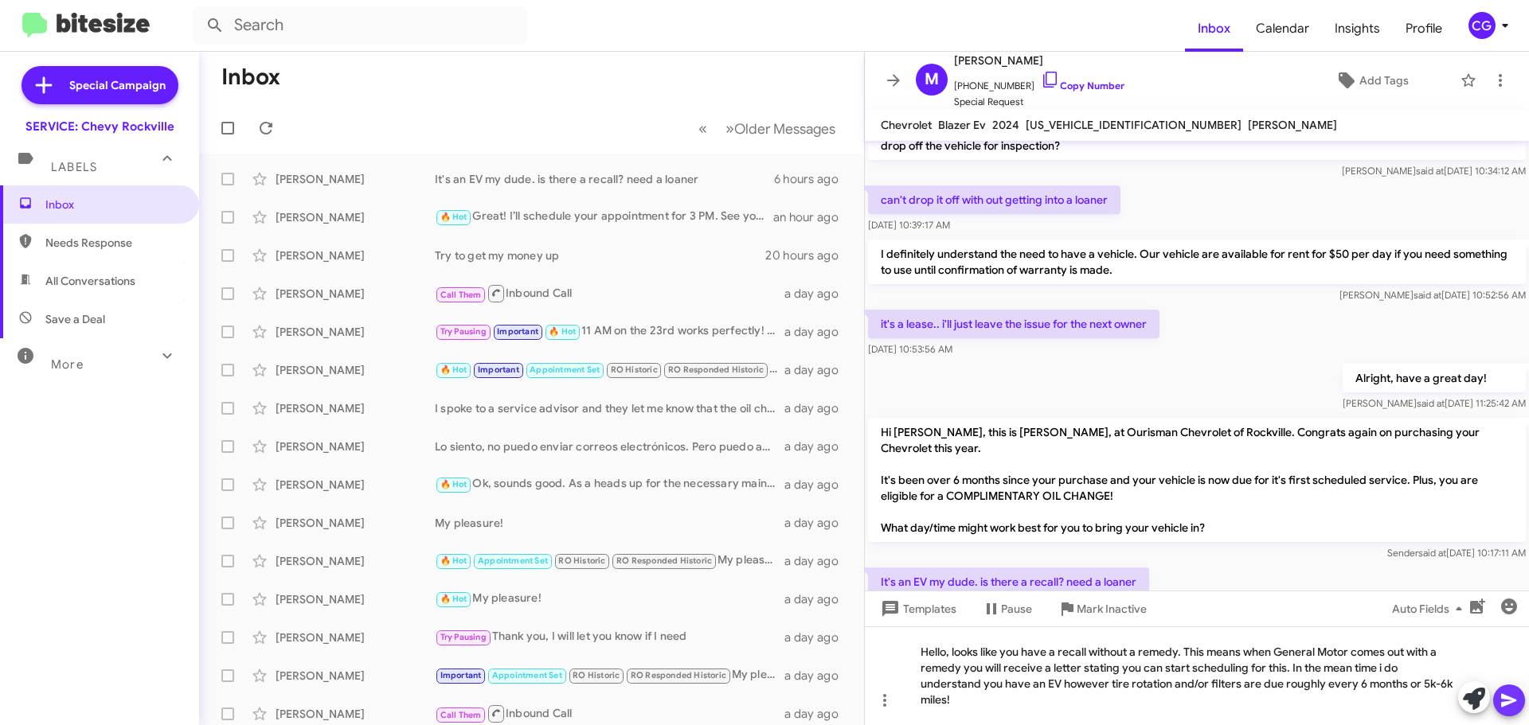
click at [1509, 705] on icon at bounding box center [1508, 700] width 19 height 19
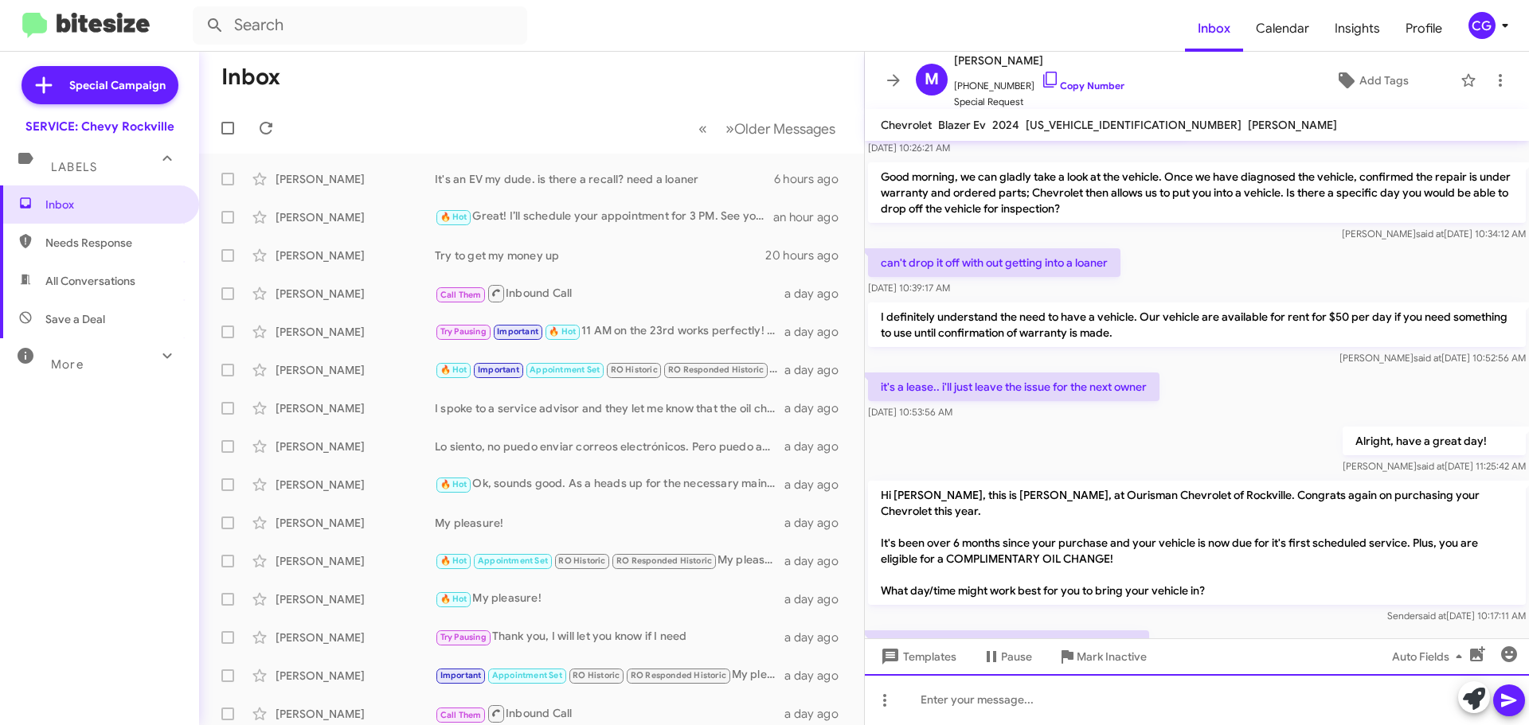
scroll to position [163, 0]
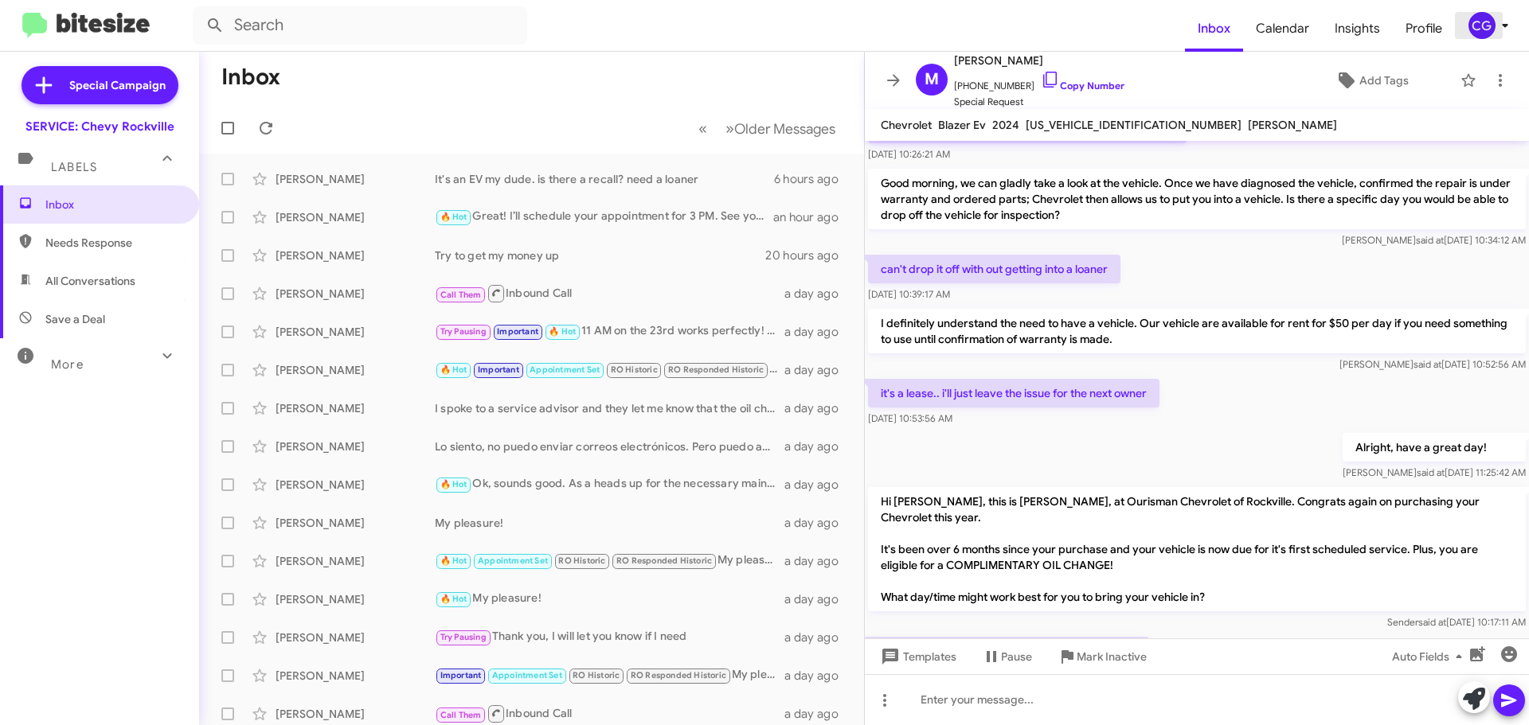
click at [1490, 28] on div "CG" at bounding box center [1481, 25] width 27 height 27
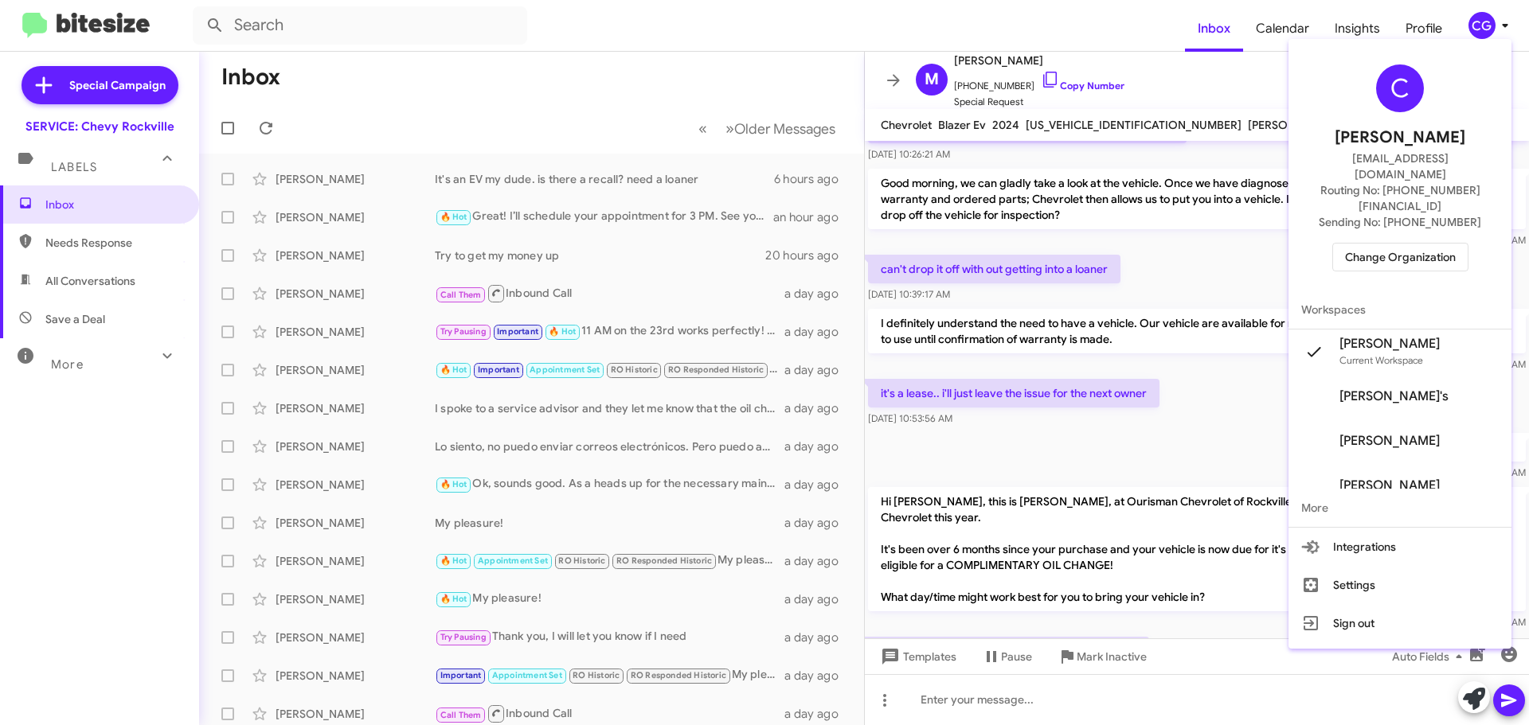
click at [1427, 244] on span "Change Organization" at bounding box center [1400, 257] width 111 height 27
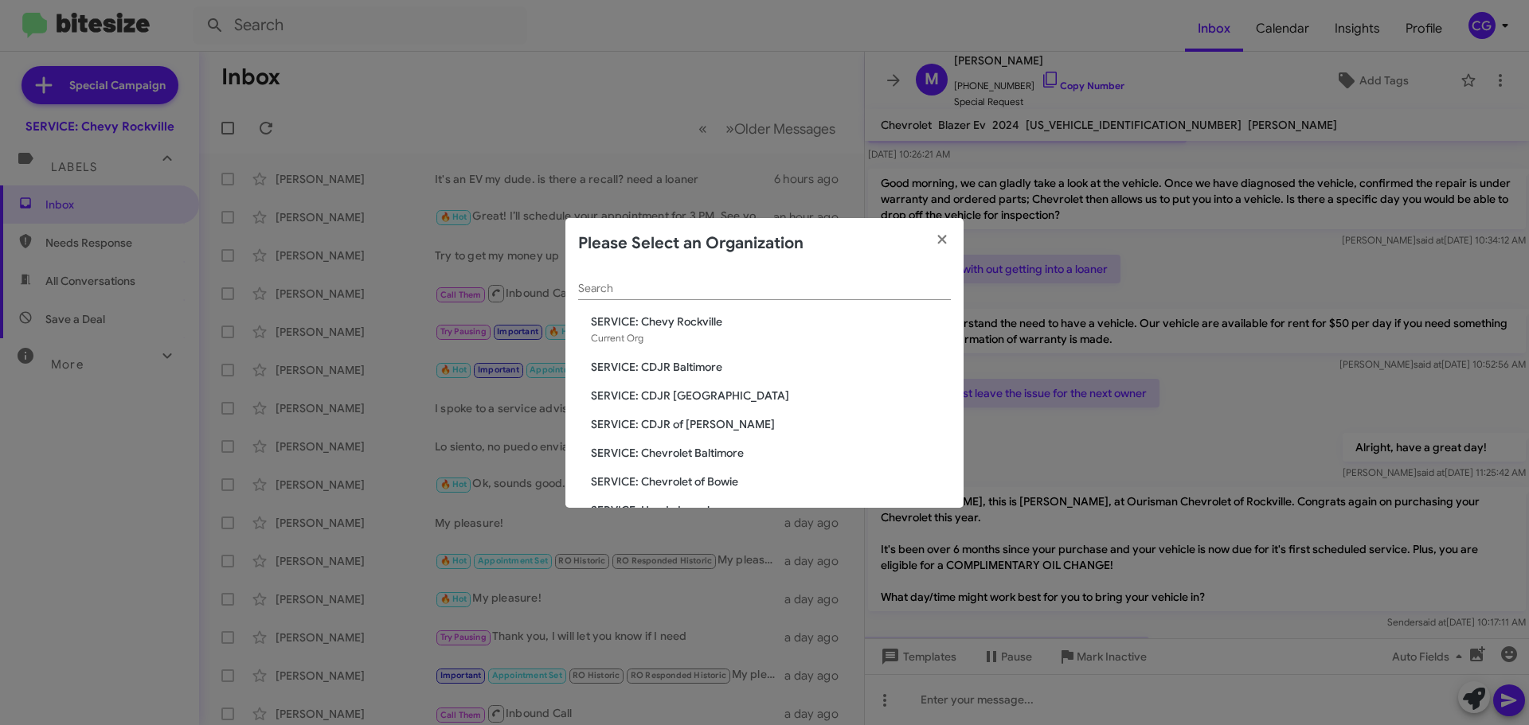
click at [704, 477] on span "SERVICE: Chevrolet of Bowie" at bounding box center [771, 482] width 360 height 16
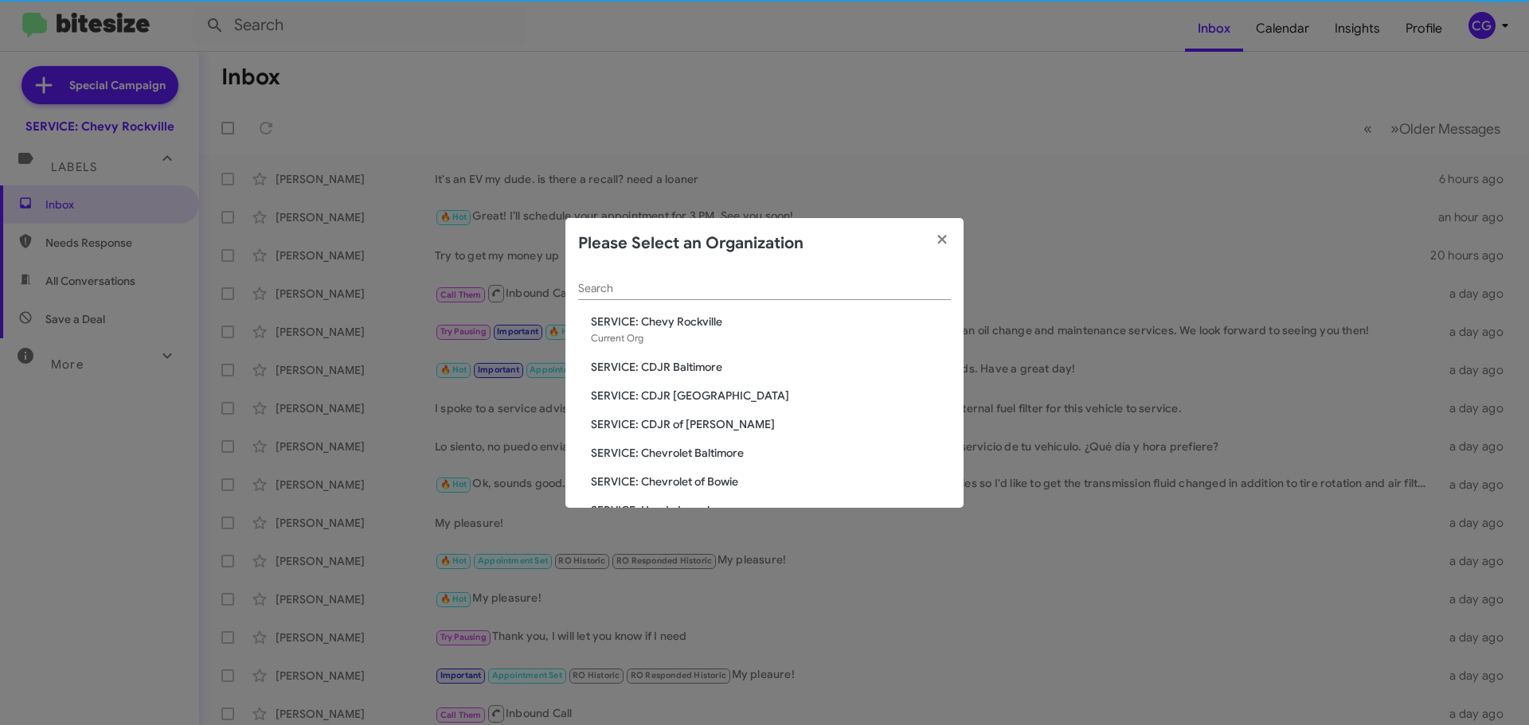
click at [711, 484] on span "SERVICE: Chevrolet of Bowie" at bounding box center [771, 482] width 360 height 16
